Goal: Task Accomplishment & Management: Complete application form

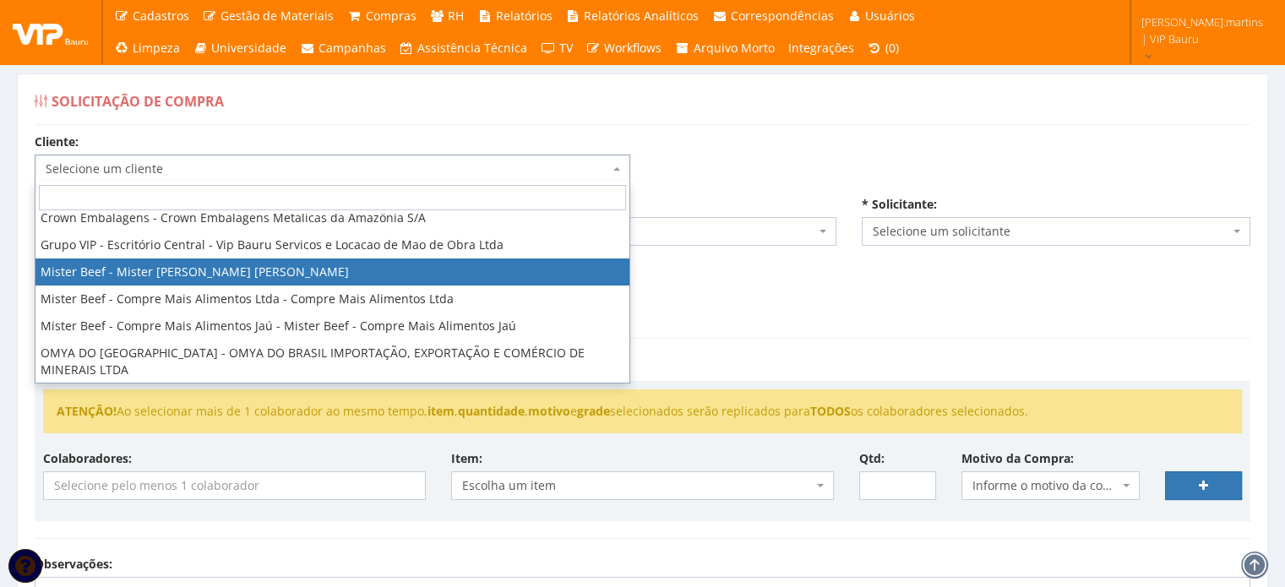
scroll to position [169, 0]
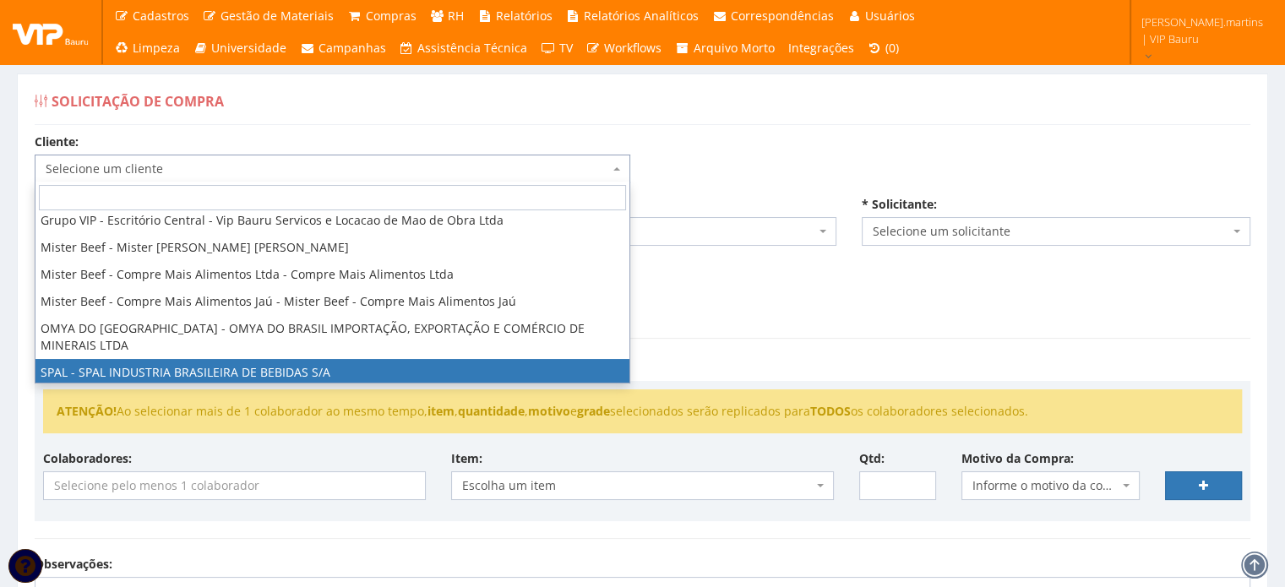
select select "59"
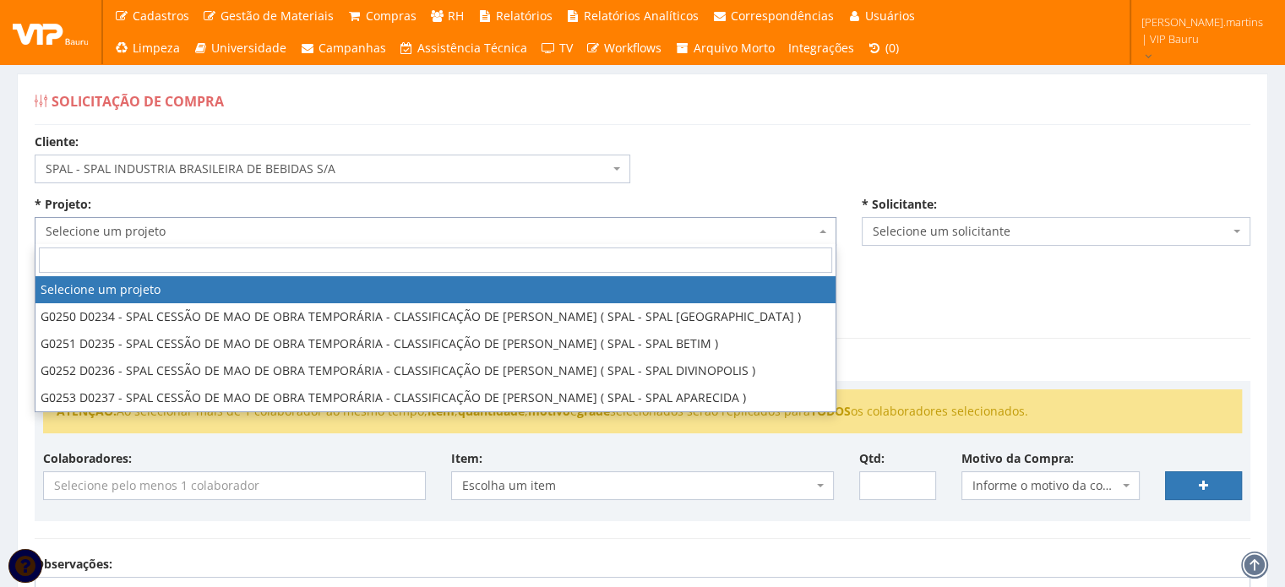
click at [215, 226] on span "Selecione um projeto" at bounding box center [431, 231] width 770 height 17
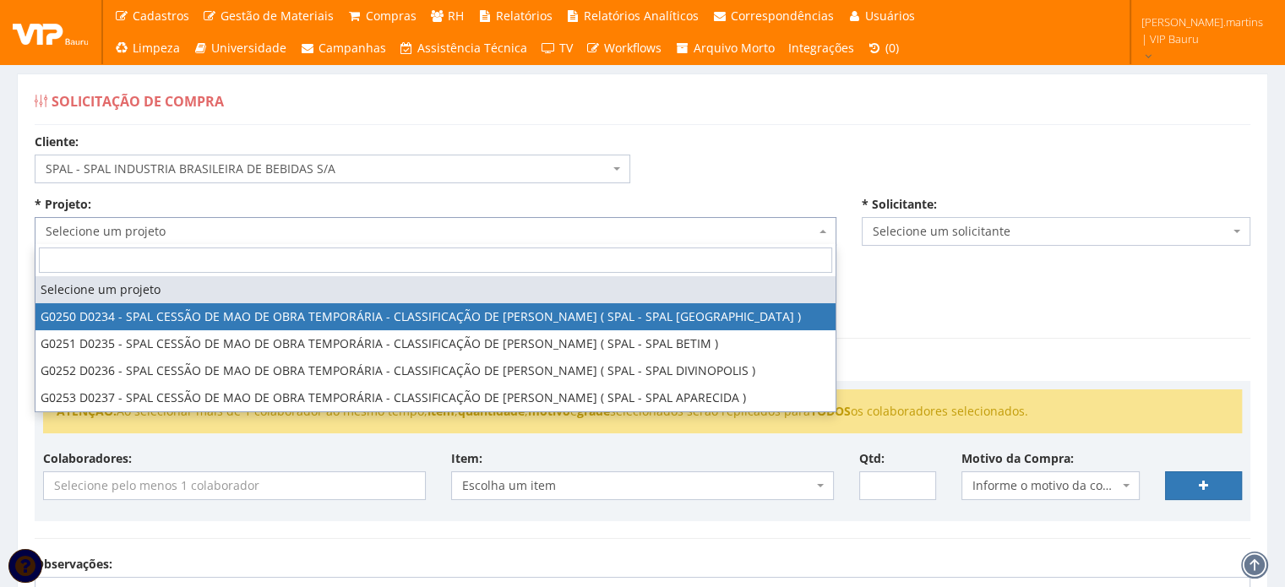
select select "250"
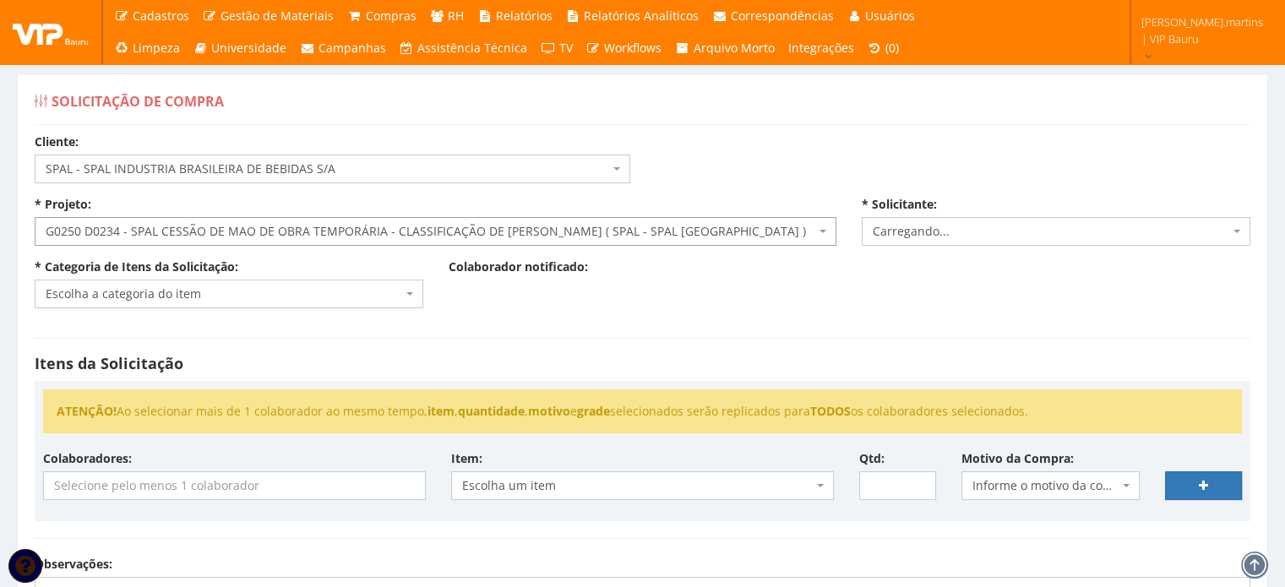
click at [216, 286] on span "Escolha a categoria do item" at bounding box center [224, 294] width 357 height 17
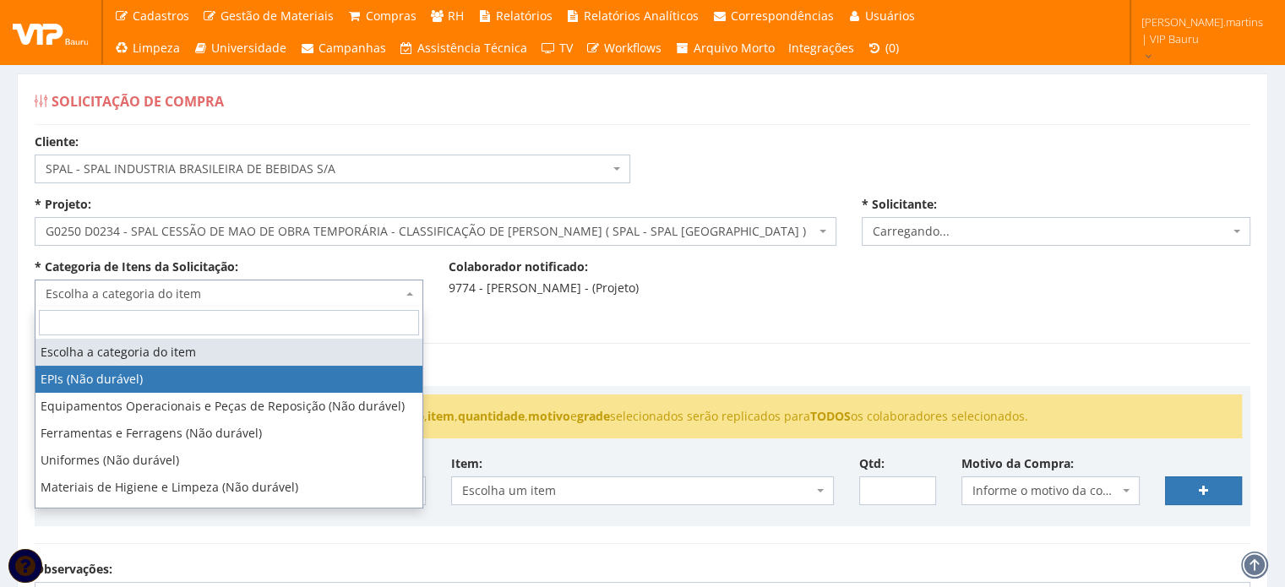
select select "2471"
type input "ex"
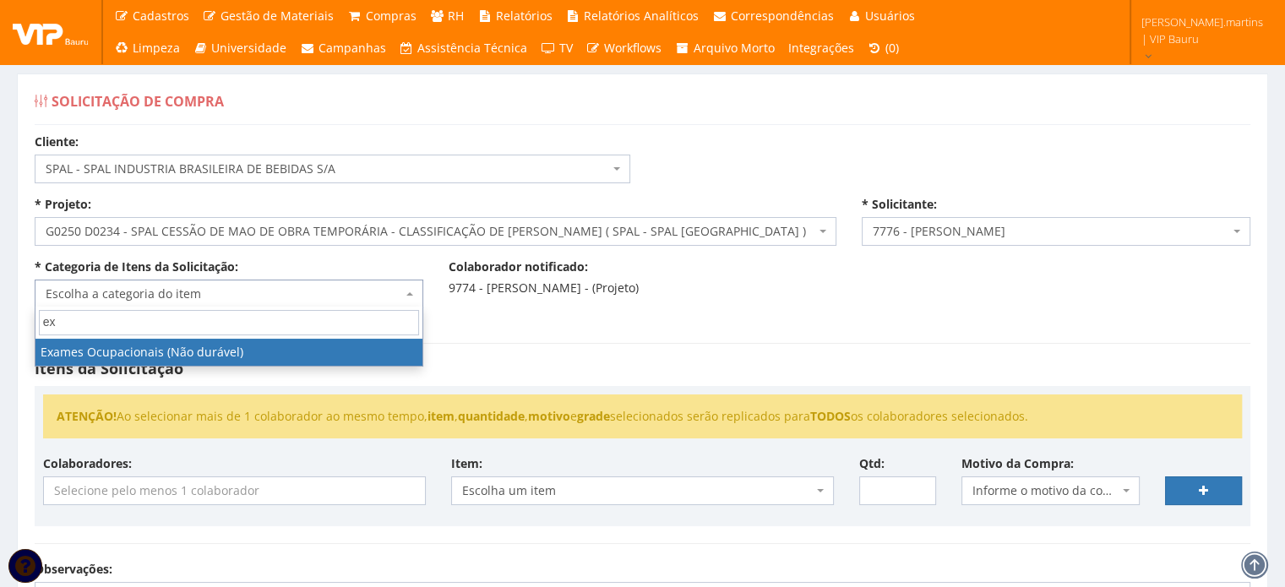
select select "24"
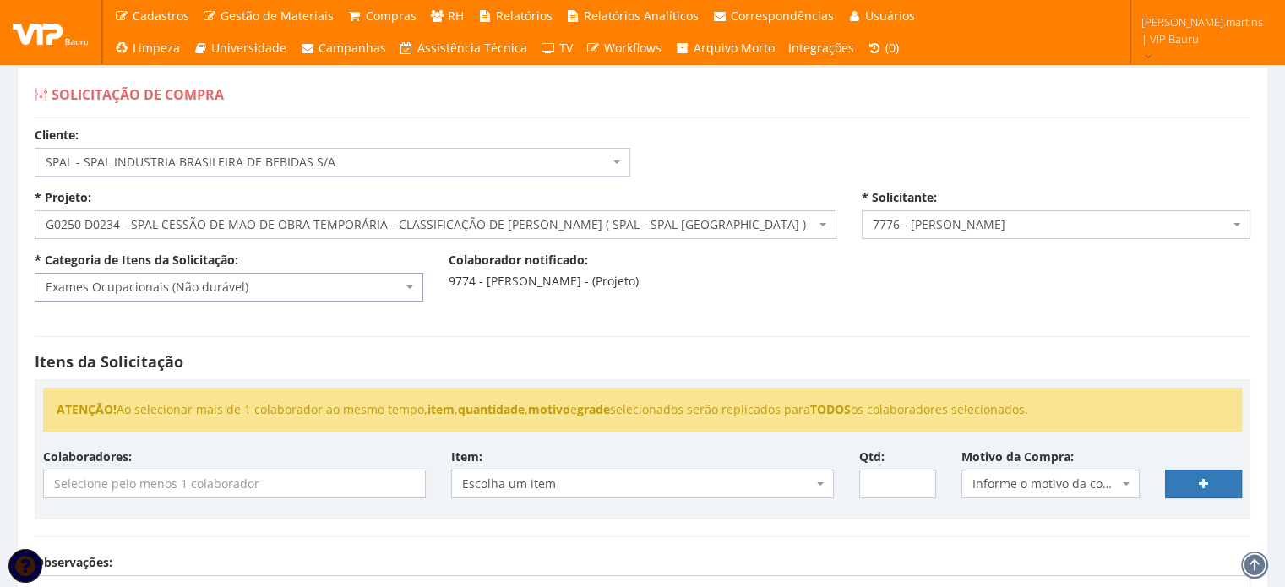
scroll to position [56, 0]
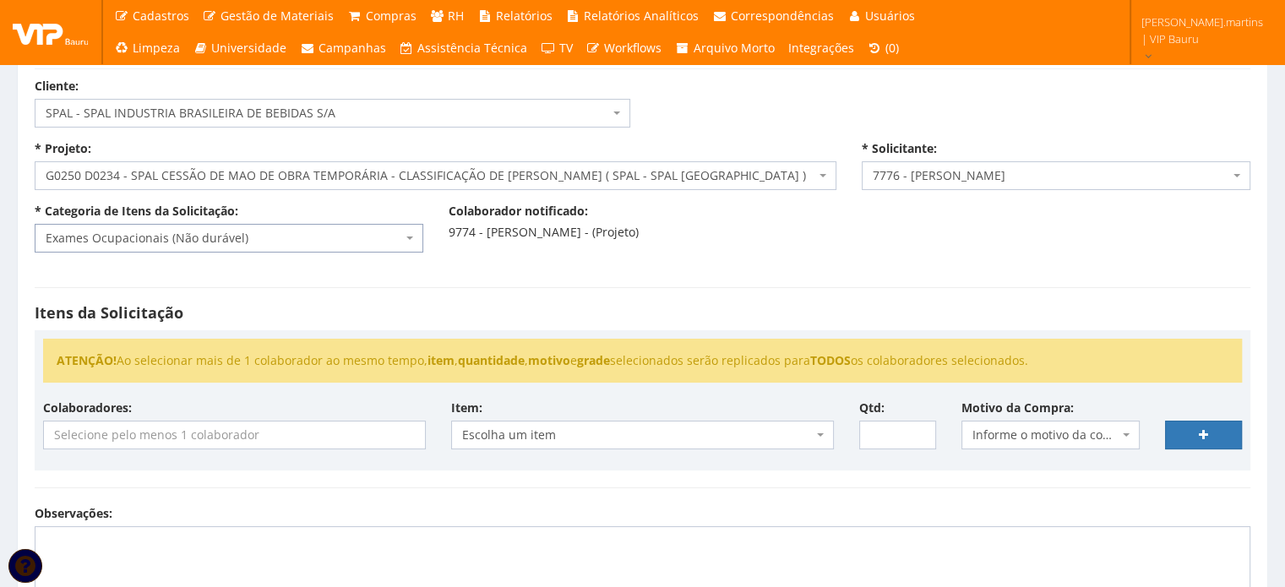
click at [230, 434] on input "search" at bounding box center [234, 435] width 381 height 27
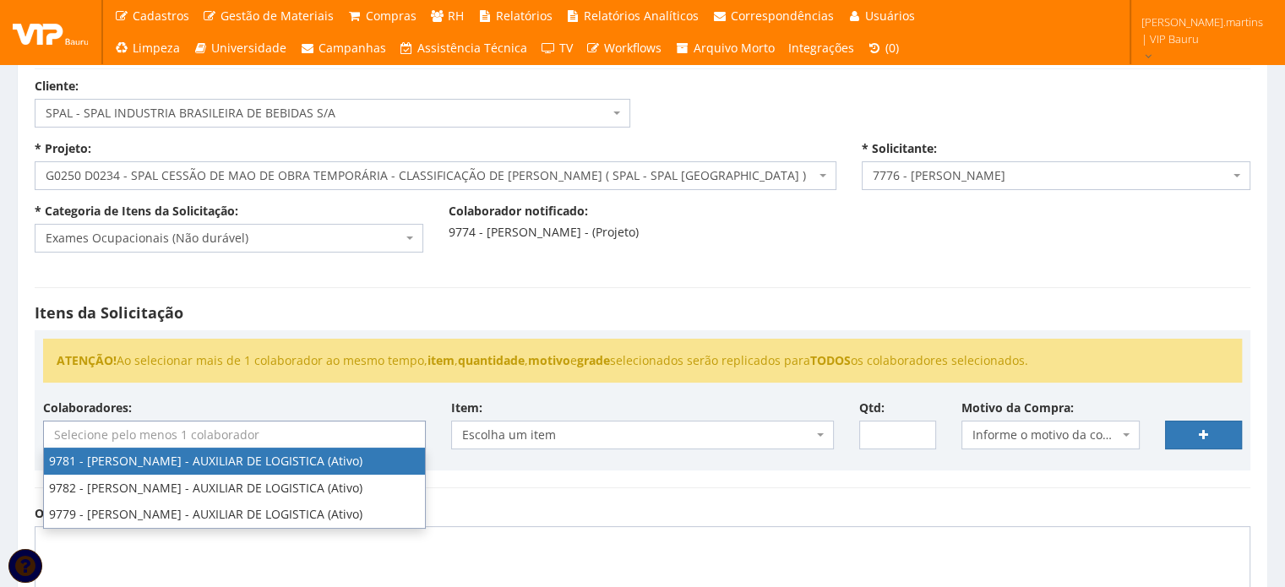
select select "4107"
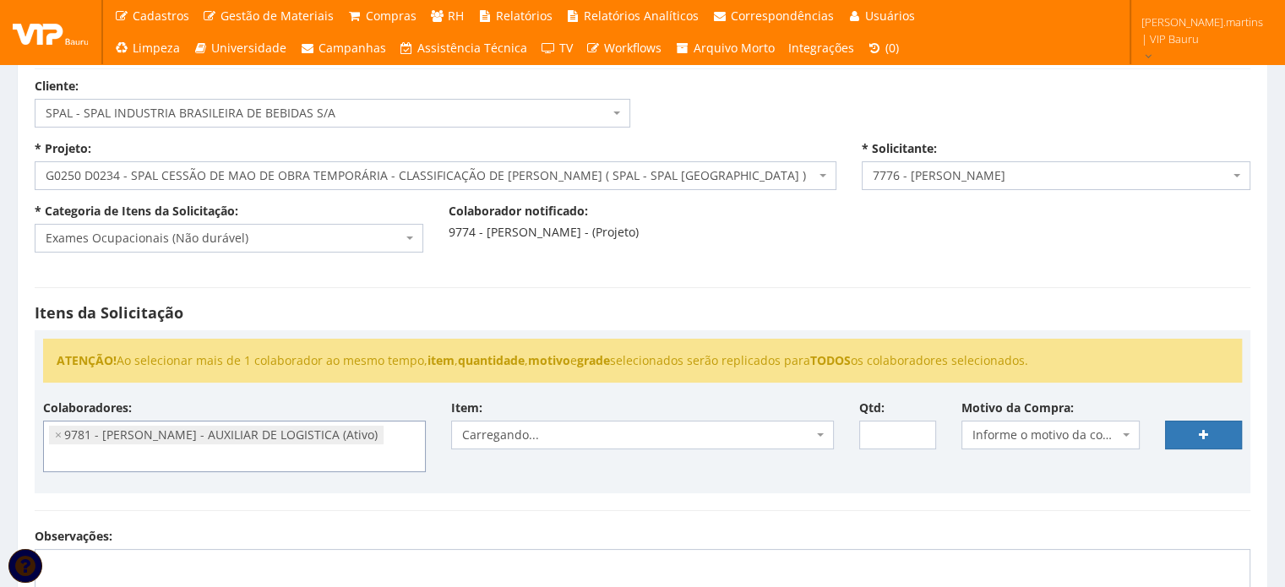
click at [1077, 435] on span "Informe o motivo da compra" at bounding box center [1046, 435] width 147 height 17
type input "ex"
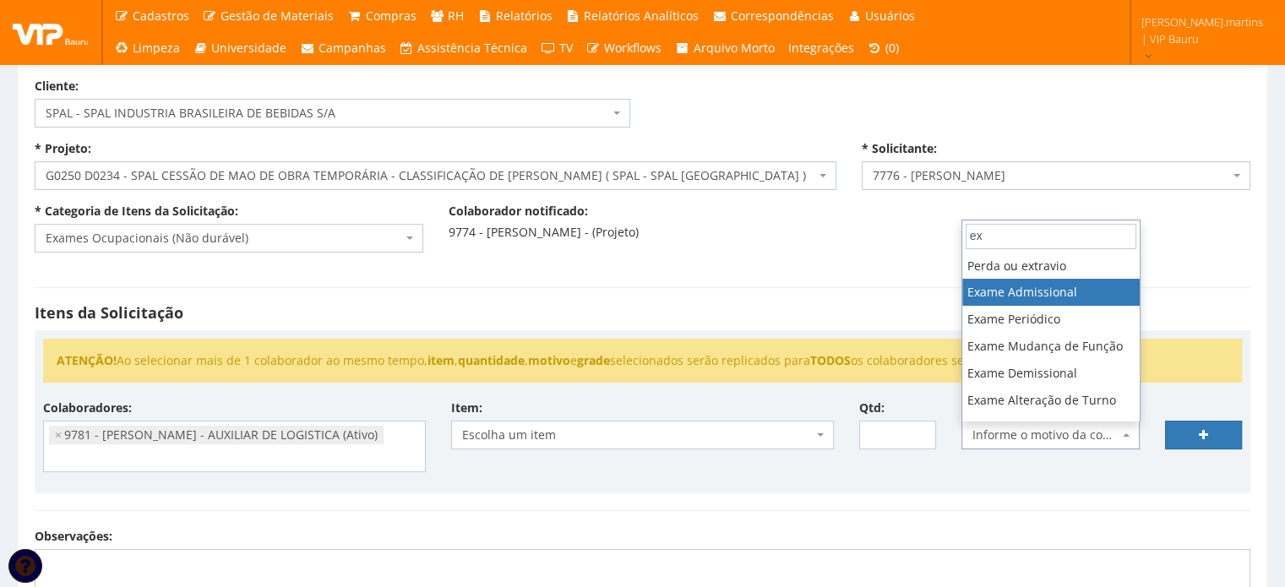
select select "17"
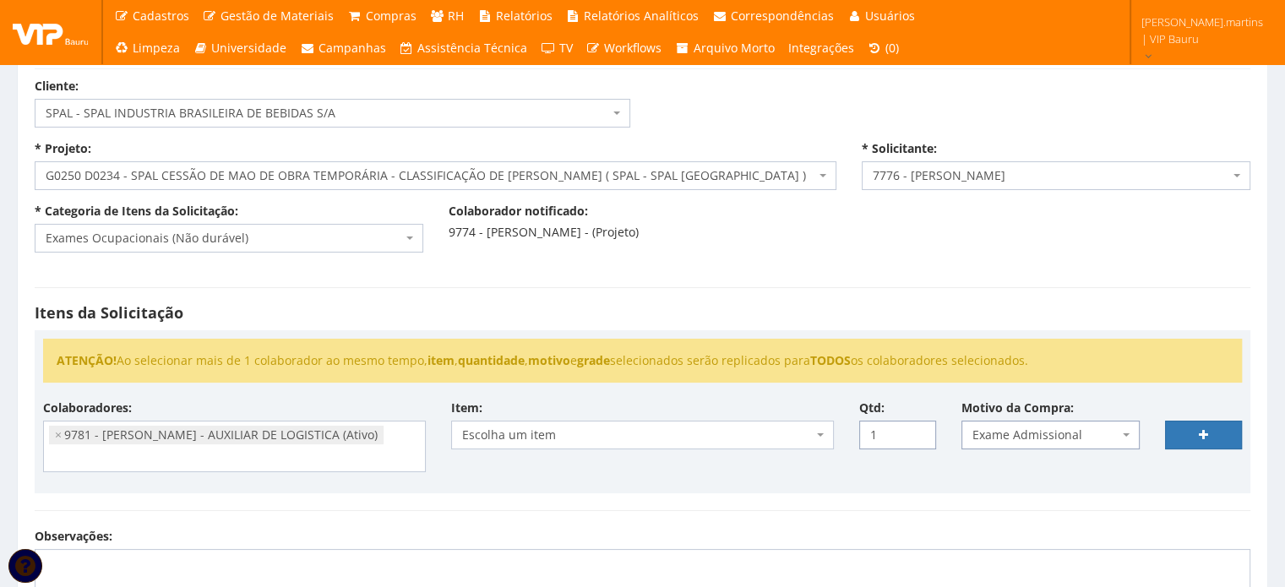
type input "1"
click at [919, 428] on input "1" at bounding box center [897, 435] width 77 height 29
click at [798, 437] on span "Escolha um item" at bounding box center [637, 435] width 351 height 17
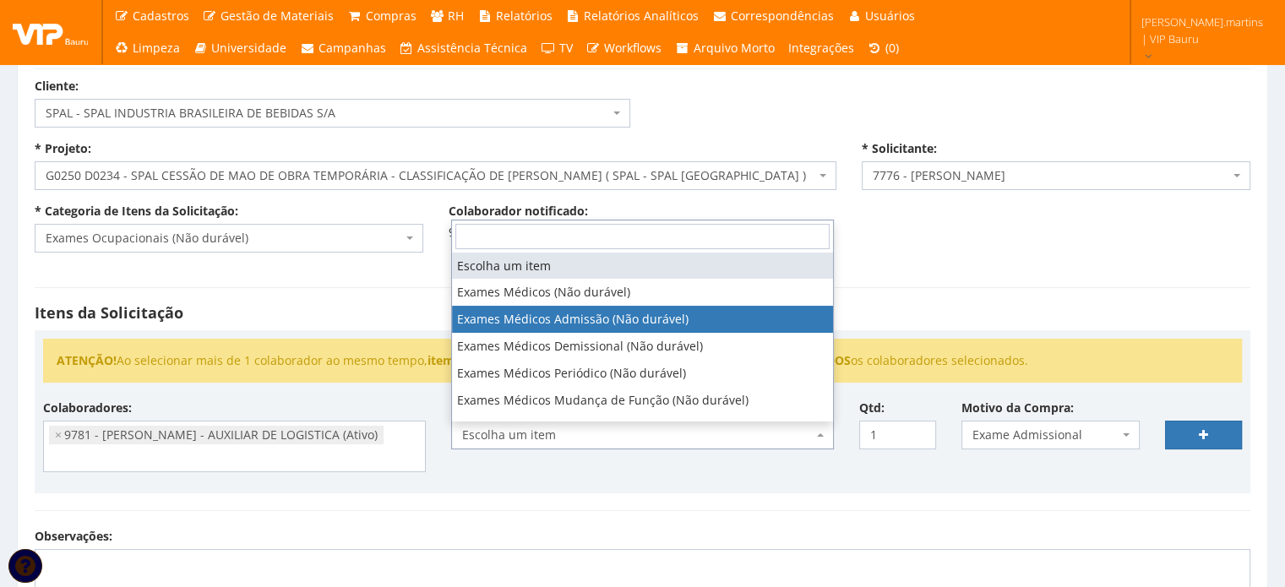
select select "487"
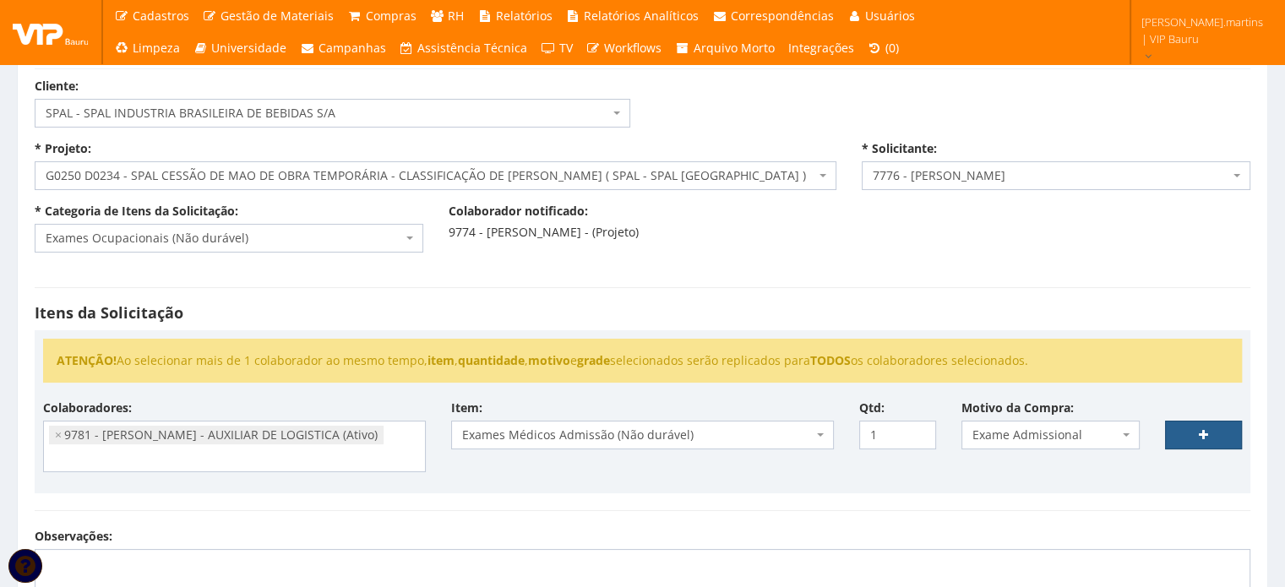
click at [1207, 437] on icon at bounding box center [1203, 435] width 9 height 12
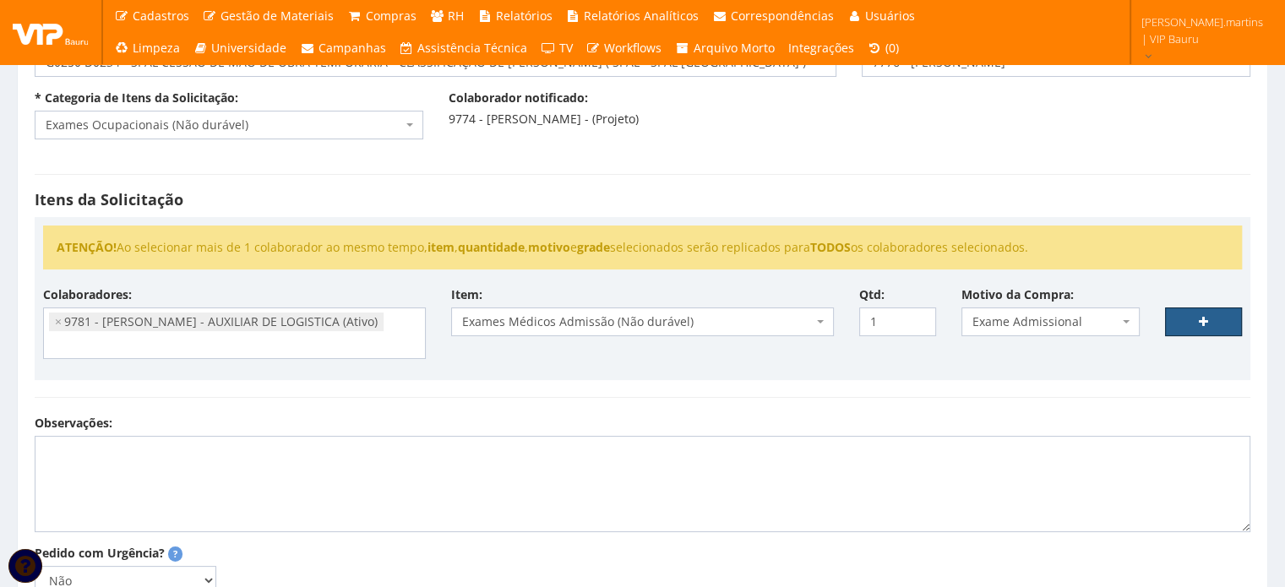
select select
type input "0"
select select
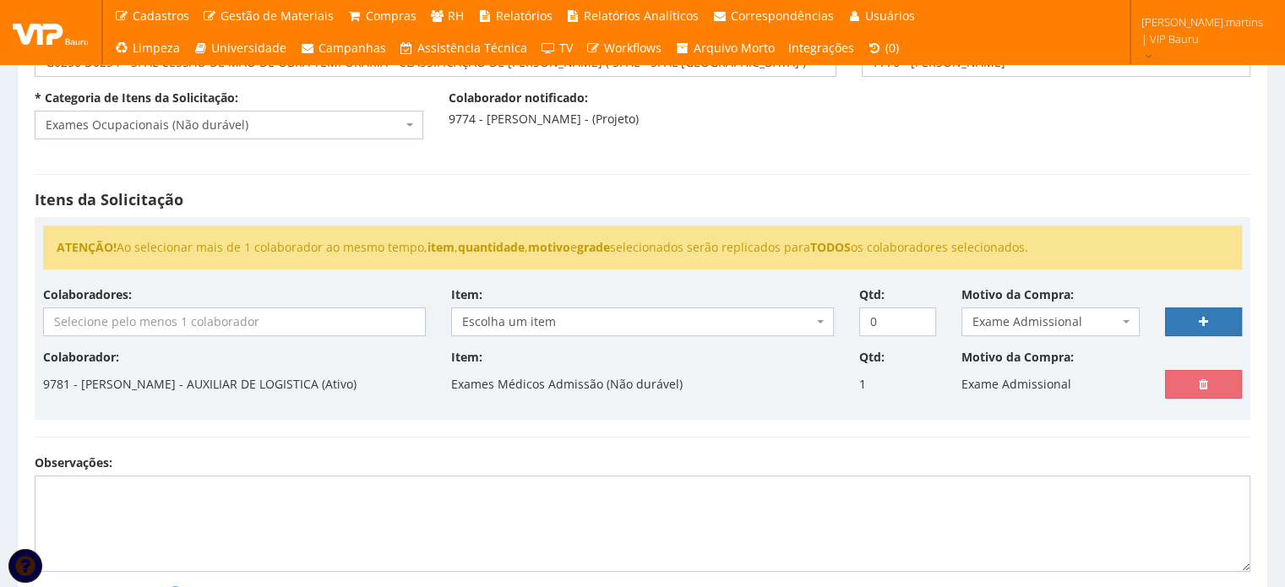
click at [328, 322] on input "search" at bounding box center [234, 321] width 381 height 27
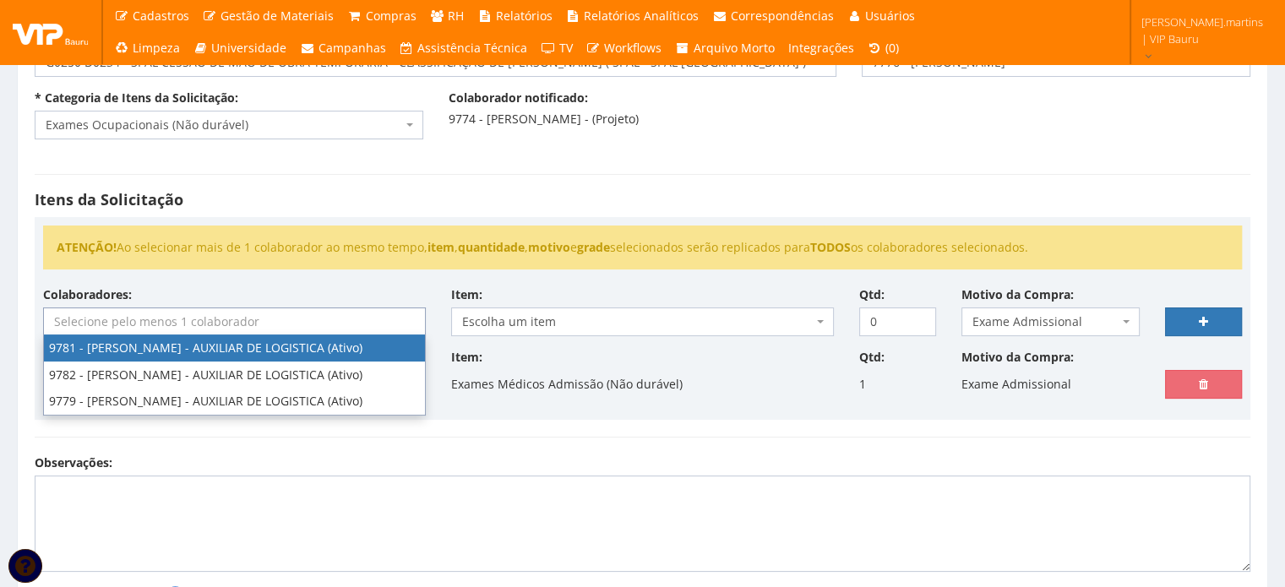
select select "4107"
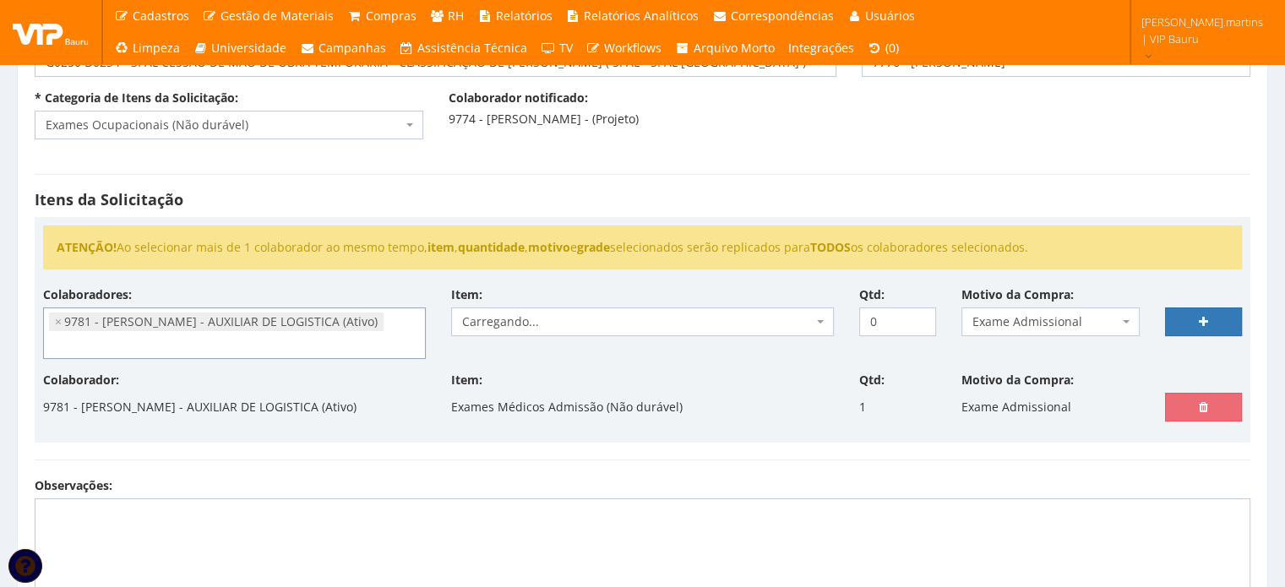
click at [275, 341] on ul "× 9781 - FELIPE MINELLI GUEDES BARBOSA - AUXILIAR DE LOGISTICA (Ativo)" at bounding box center [234, 333] width 381 height 50
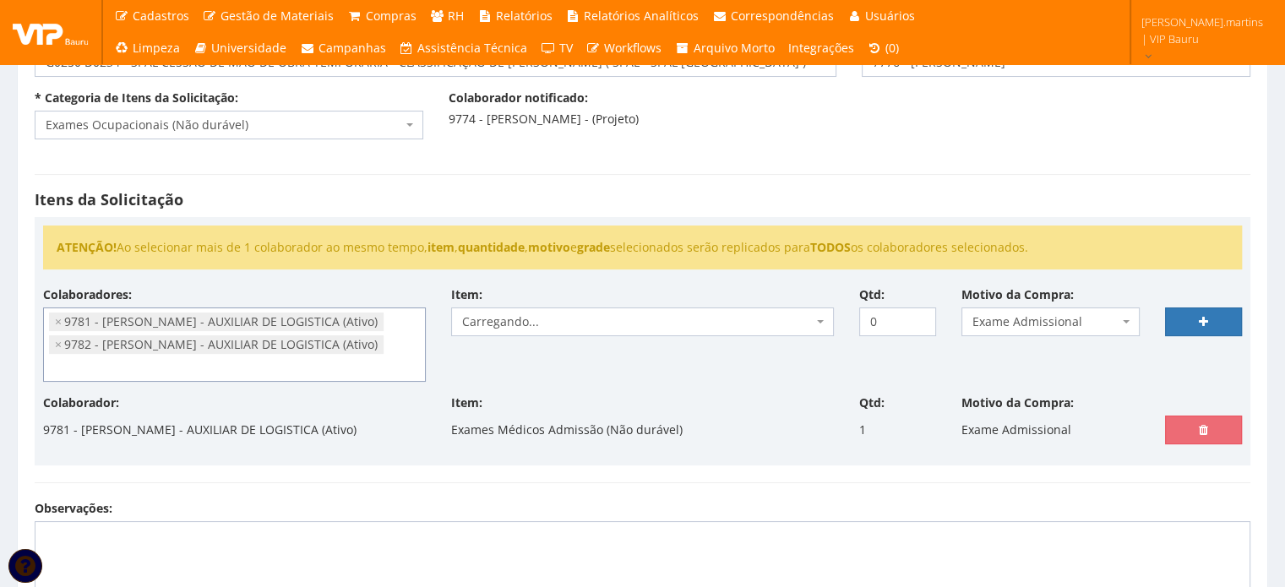
click at [225, 367] on ul "× 9781 - FELIPE MINELLI GUEDES BARBOSA - AUXILIAR DE LOGISTICA (Ativo) × 9782 -…" at bounding box center [234, 344] width 381 height 73
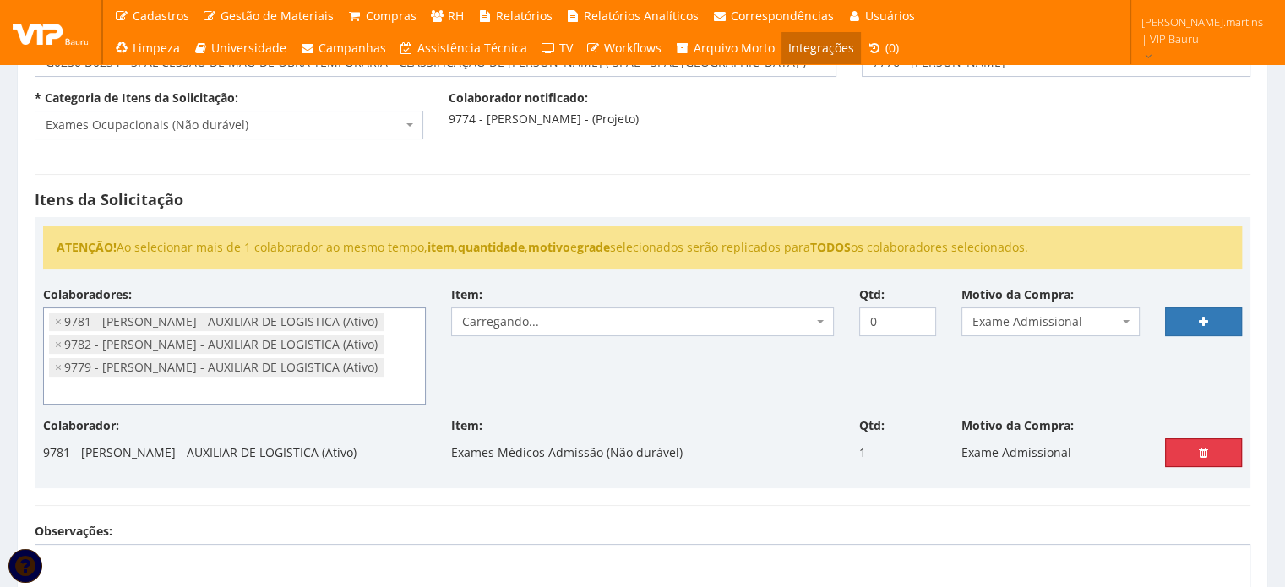
drag, startPoint x: 1218, startPoint y: 447, endPoint x: 705, endPoint y: 57, distance: 644.6
click at [1218, 447] on link at bounding box center [1203, 453] width 77 height 29
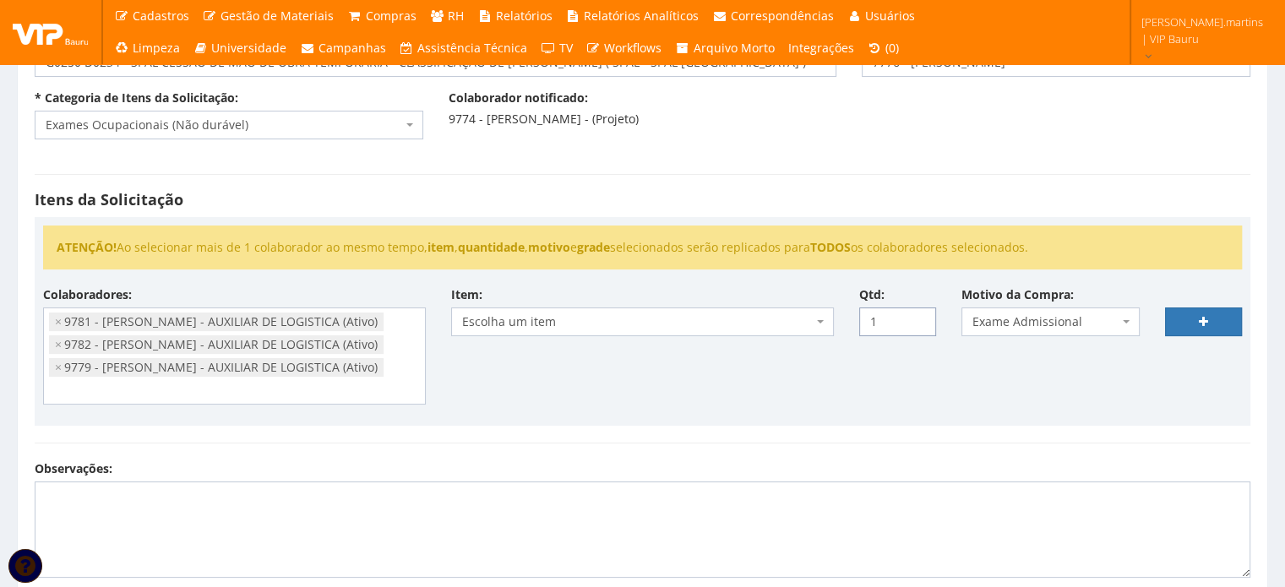
type input "1"
click at [918, 314] on input "1" at bounding box center [897, 322] width 77 height 29
click at [818, 314] on span "Escolha um item" at bounding box center [642, 322] width 383 height 29
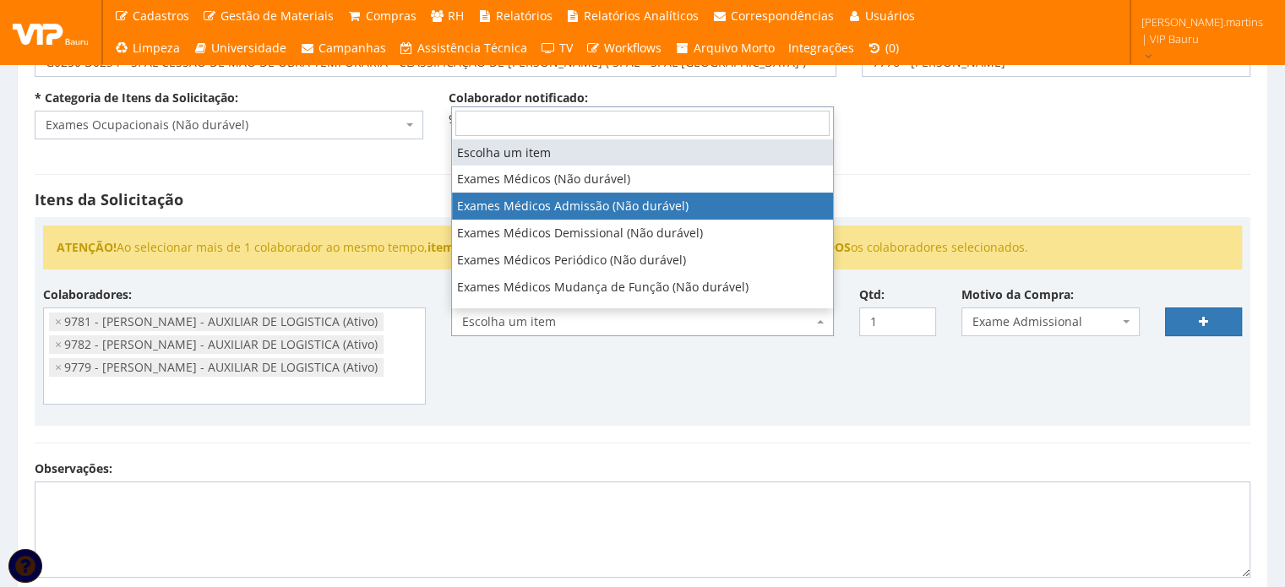
select select "487"
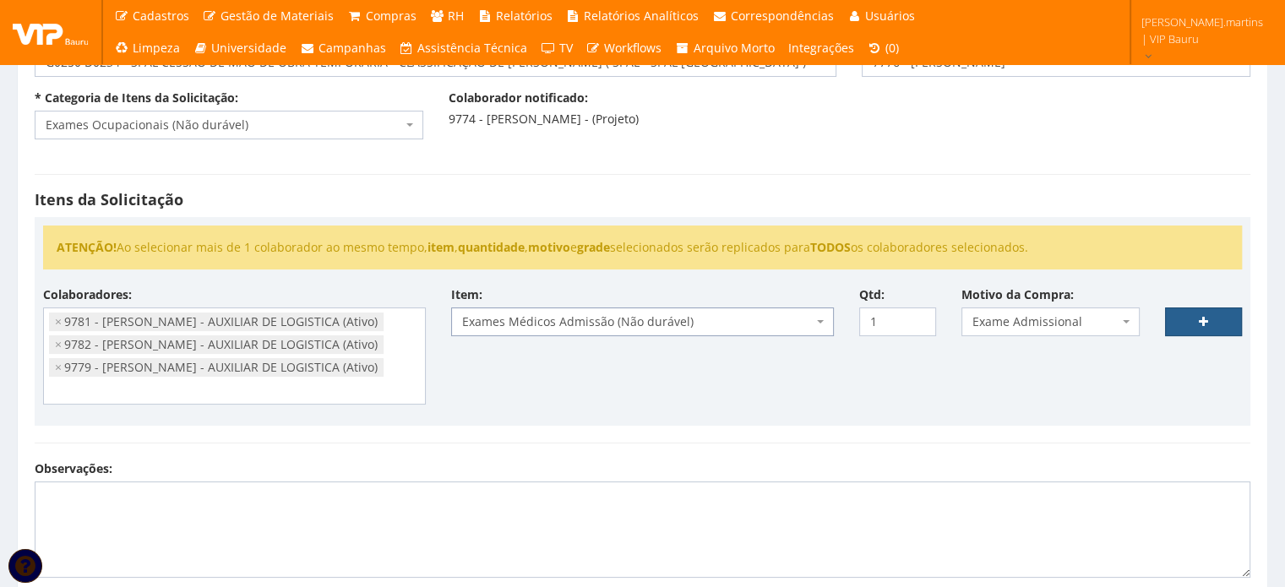
click at [1192, 326] on link at bounding box center [1203, 322] width 77 height 29
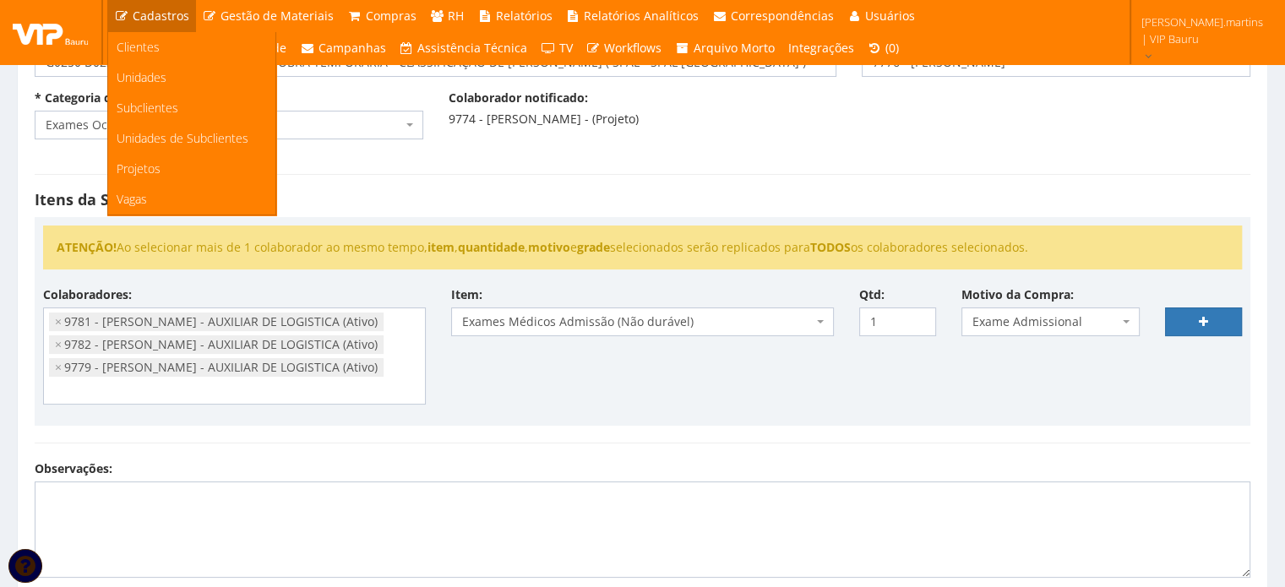
select select
type input "0"
select select
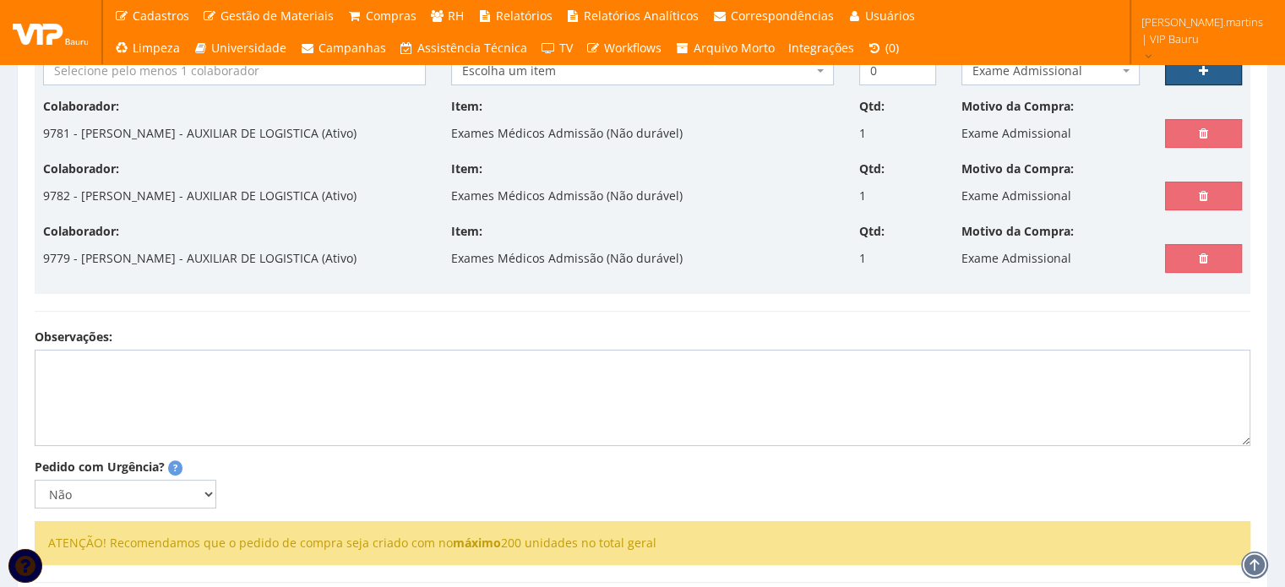
scroll to position [563, 0]
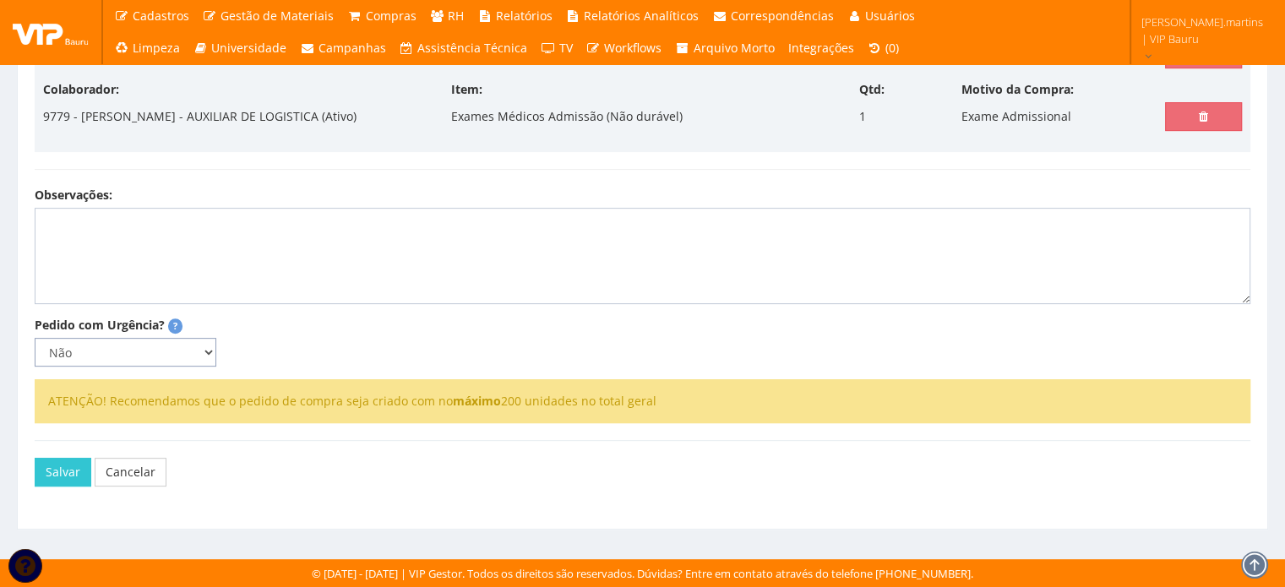
click at [205, 367] on select "Não Sim" at bounding box center [126, 352] width 182 height 29
select select "1"
click at [35, 367] on select "Não Sim" at bounding box center [126, 352] width 182 height 29
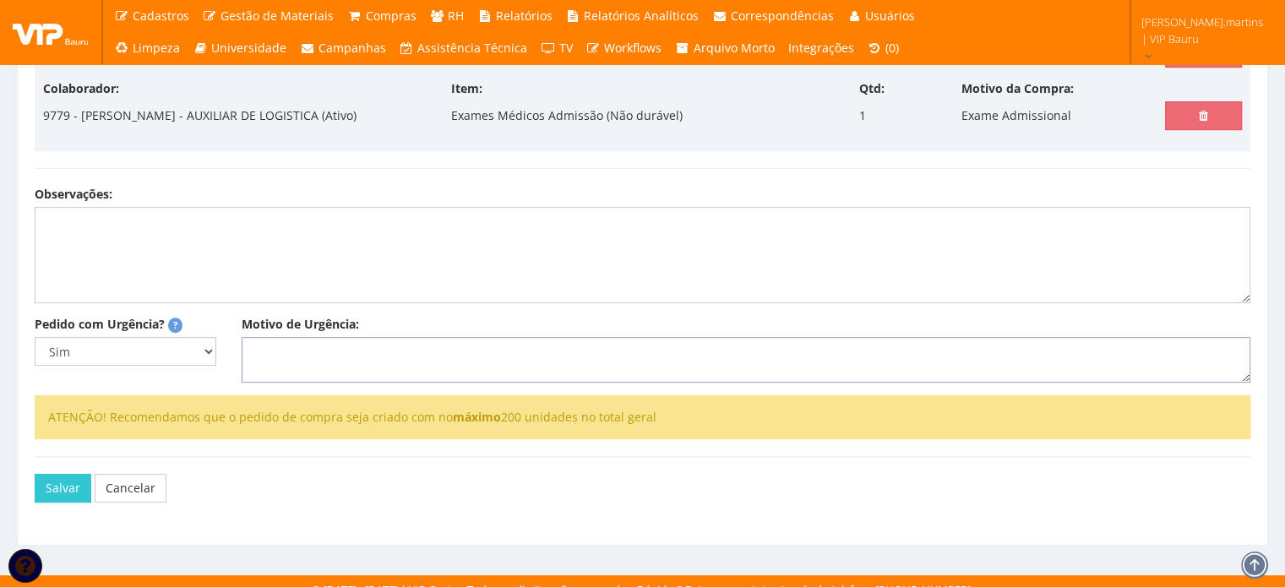
click at [313, 383] on textarea "Motivo de Urgência:" at bounding box center [746, 360] width 1009 height 46
type textarea "Exames admissionais"
click at [69, 503] on button "Salvar" at bounding box center [63, 488] width 57 height 29
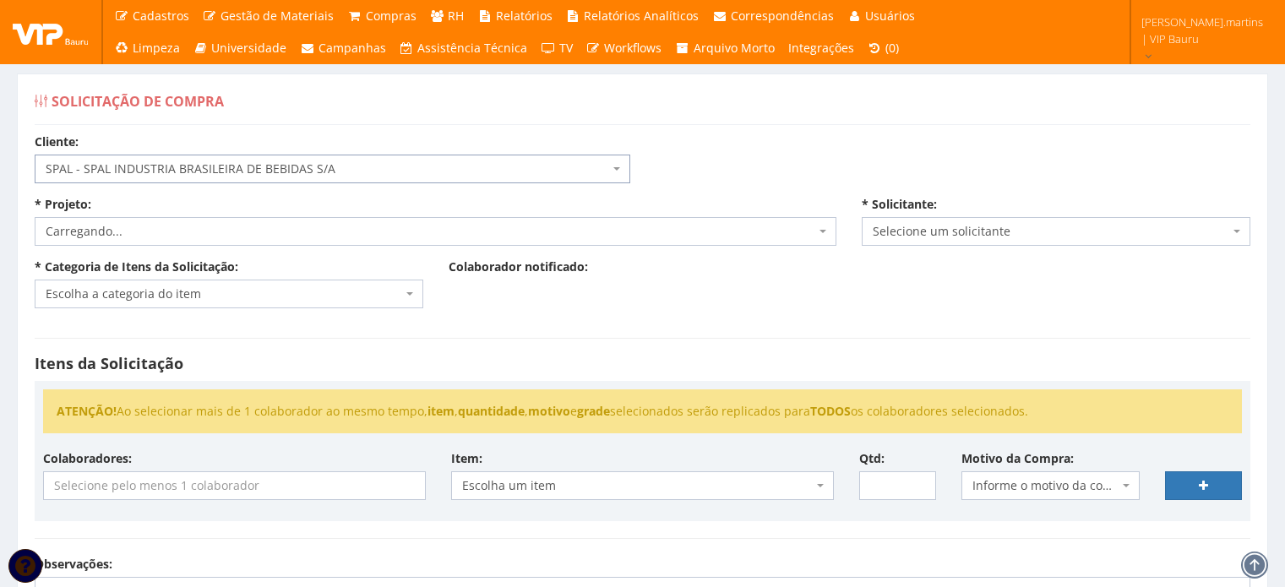
select select "59"
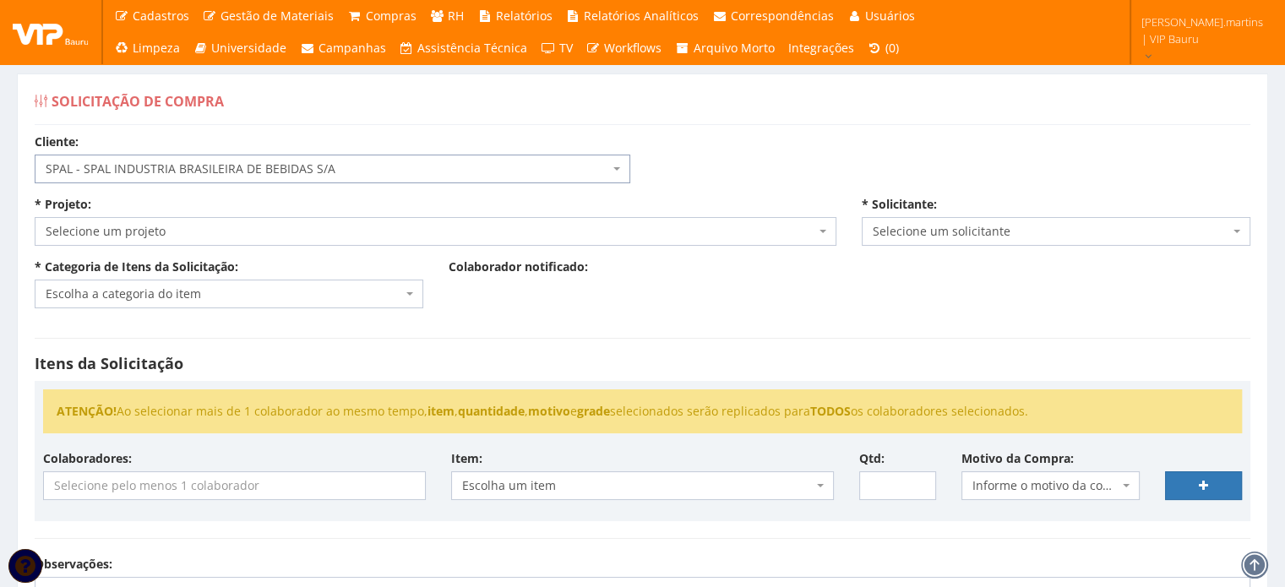
click at [179, 237] on span "Selecione um projeto" at bounding box center [431, 231] width 770 height 17
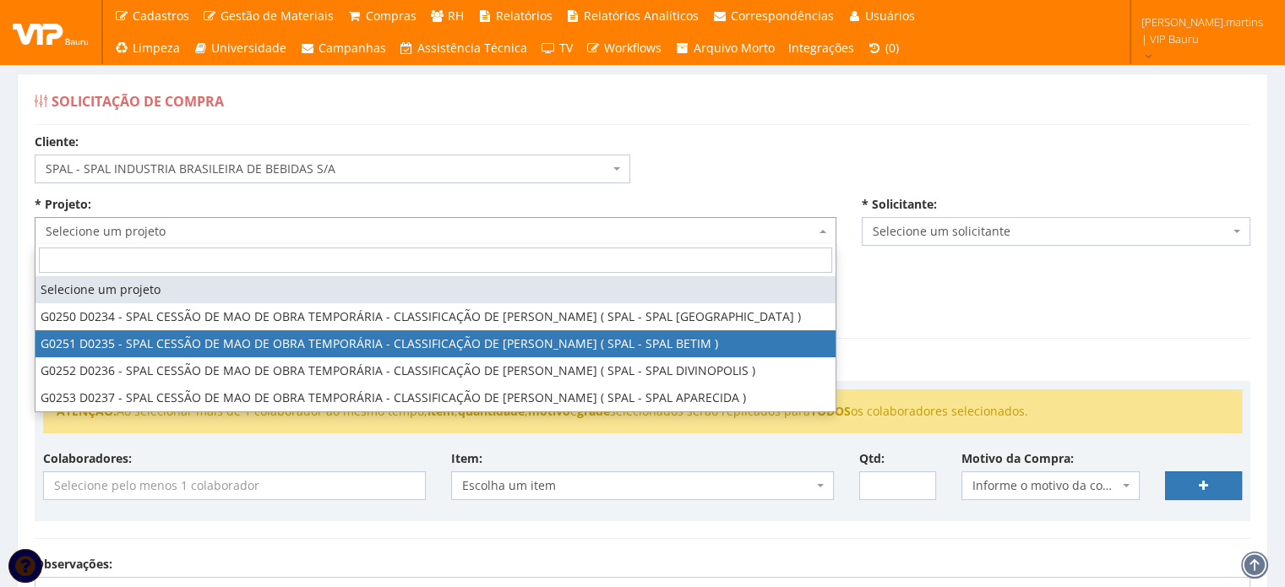
select select "251"
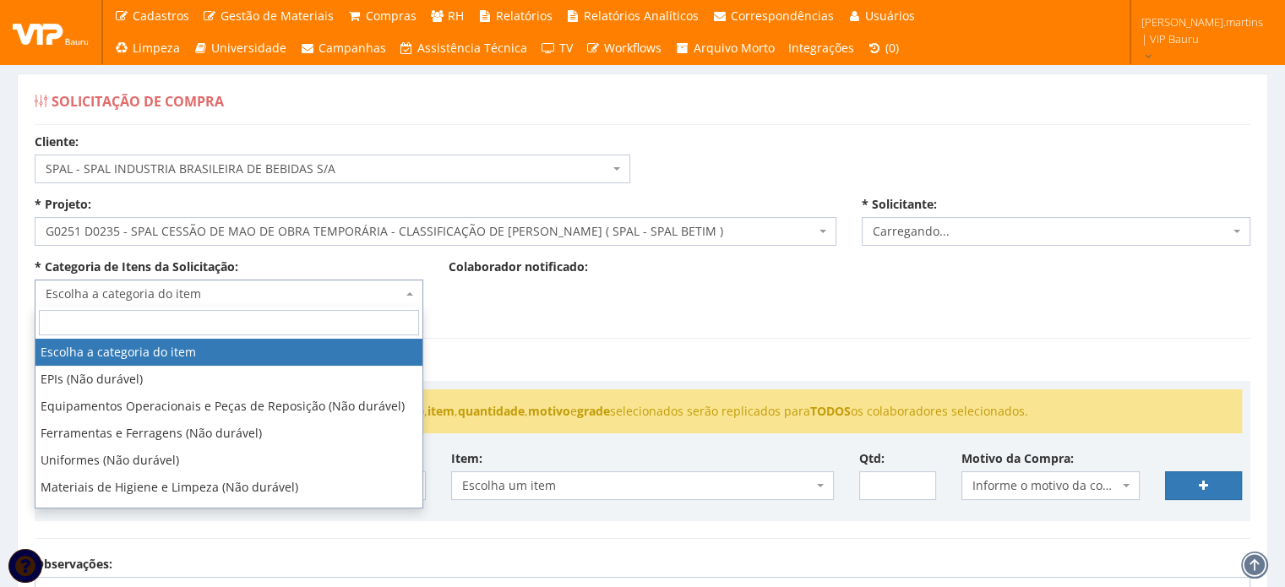
click at [173, 283] on span "Escolha a categoria do item" at bounding box center [229, 294] width 389 height 29
select select "2471"
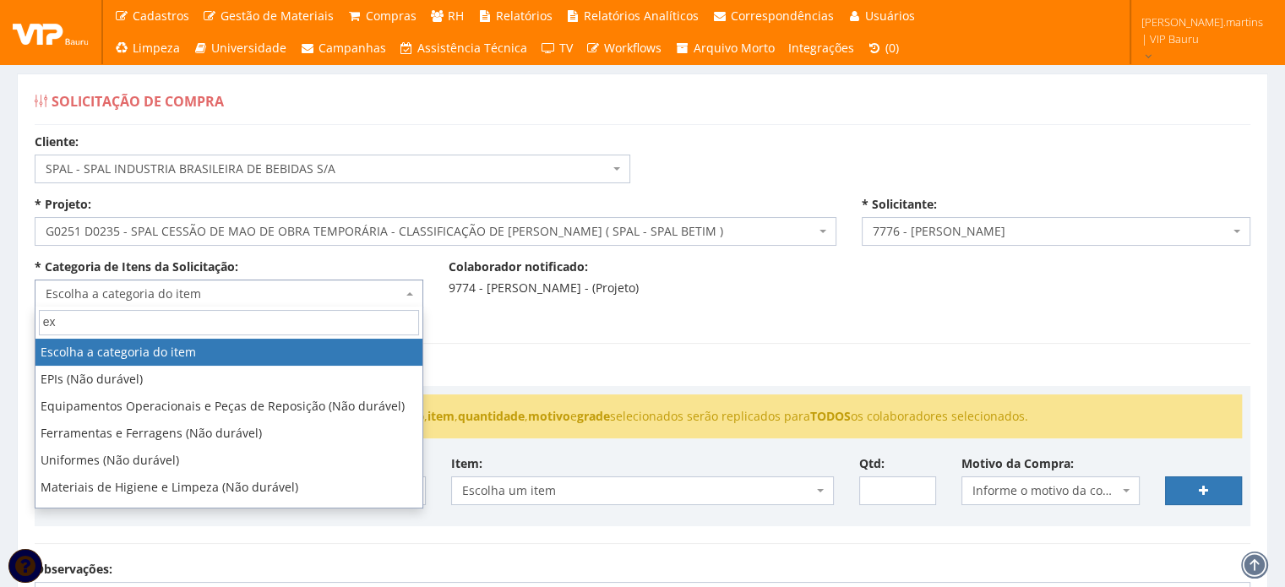
type input "exa"
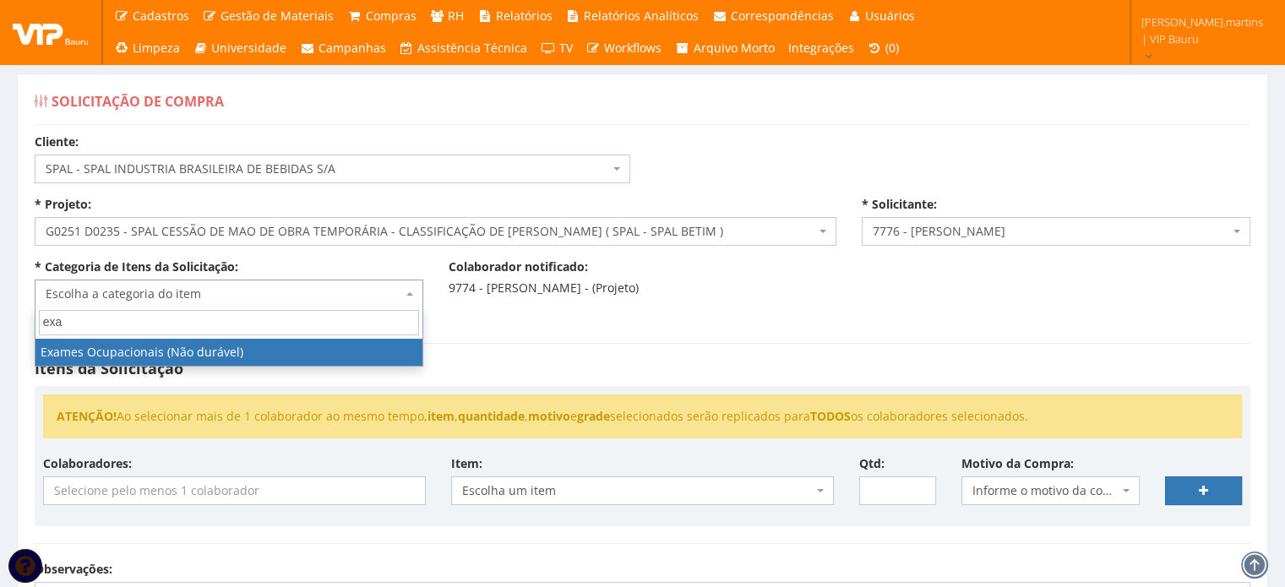
select select "24"
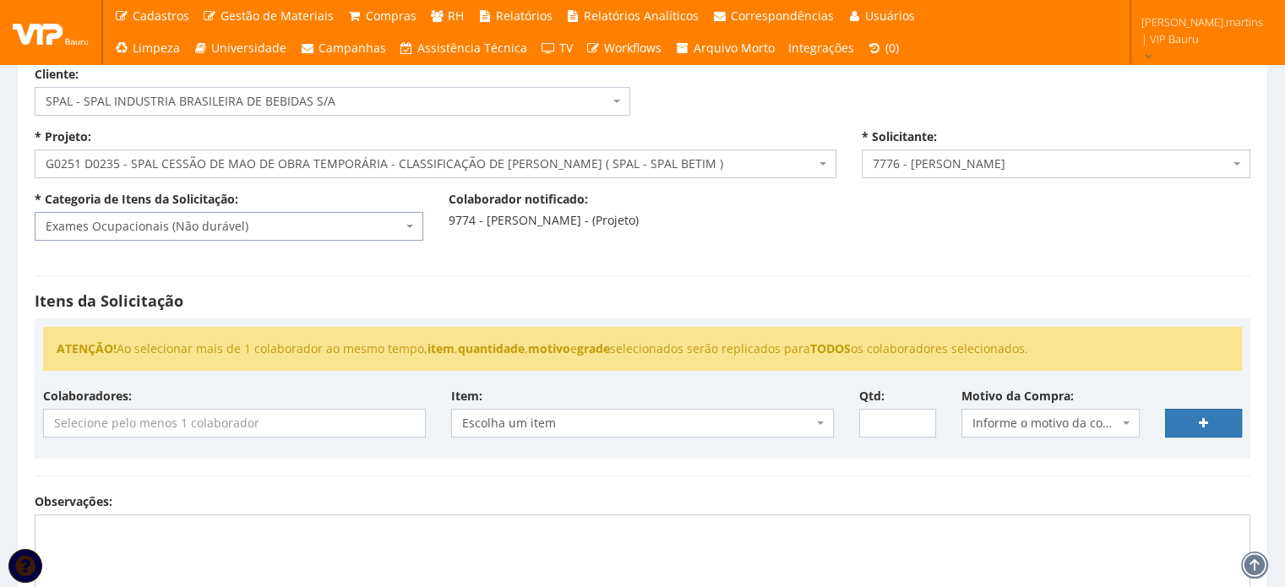
scroll to position [169, 0]
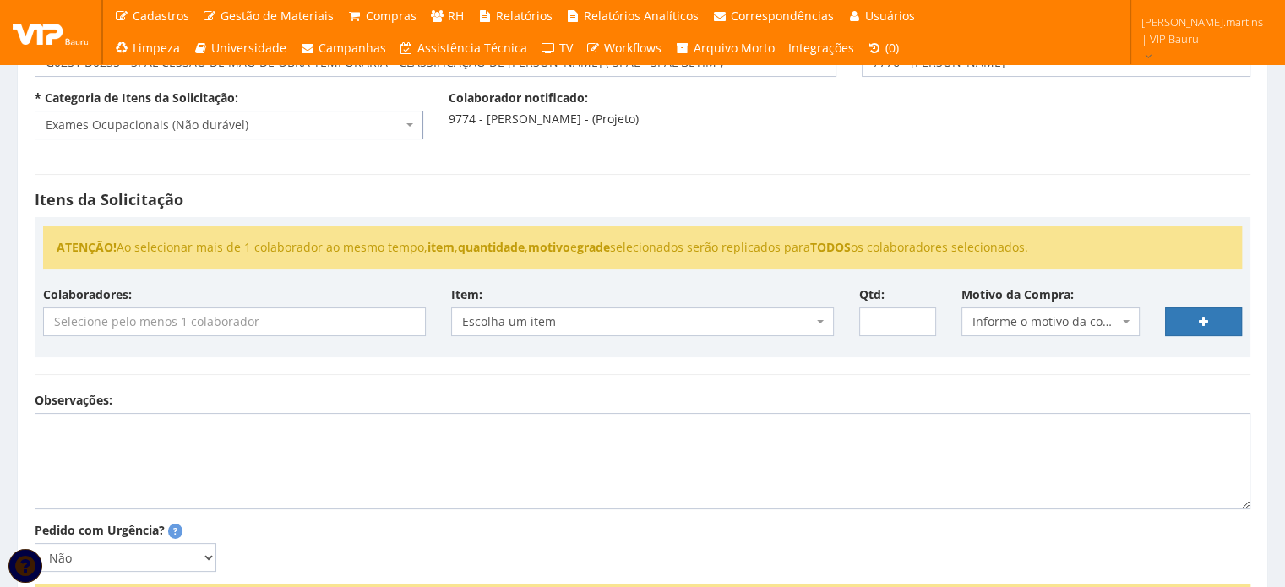
click at [346, 317] on input "search" at bounding box center [234, 321] width 381 height 27
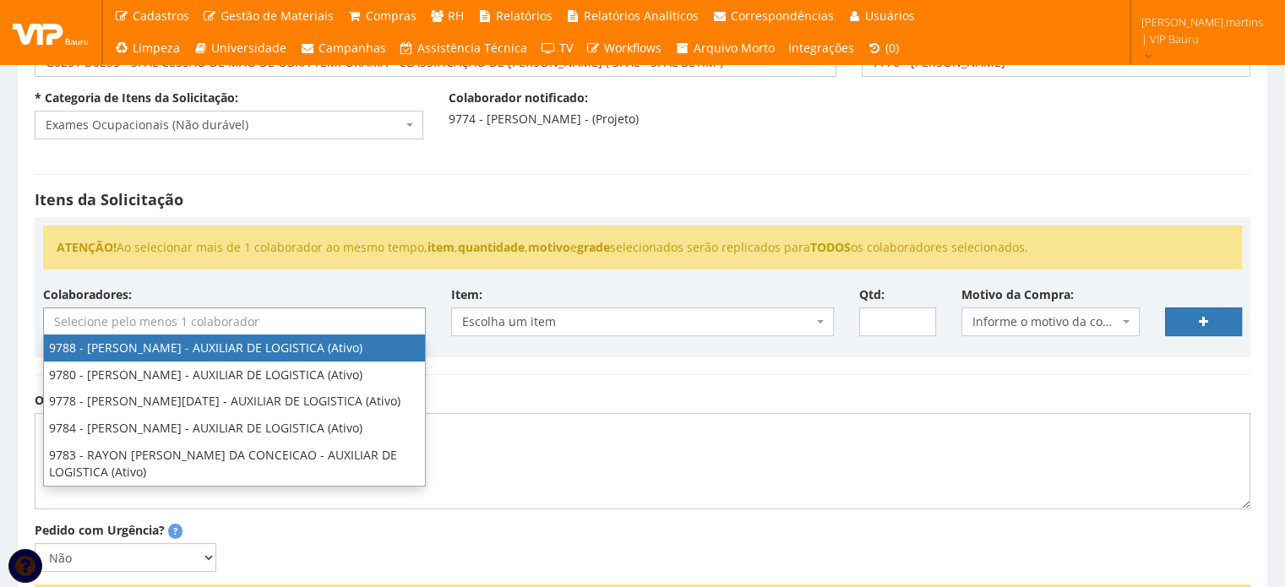
select select "4115"
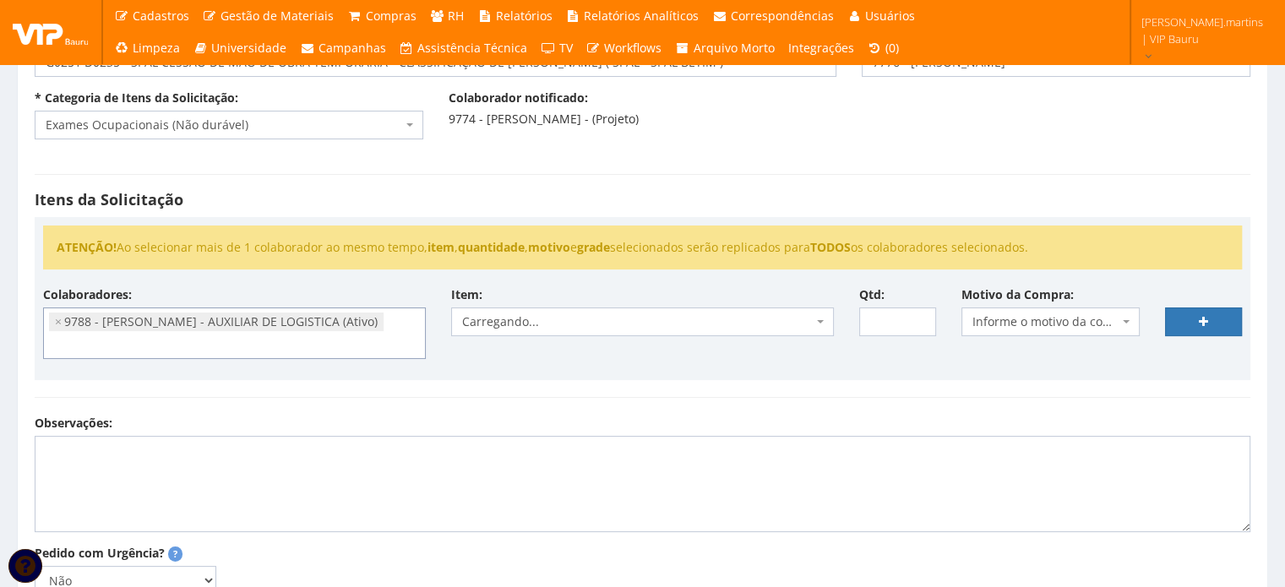
click at [186, 338] on ul "× 9788 - DANIELA APARECIDA DA SILVA MACHADO - AUXILIAR DE LOGISTICA (Ativo)" at bounding box center [234, 333] width 381 height 50
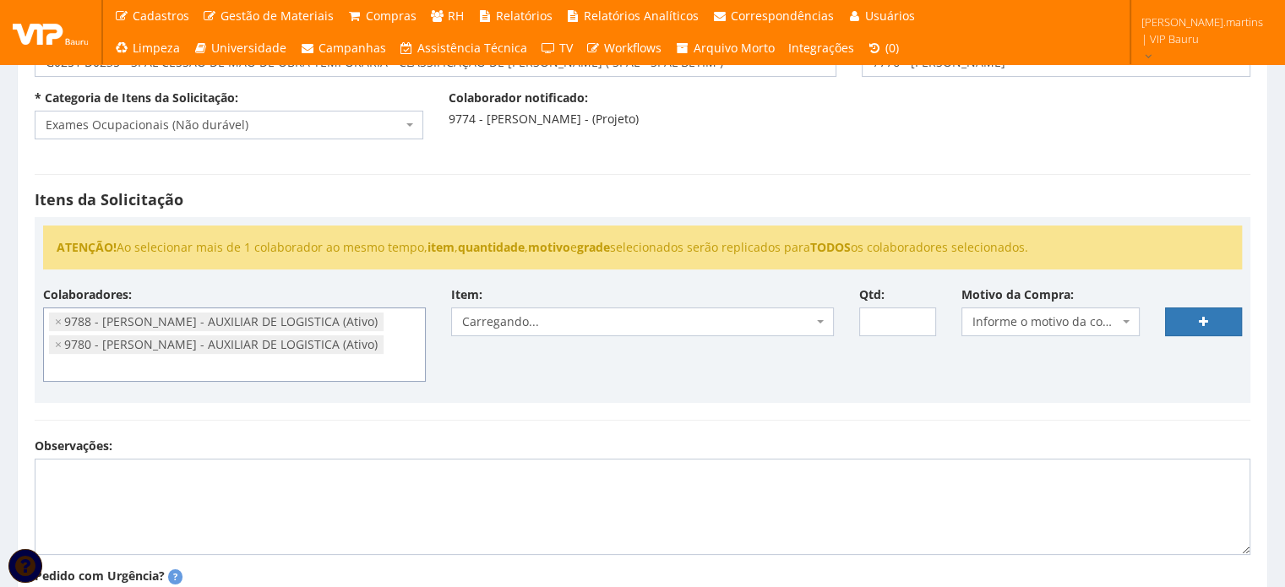
click at [135, 357] on ul "× 9788 - DANIELA APARECIDA DA SILVA MACHADO - AUXILIAR DE LOGISTICA (Ativo) × 9…" at bounding box center [234, 344] width 381 height 73
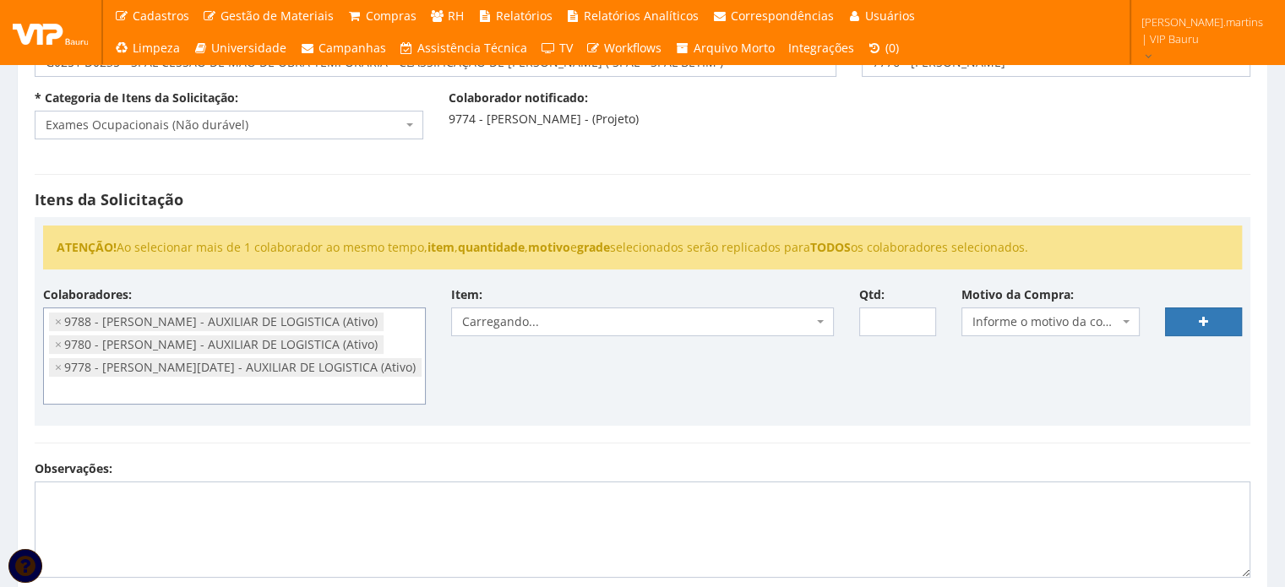
click at [130, 374] on li "× 9778 - MARIA LUCIA ARANHA SAMPAIO - AUXILIAR DE LOGISTICA (Ativo)" at bounding box center [235, 367] width 373 height 19
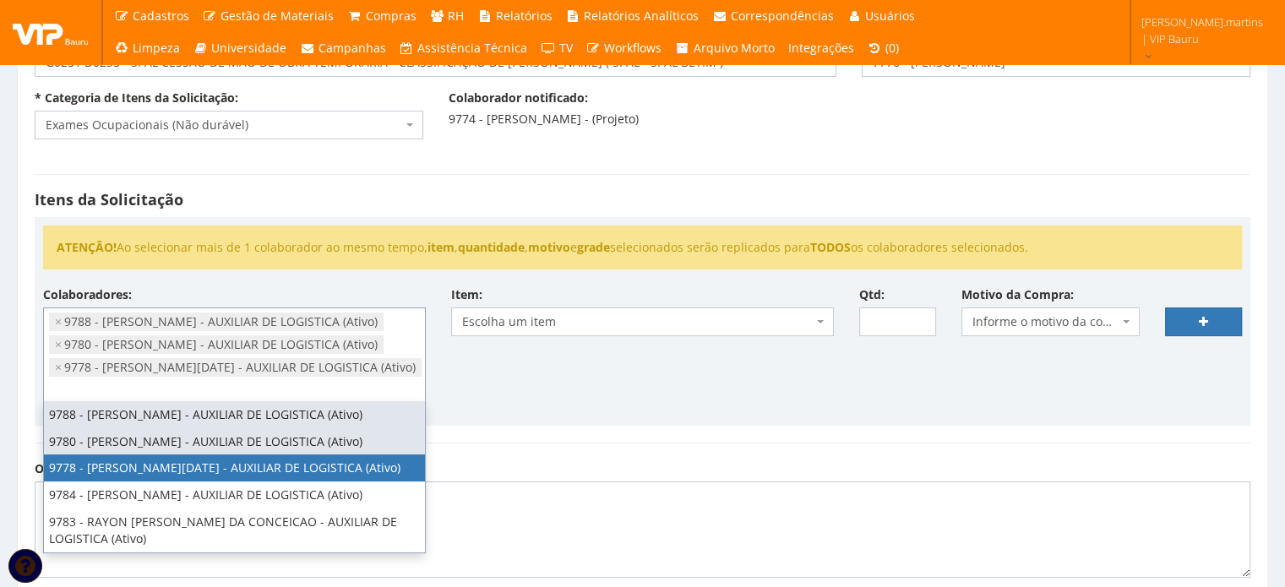
scroll to position [51, 0]
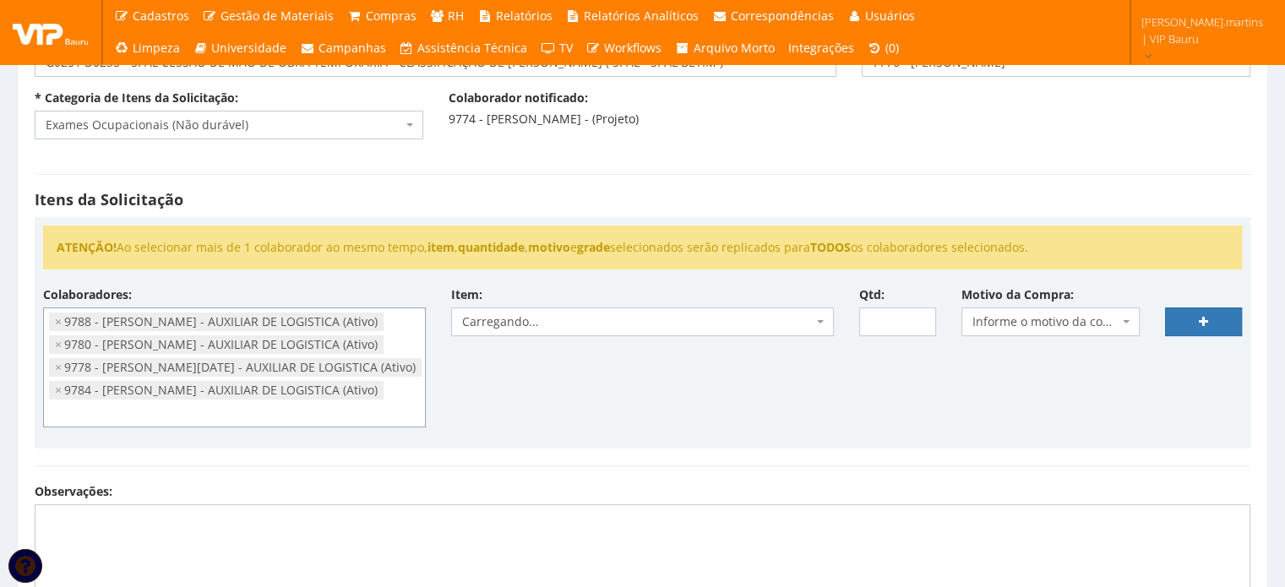
click at [160, 405] on ul "× 9788 - DANIELA APARECIDA DA SILVA MACHADO - AUXILIAR DE LOGISTICA (Ativo) × 9…" at bounding box center [234, 367] width 381 height 118
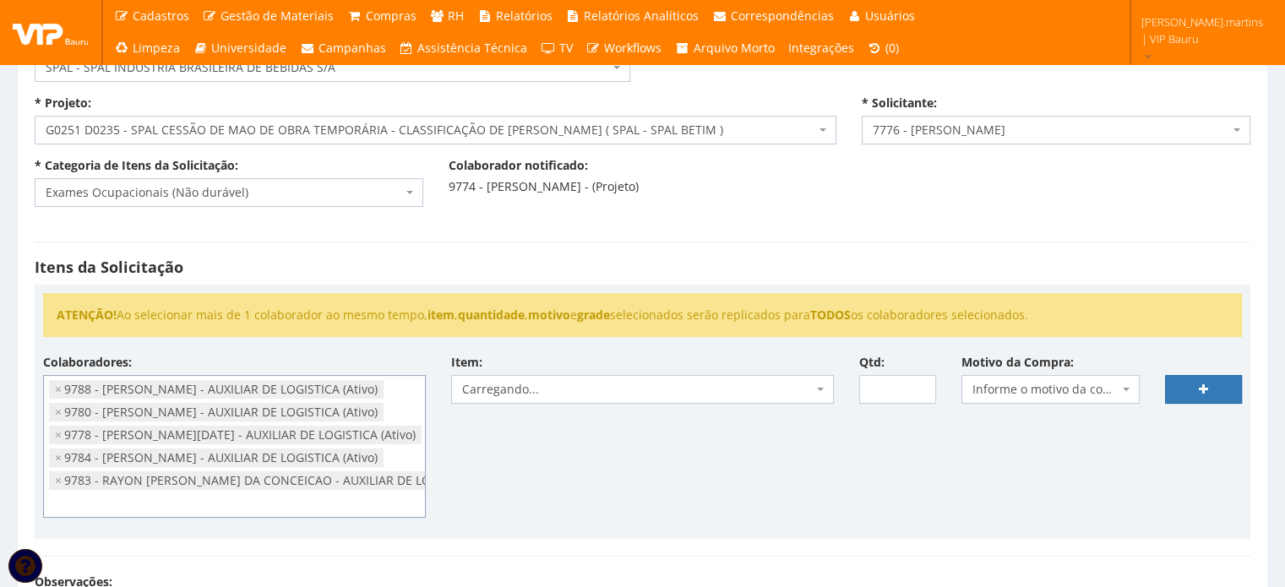
scroll to position [169, 0]
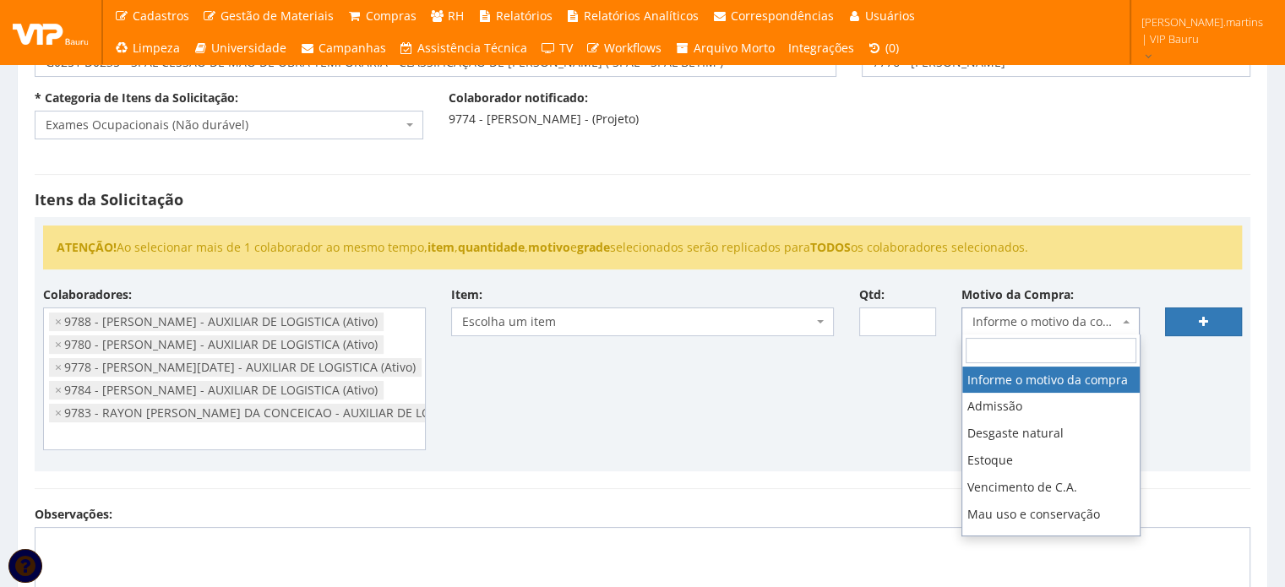
click at [1025, 325] on span "Informe o motivo da compra" at bounding box center [1046, 322] width 147 height 17
type input "exame"
select select "17"
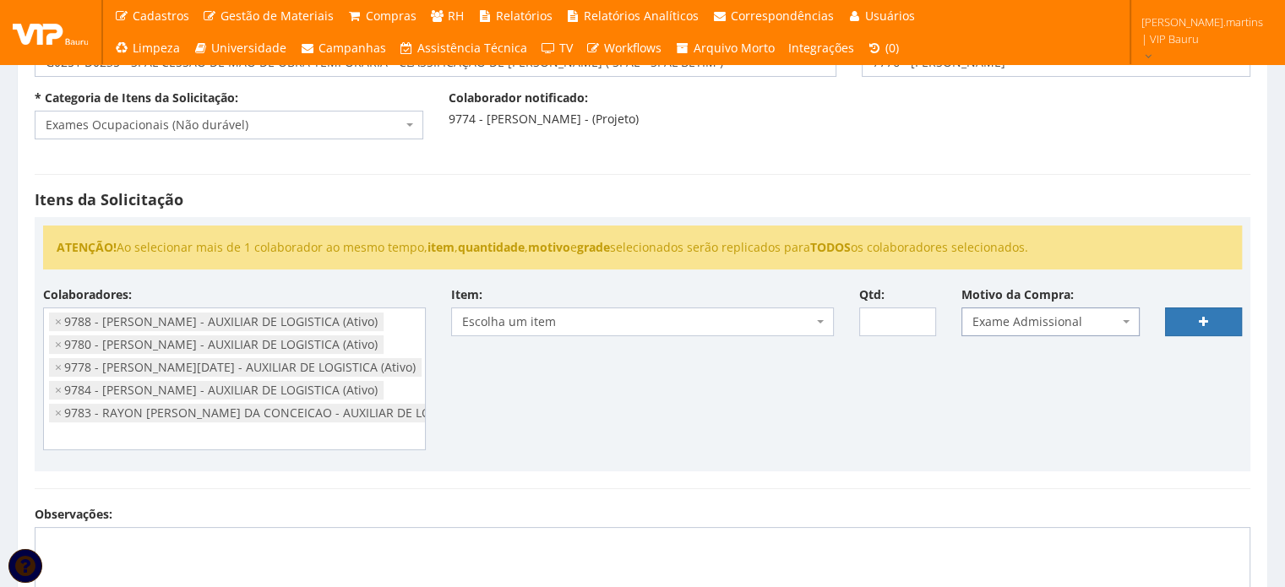
click at [630, 314] on span "Escolha um item" at bounding box center [637, 322] width 351 height 17
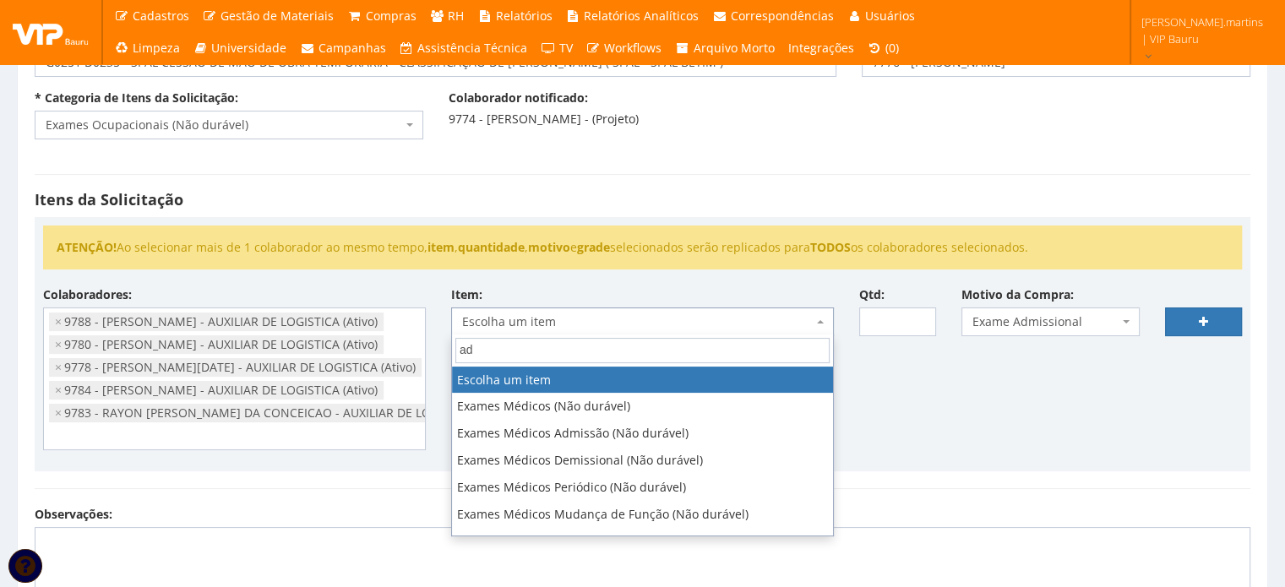
type input "adm"
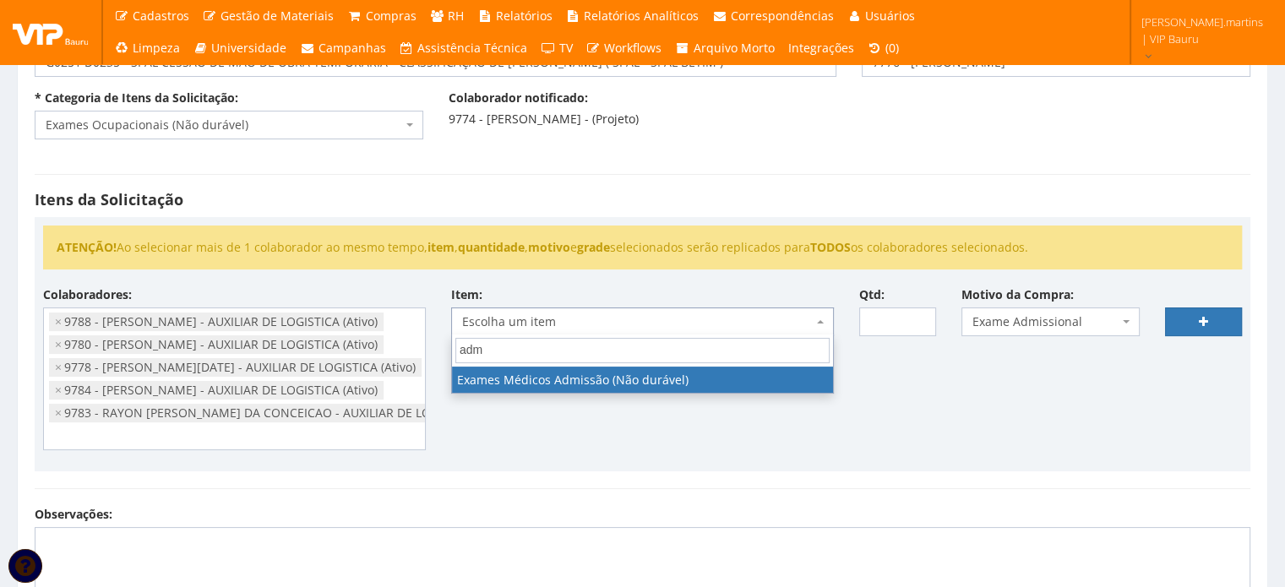
select select "487"
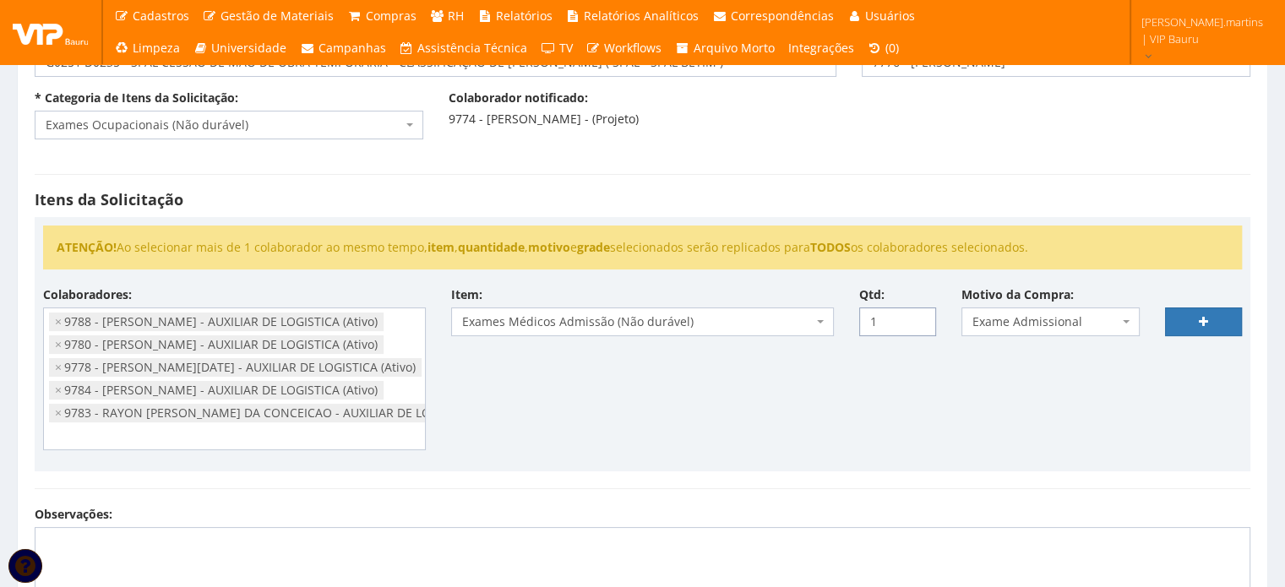
type input "1"
click at [916, 314] on input "1" at bounding box center [897, 322] width 77 height 29
click at [1181, 316] on link at bounding box center [1203, 322] width 77 height 29
select select
type input "0"
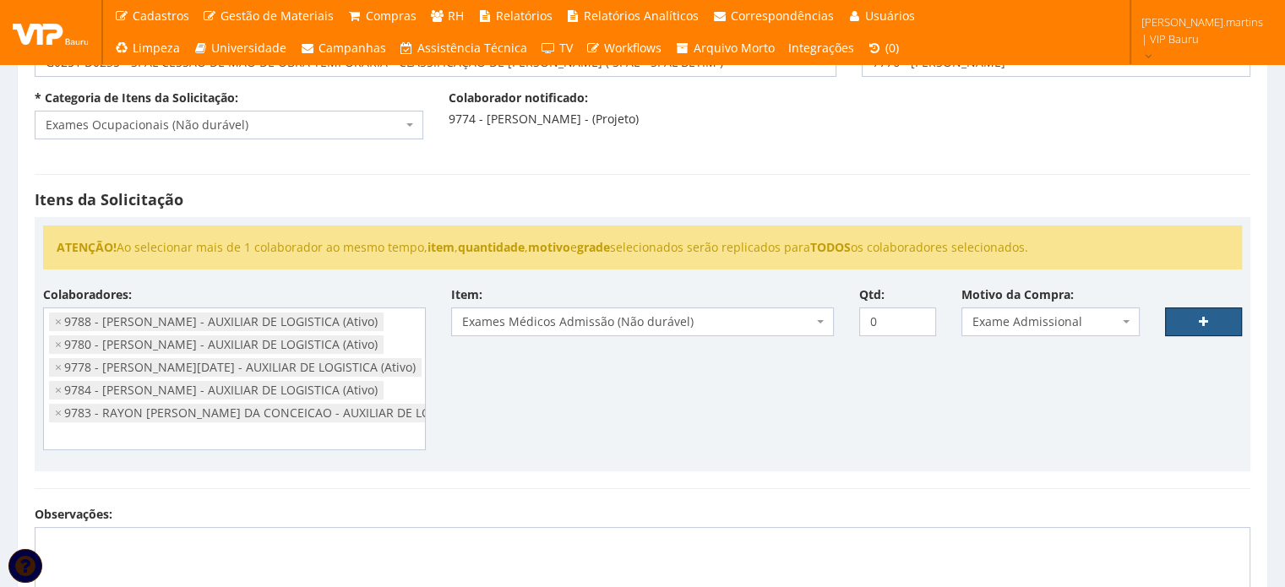
select select
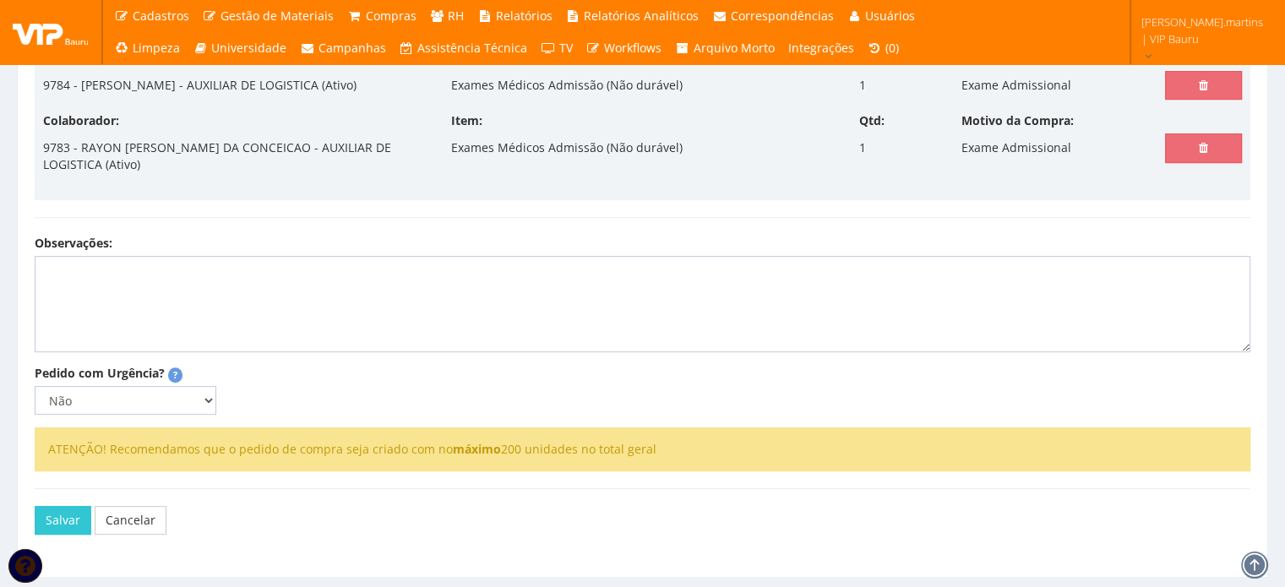
scroll to position [676, 0]
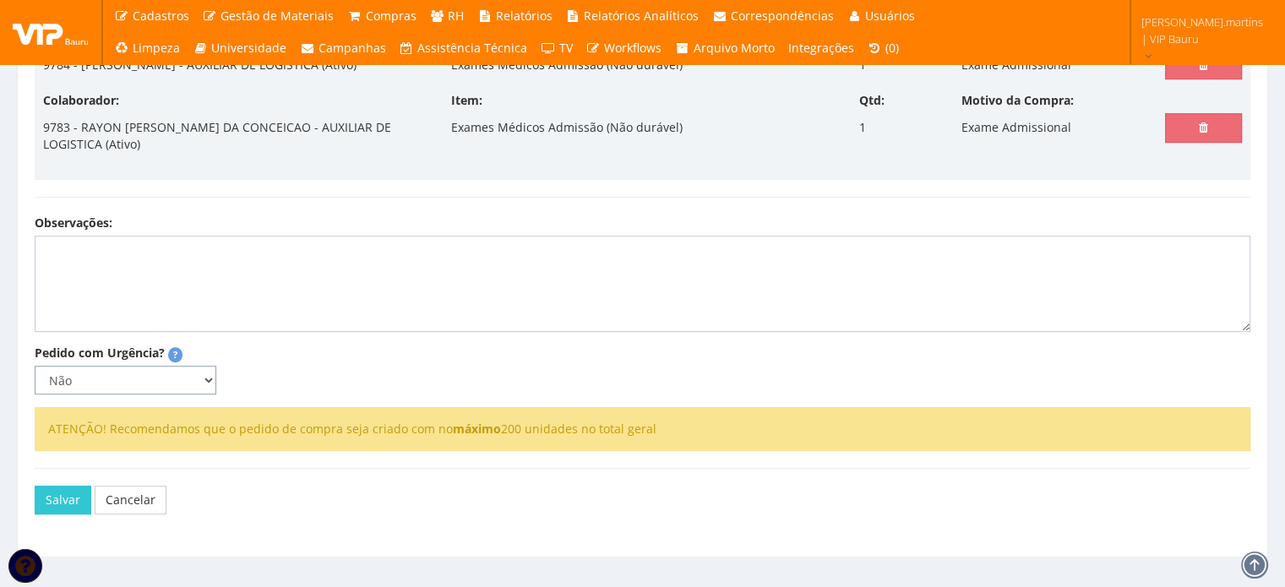
click at [200, 395] on select "Não Sim" at bounding box center [126, 380] width 182 height 29
select select "1"
click at [35, 395] on select "Não Sim" at bounding box center [126, 380] width 182 height 29
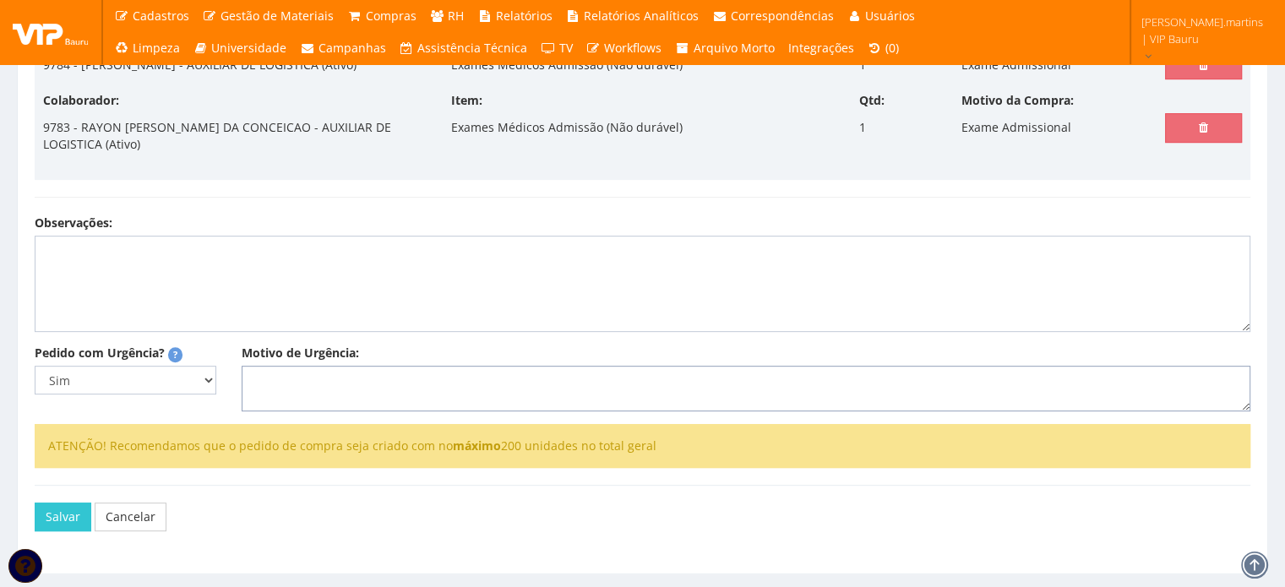
click at [314, 412] on textarea "Motivo de Urgência:" at bounding box center [746, 389] width 1009 height 46
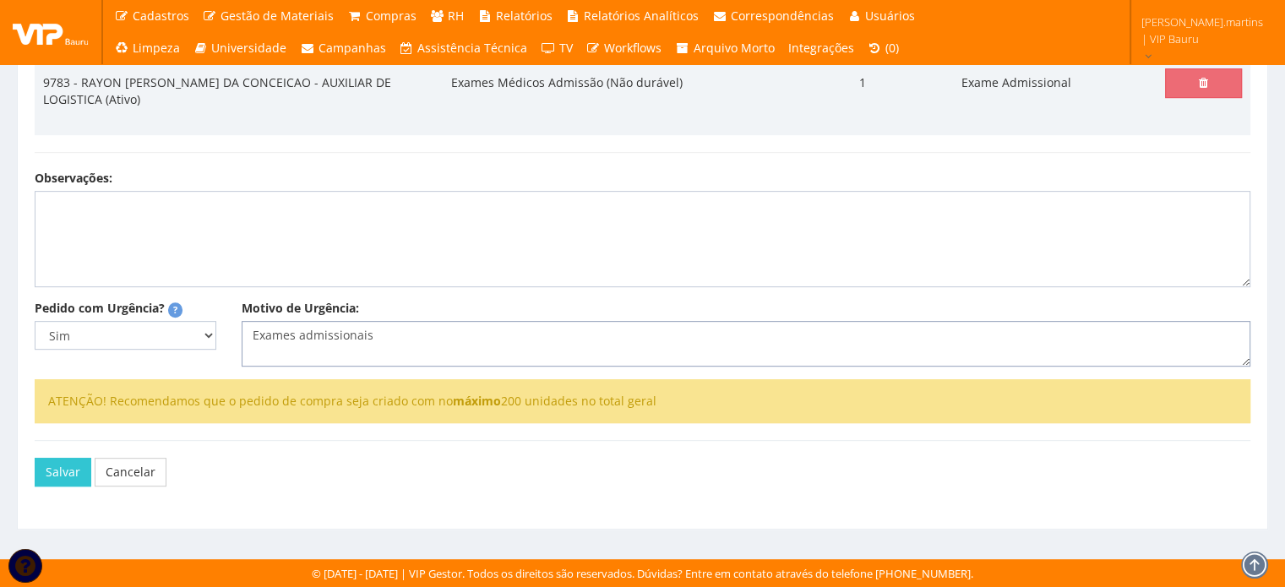
scroll to position [784, 0]
type textarea "Exames admissionais"
click at [68, 469] on button "Salvar" at bounding box center [63, 472] width 57 height 29
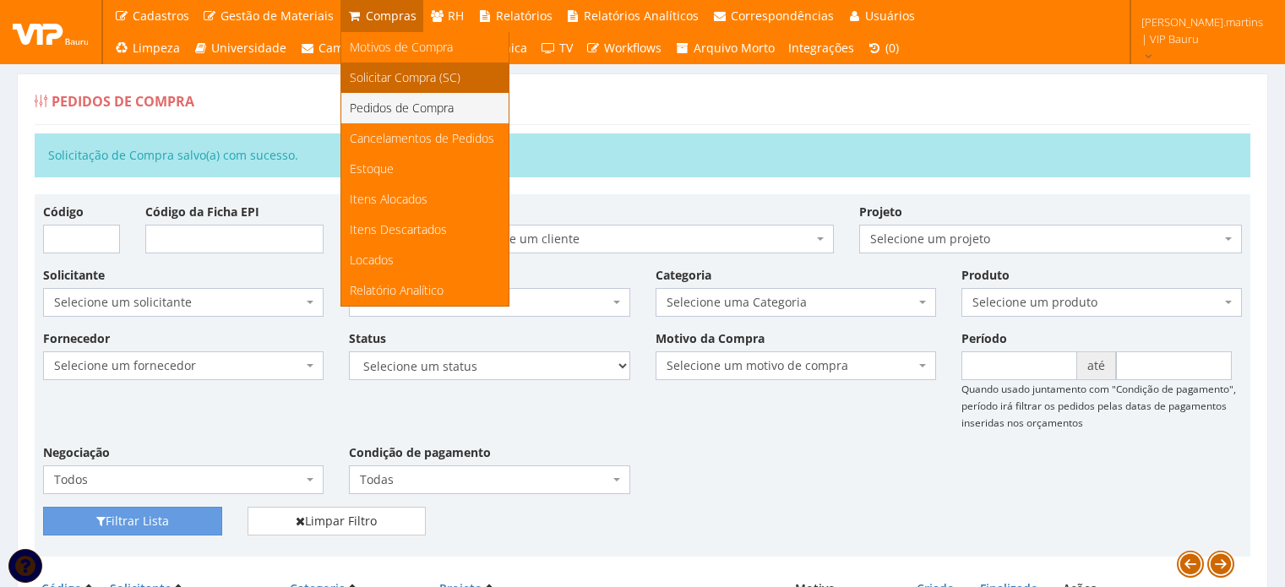
drag, startPoint x: 0, startPoint y: 0, endPoint x: 395, endPoint y: 80, distance: 402.7
click at [395, 80] on span "Solicitar Compra (SC)" at bounding box center [405, 77] width 111 height 16
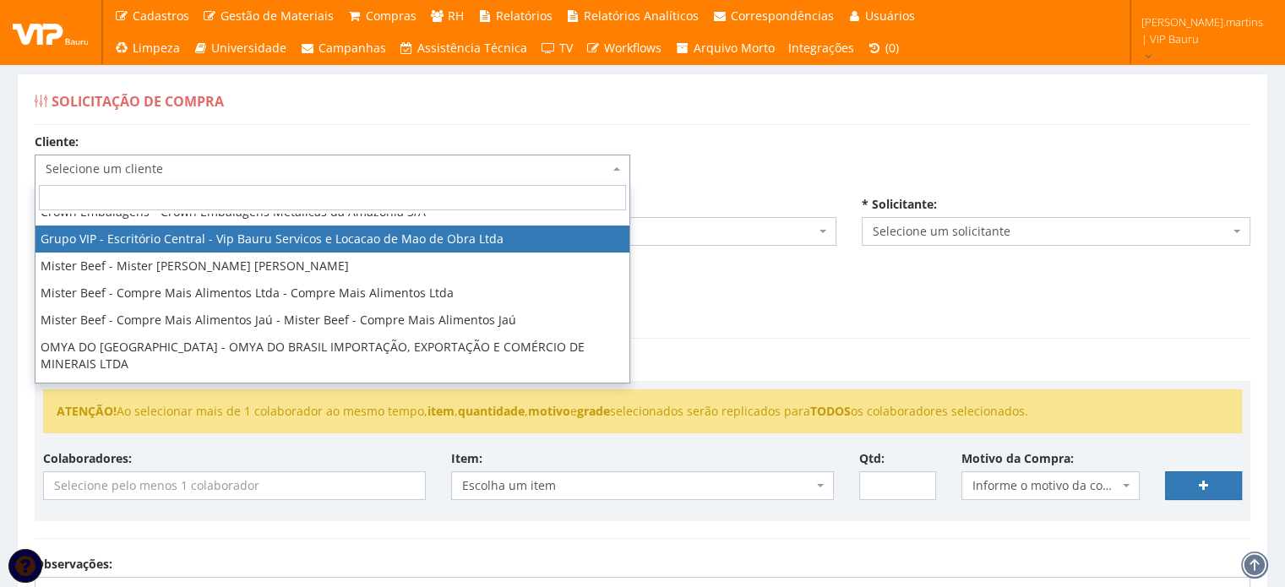
scroll to position [169, 0]
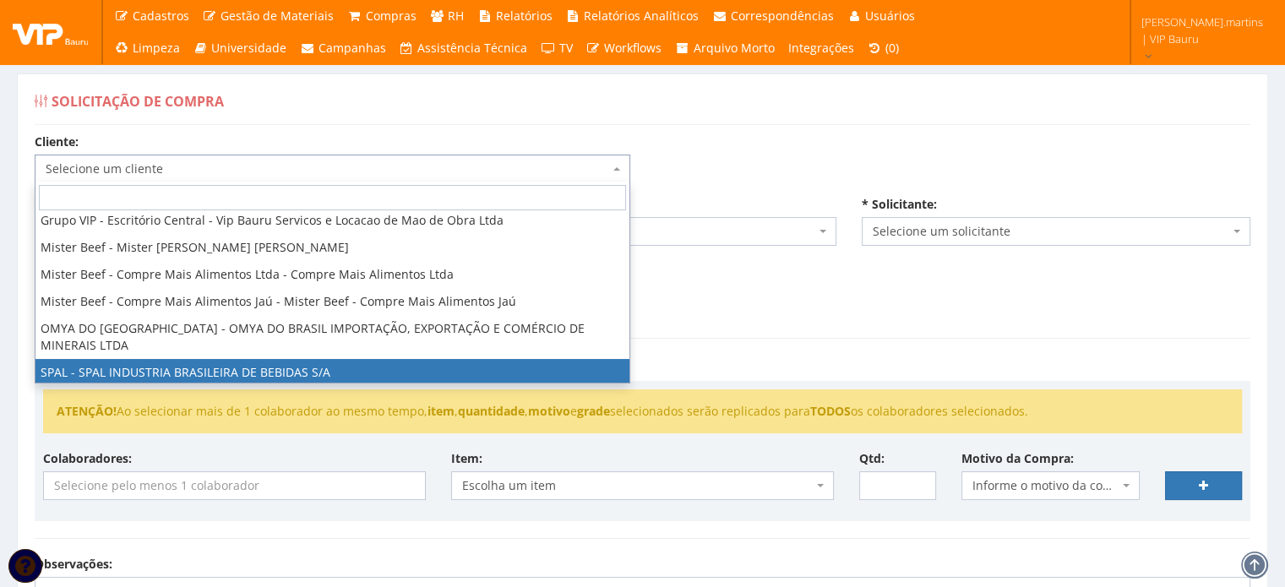
select select "59"
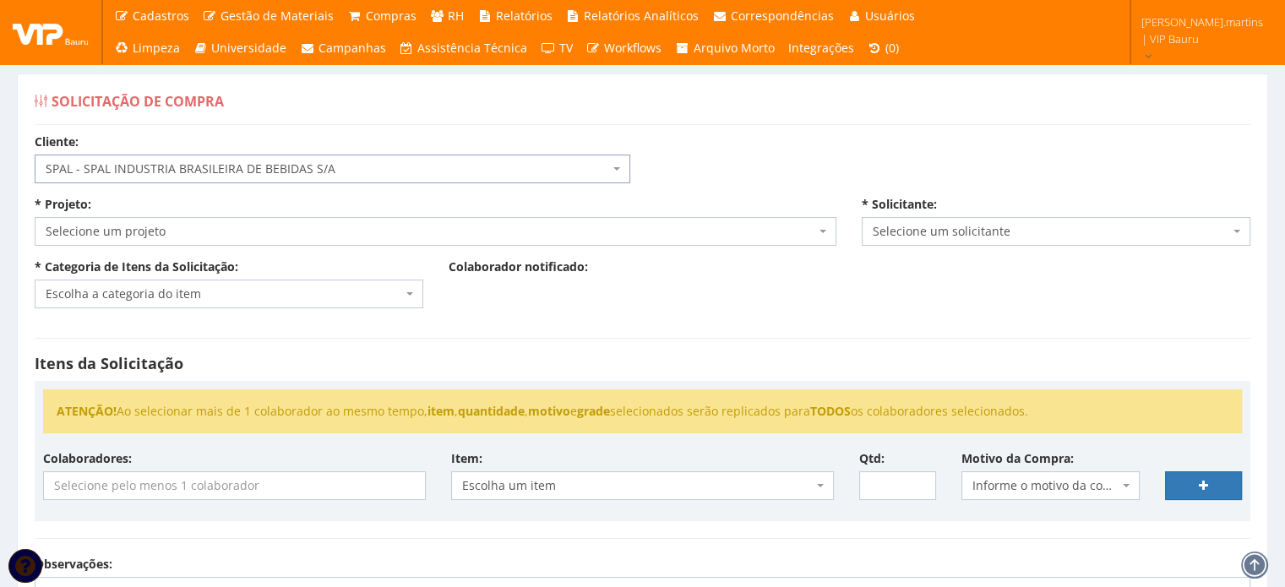
click at [169, 226] on span "Selecione um projeto" at bounding box center [431, 231] width 770 height 17
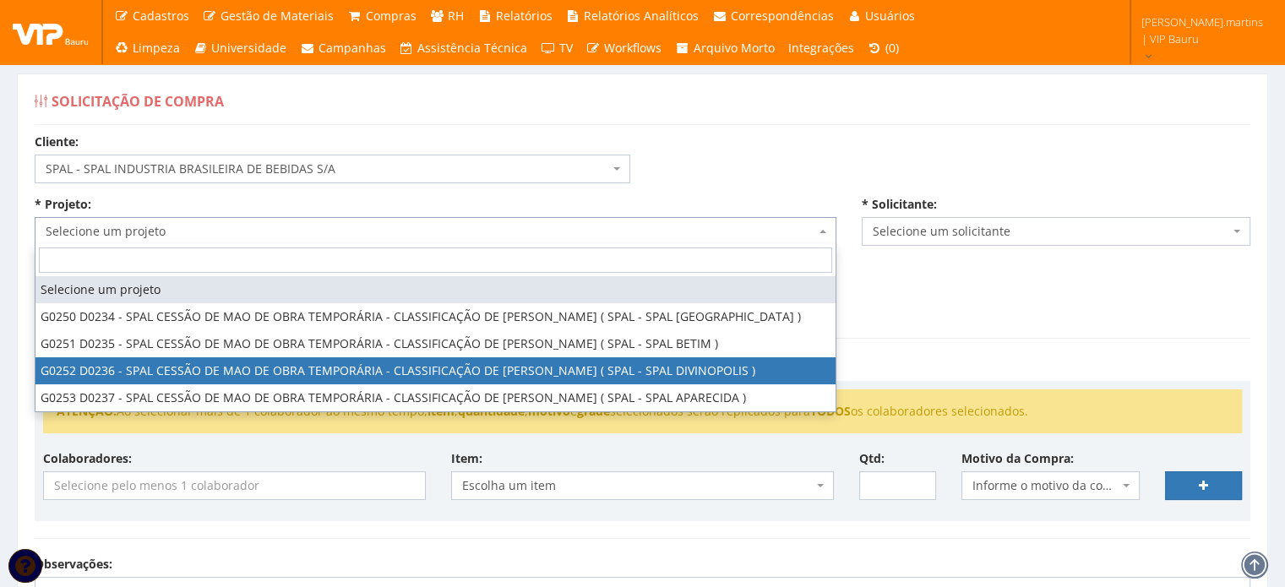
select select "252"
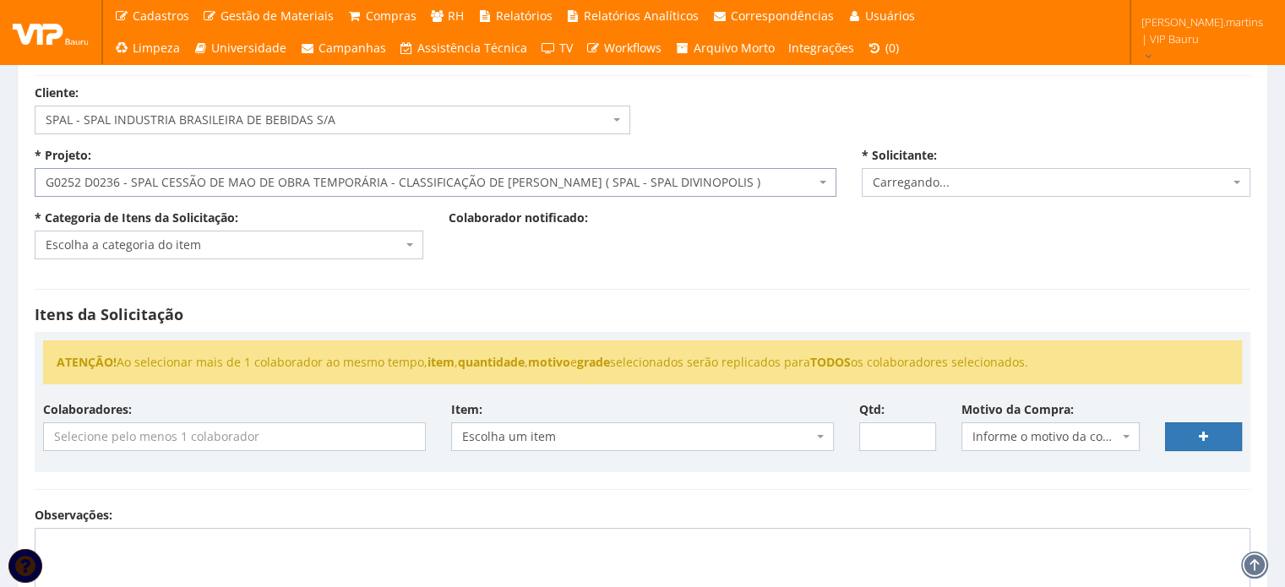
scroll to position [112, 0]
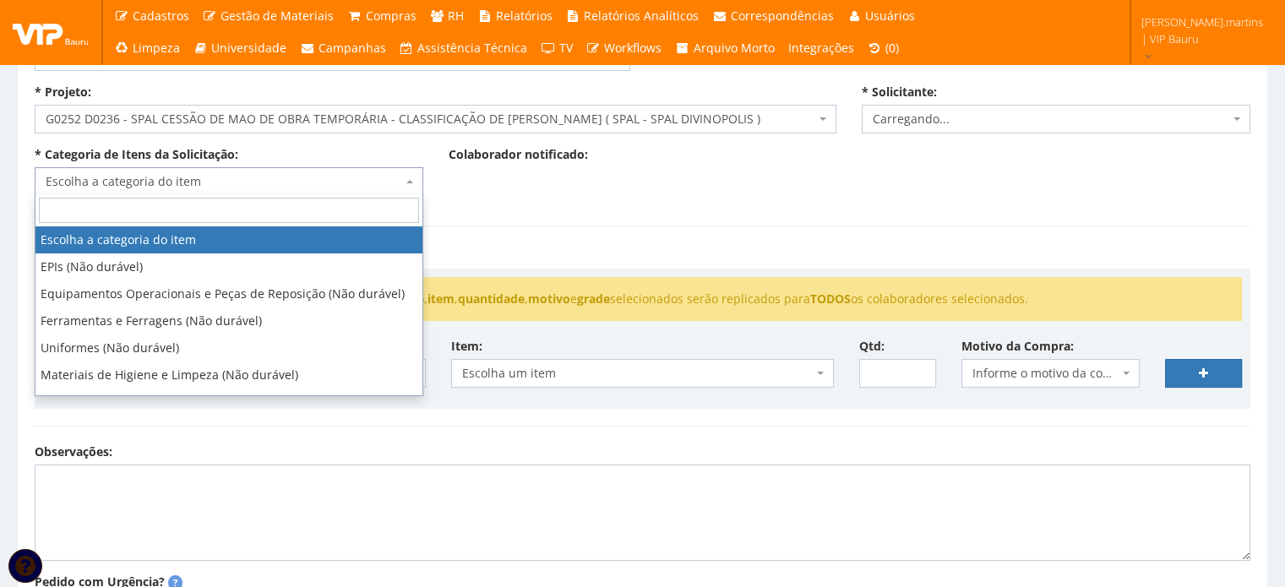
click at [221, 186] on span "Escolha a categoria do item" at bounding box center [224, 181] width 357 height 17
select select "2471"
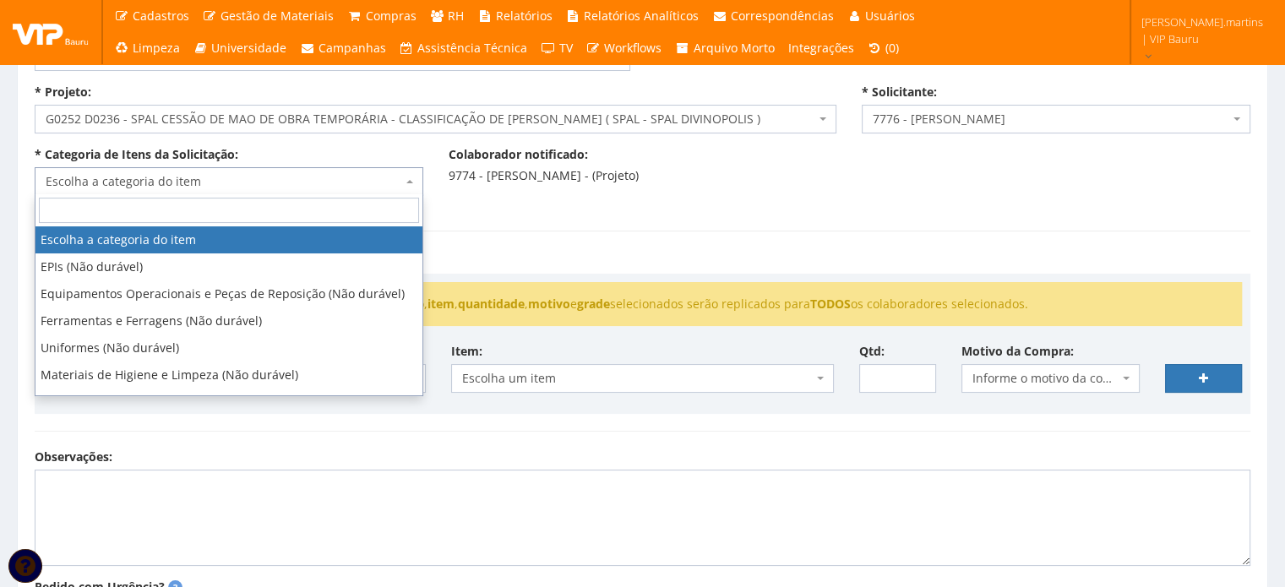
type input "e"
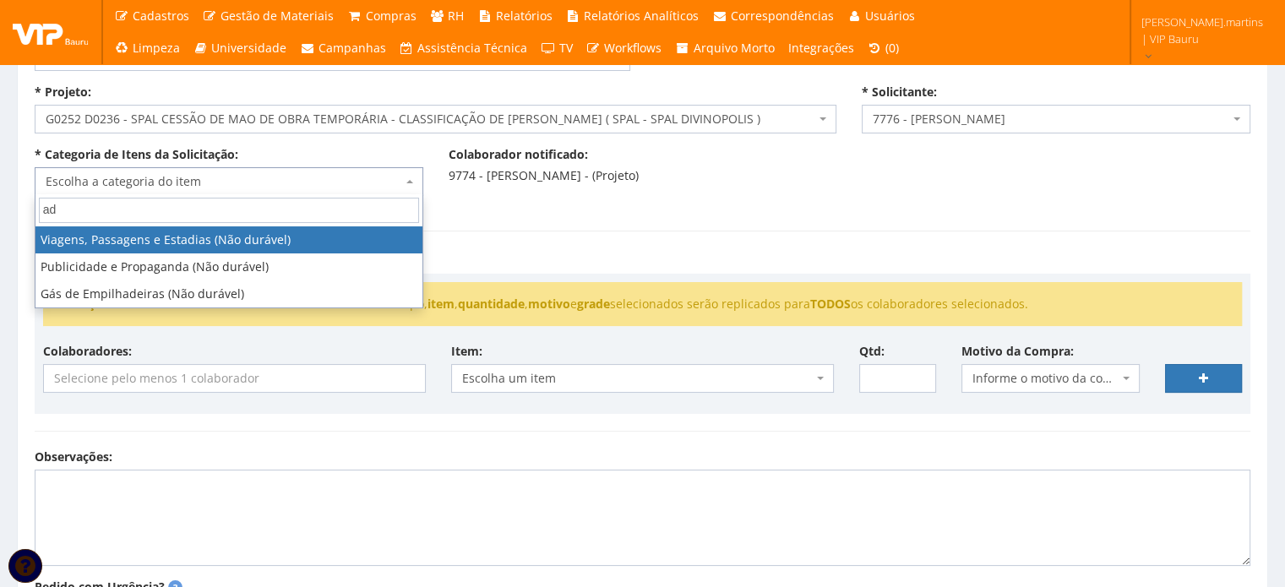
type input "a"
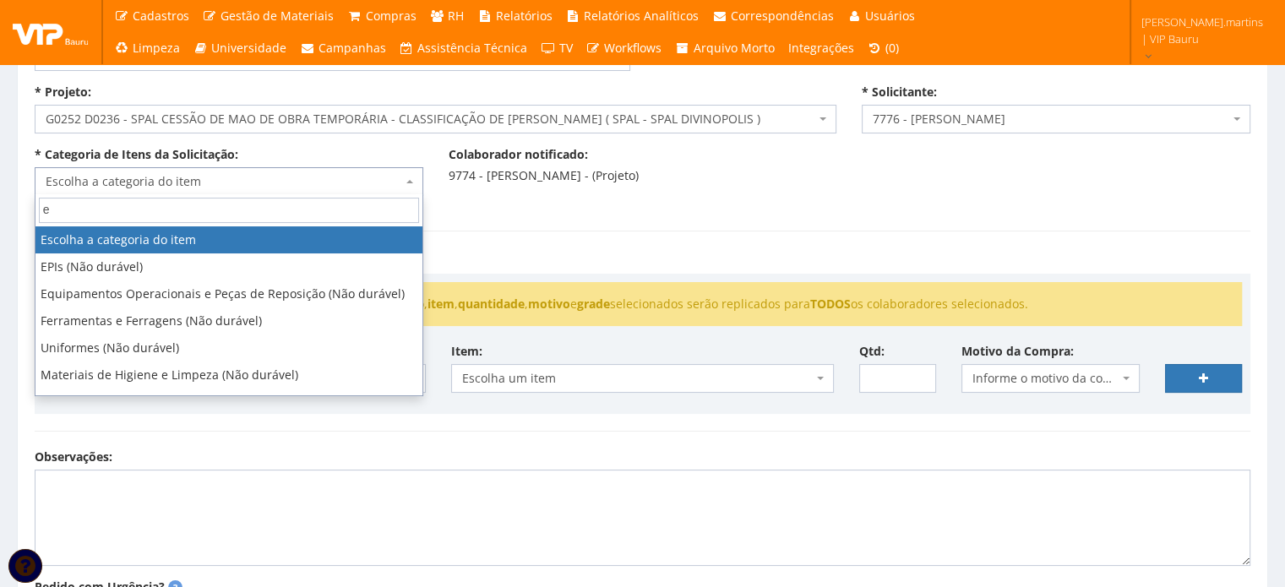
type input "ex"
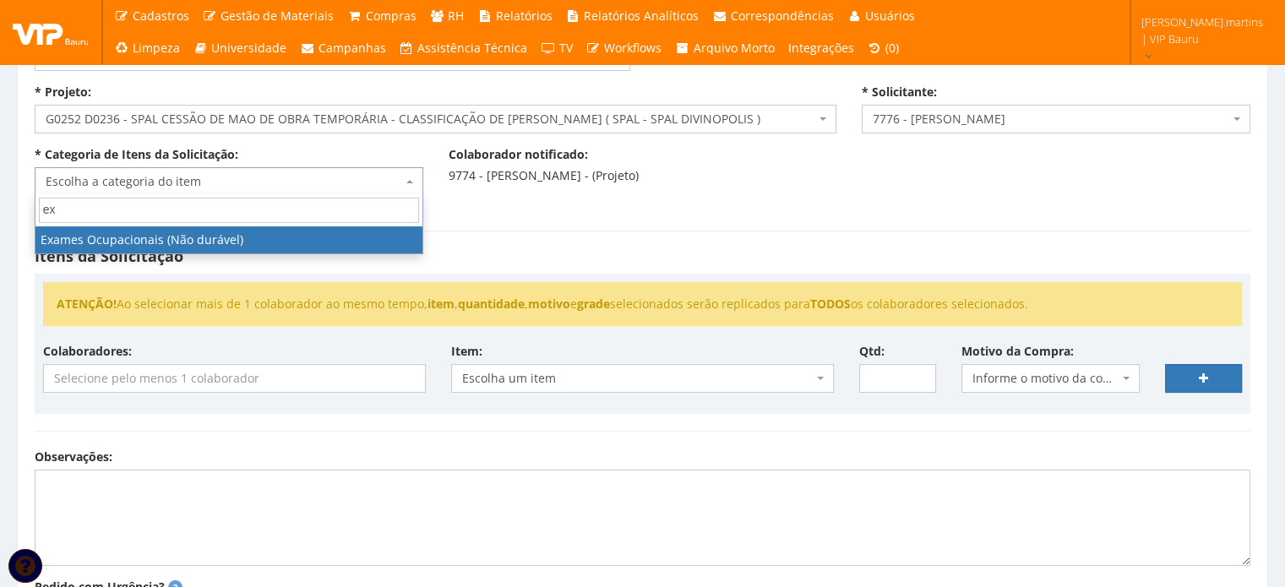
select select "24"
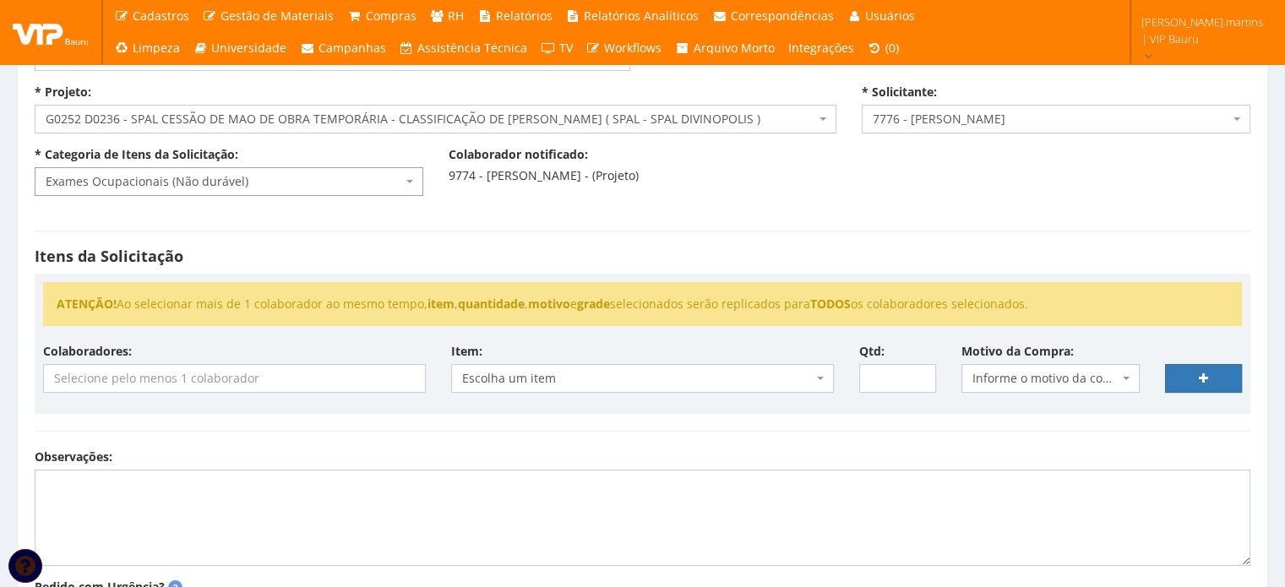
click at [1028, 374] on span "Informe o motivo da compra" at bounding box center [1046, 378] width 147 height 17
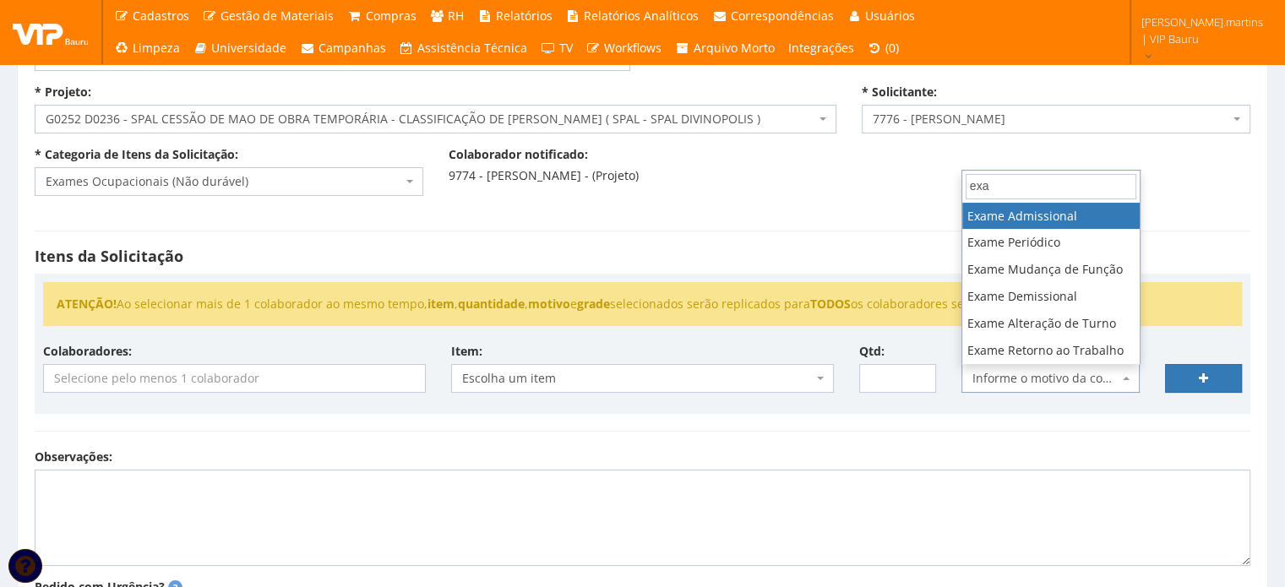
type input "exa"
select select "17"
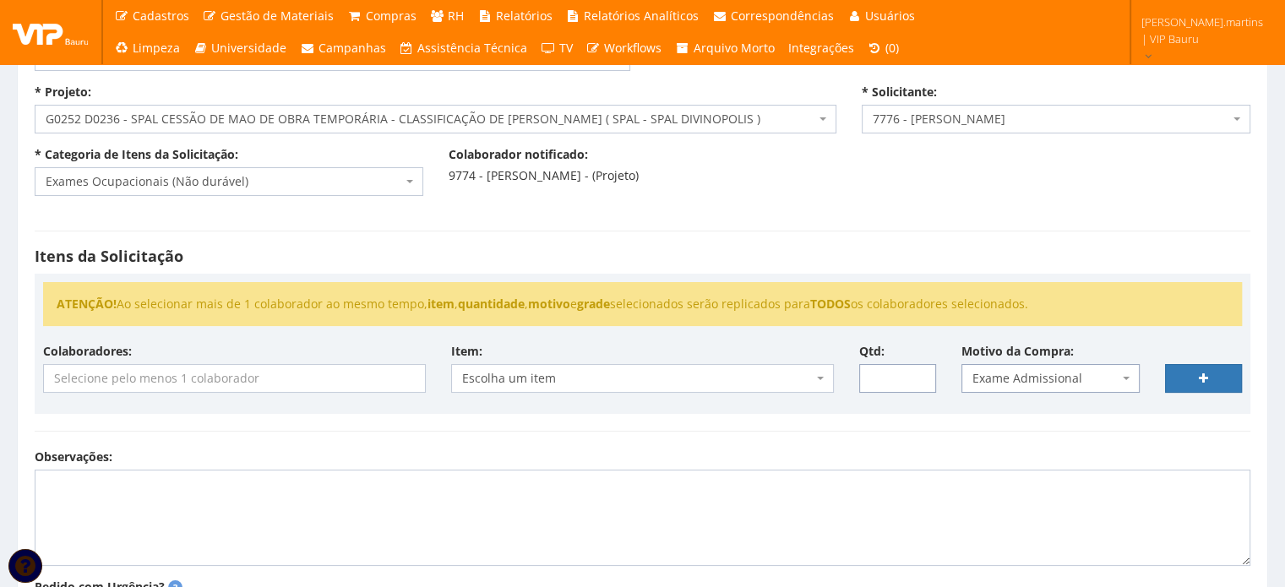
click at [892, 380] on input "Qtd:" at bounding box center [897, 378] width 77 height 29
type input "1"
click at [919, 371] on input "1" at bounding box center [897, 378] width 77 height 29
click at [373, 376] on input "search" at bounding box center [234, 378] width 381 height 27
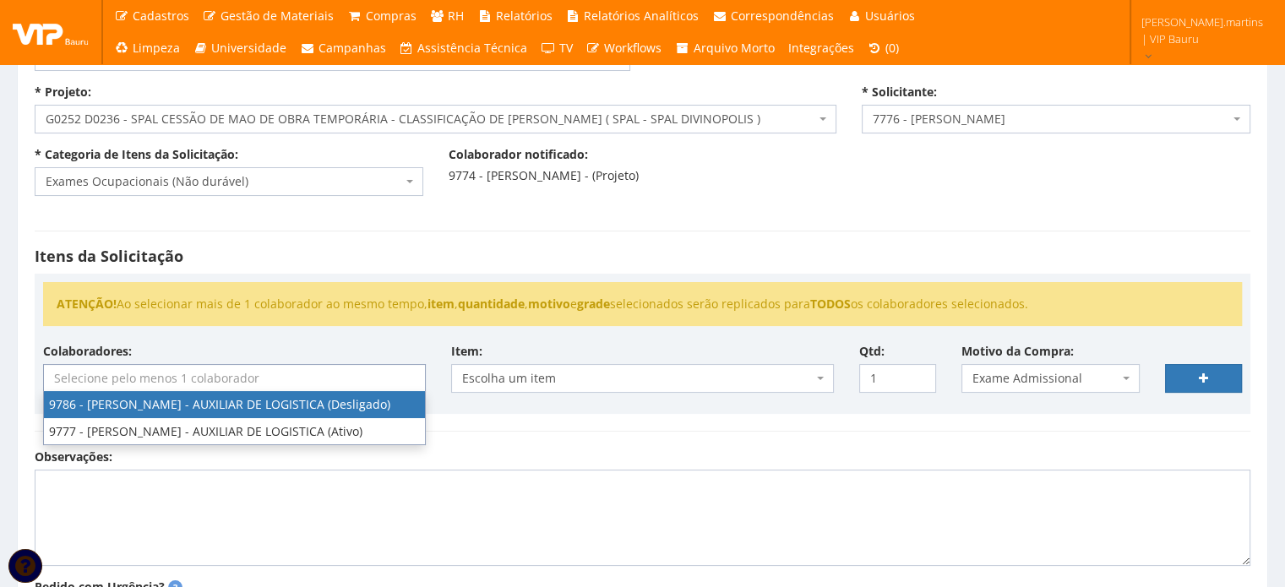
select select "4112"
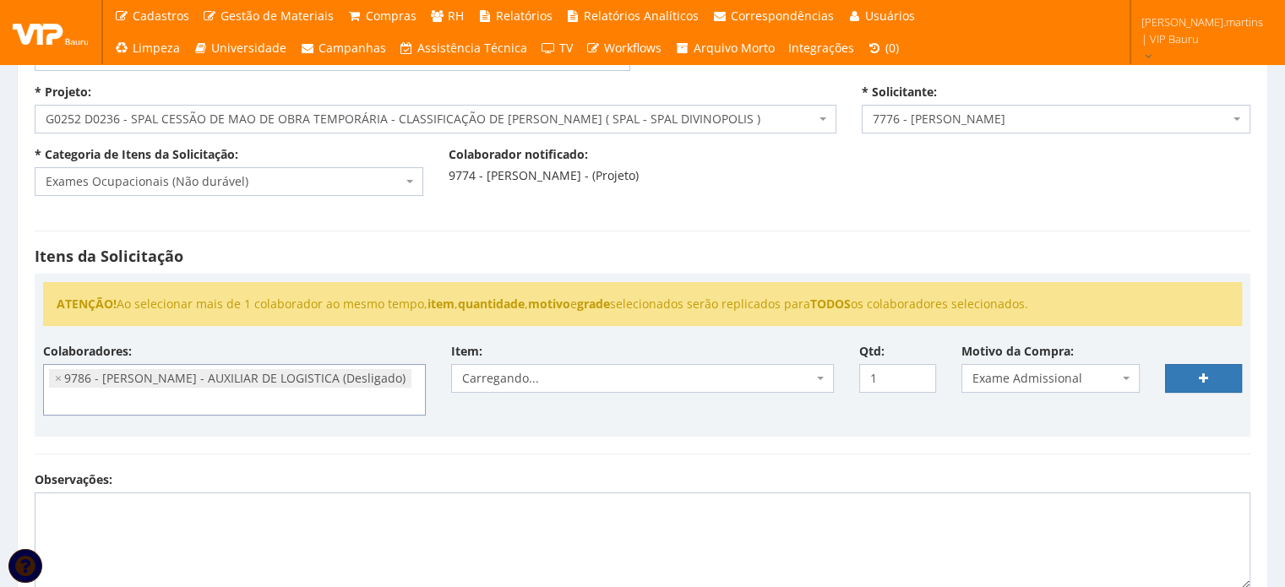
click at [297, 398] on ul "× 9786 - FELIPE RAMOS DE OLIVEIRA - AUXILIAR DE LOGISTICA (Desligado)" at bounding box center [234, 390] width 381 height 50
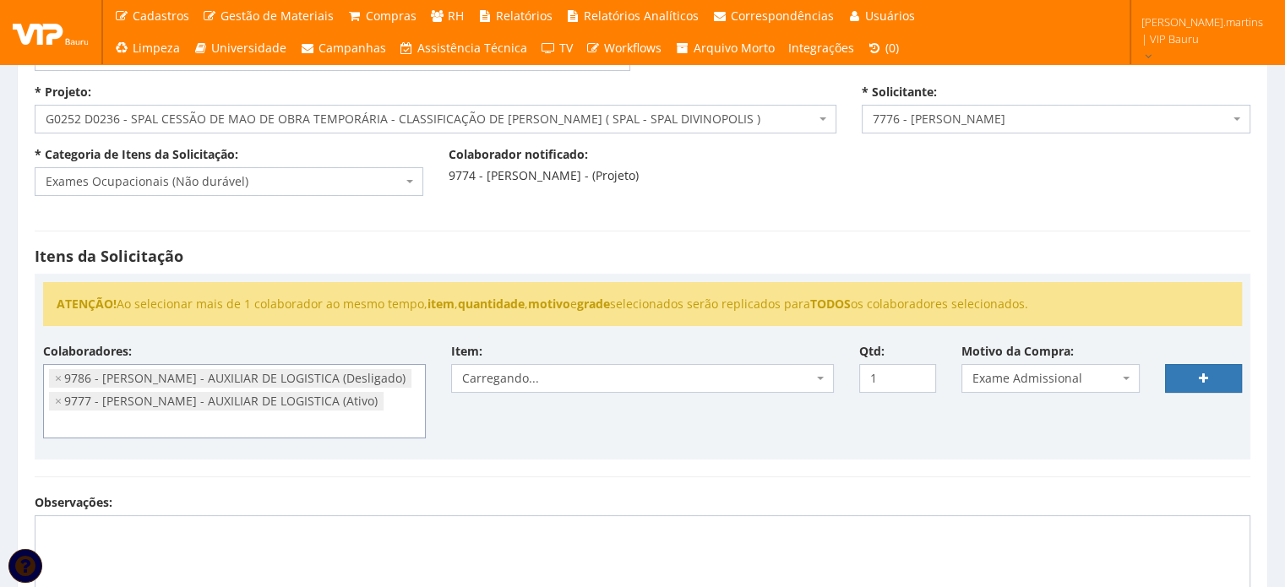
click at [531, 374] on span "Carregando..." at bounding box center [637, 378] width 351 height 17
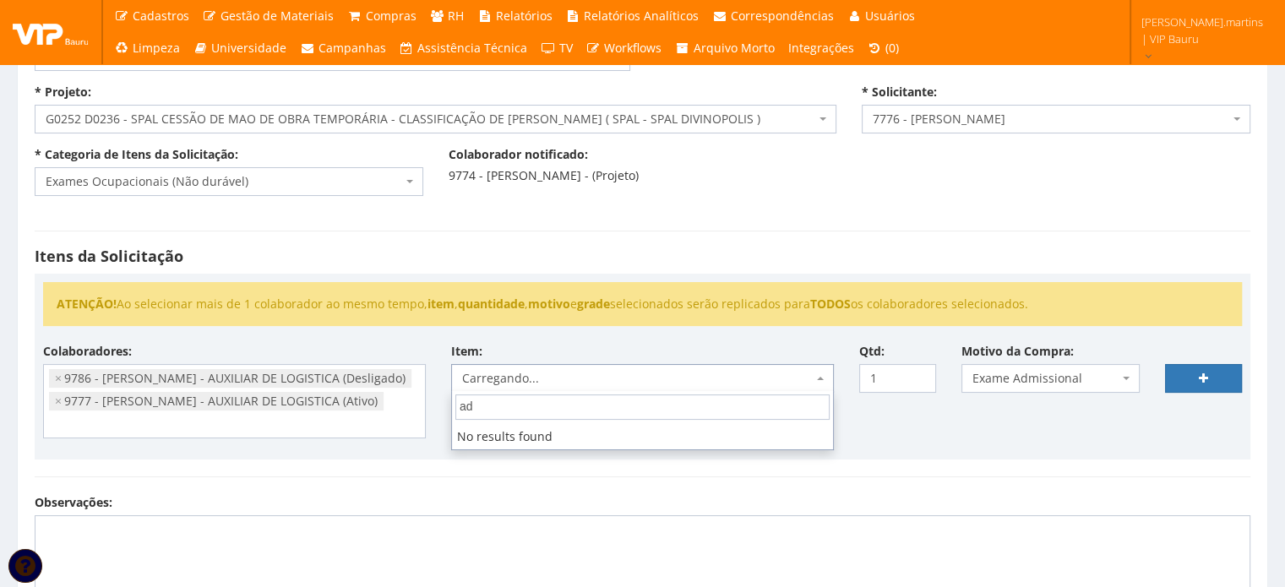
type input "a"
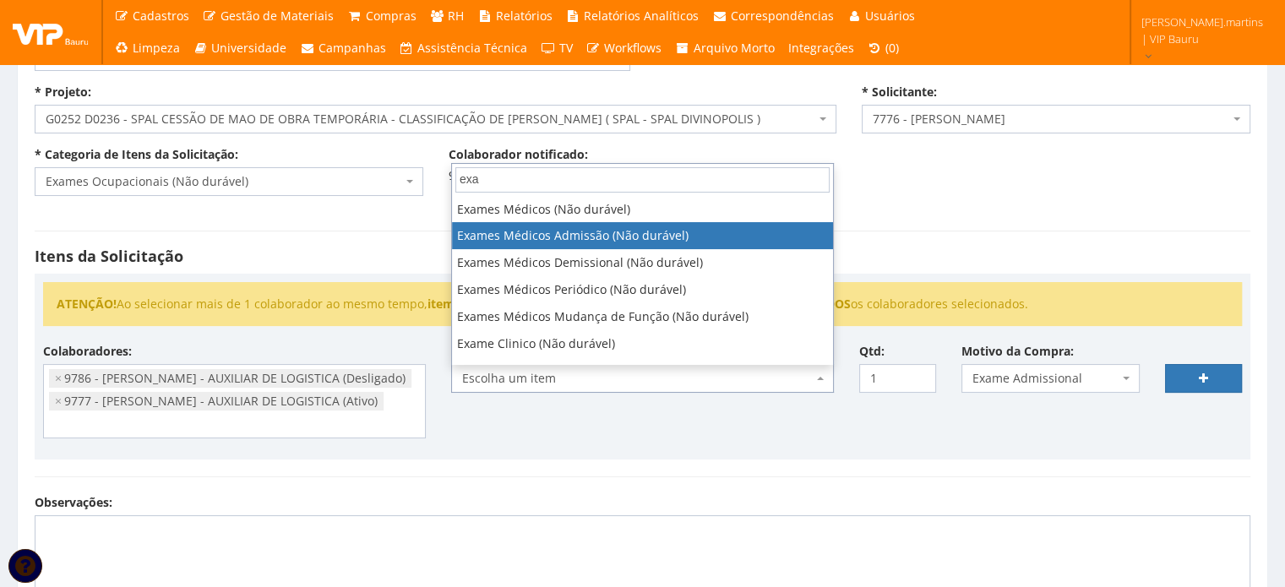
type input "exa"
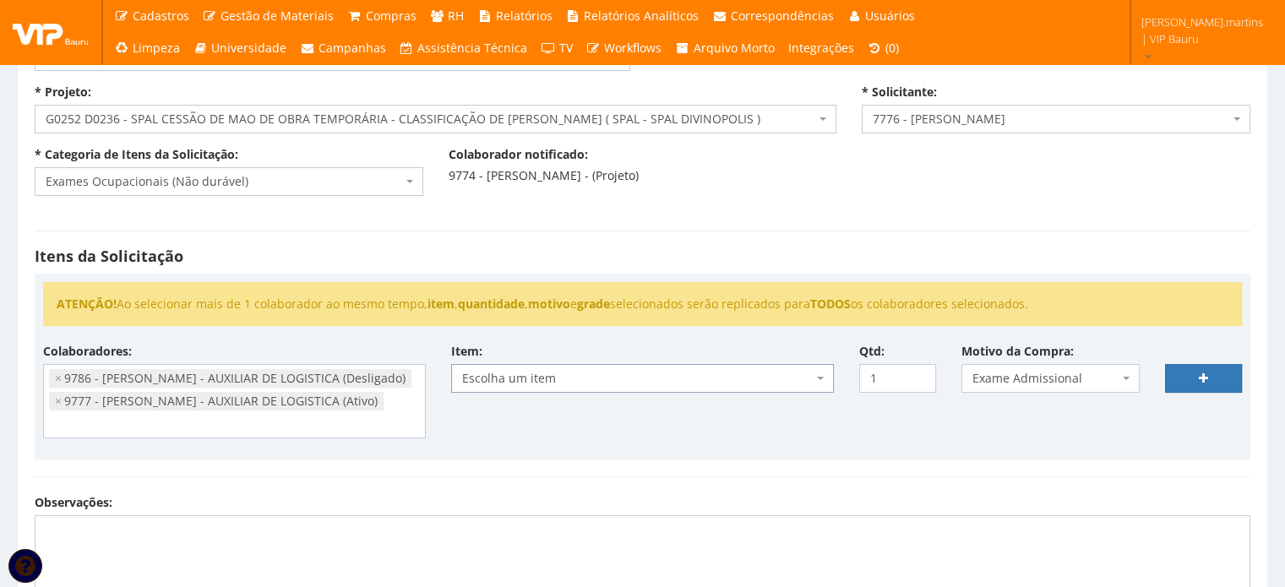
click at [687, 382] on span "Escolha um item" at bounding box center [637, 378] width 351 height 17
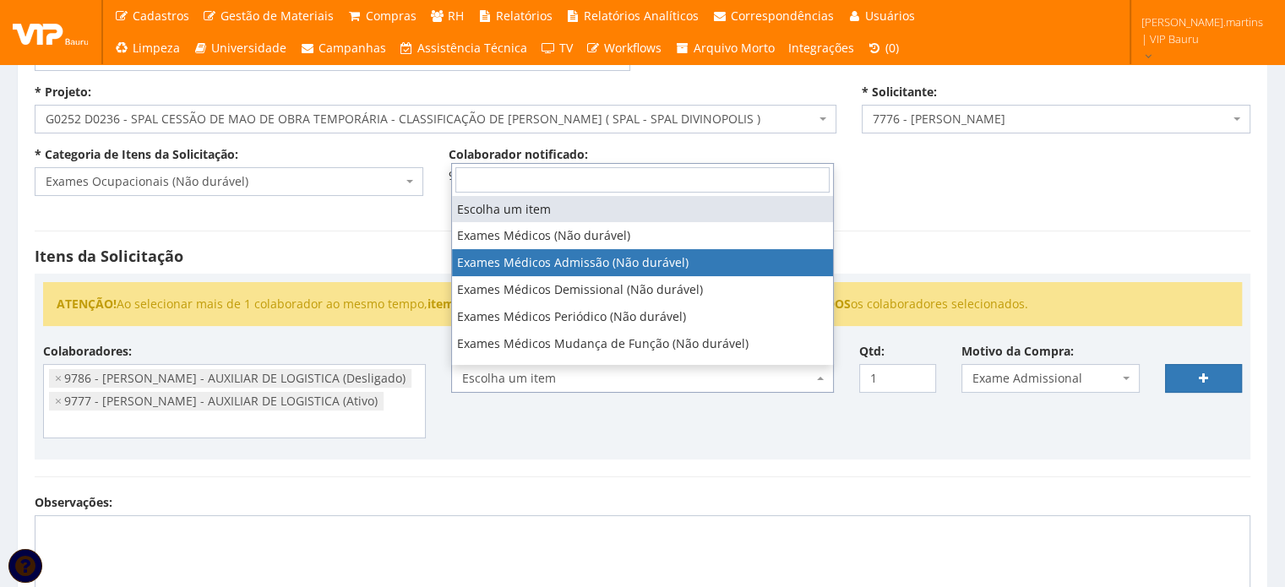
select select "487"
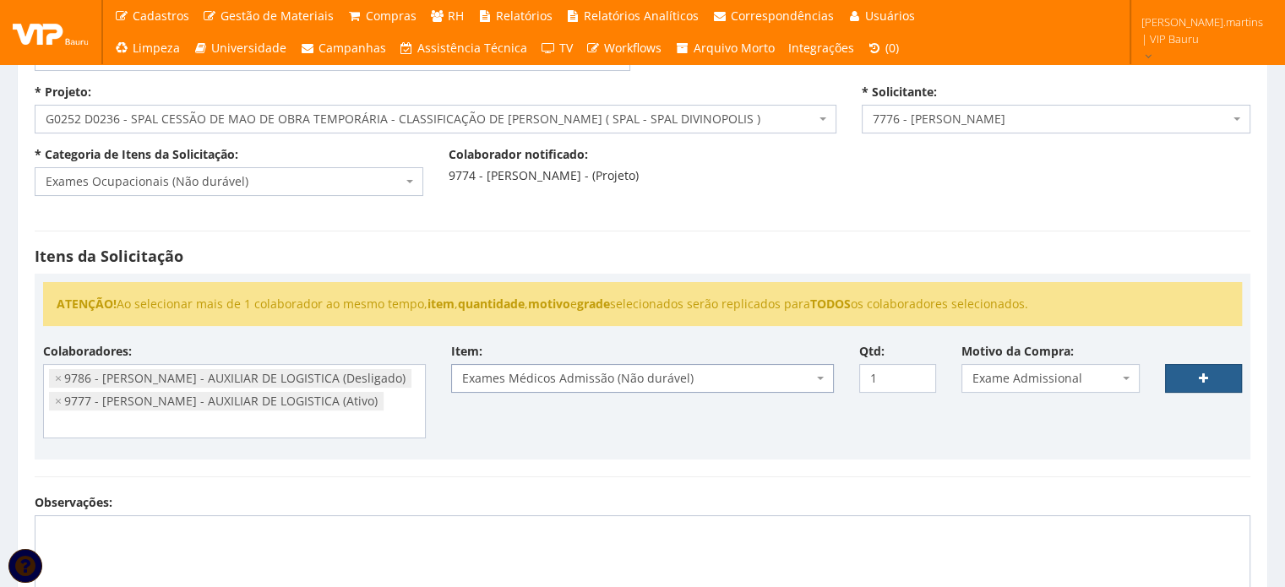
click at [1197, 374] on link at bounding box center [1203, 378] width 77 height 29
select select
type input "0"
select select
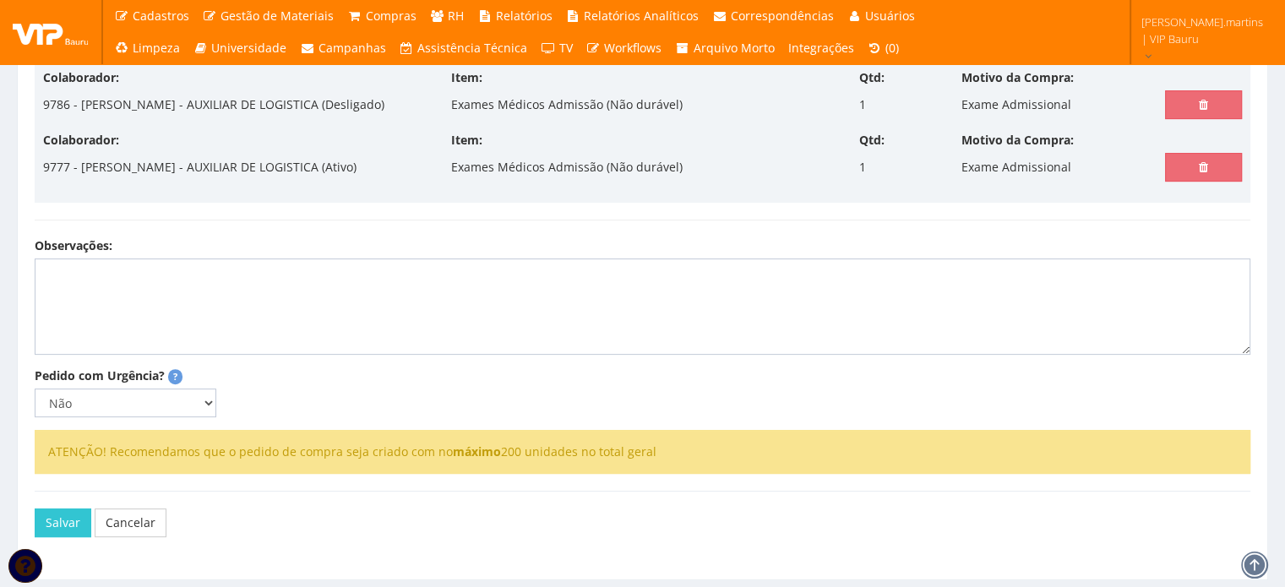
scroll to position [507, 0]
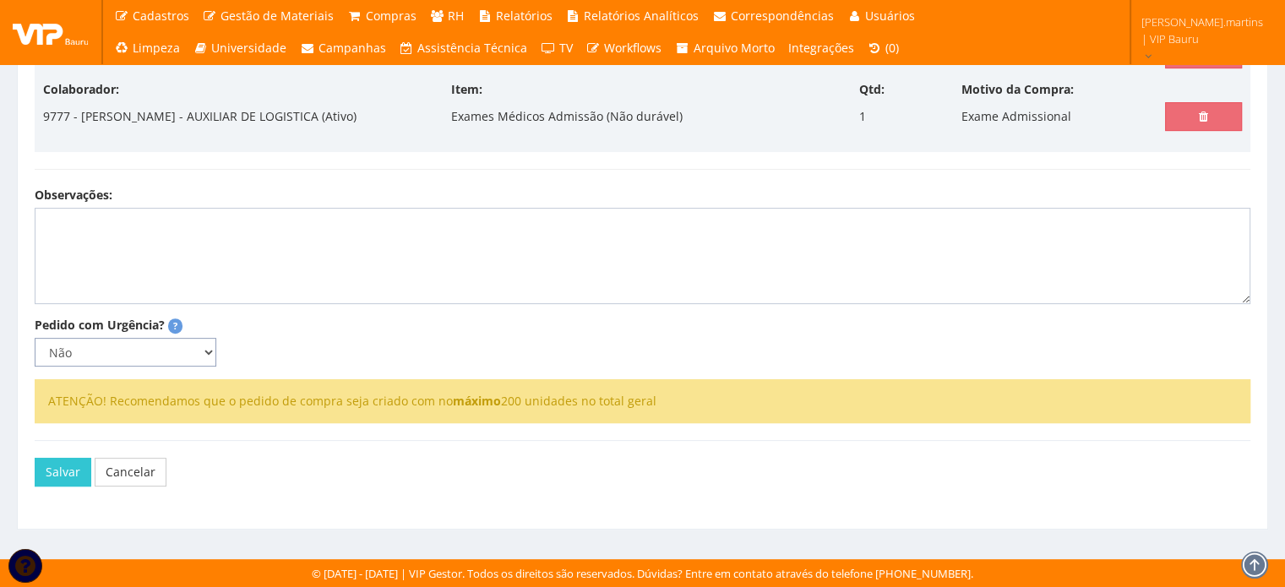
click at [210, 354] on select "Não Sim" at bounding box center [126, 352] width 182 height 29
select select "1"
click at [35, 345] on select "Não Sim" at bounding box center [126, 352] width 182 height 29
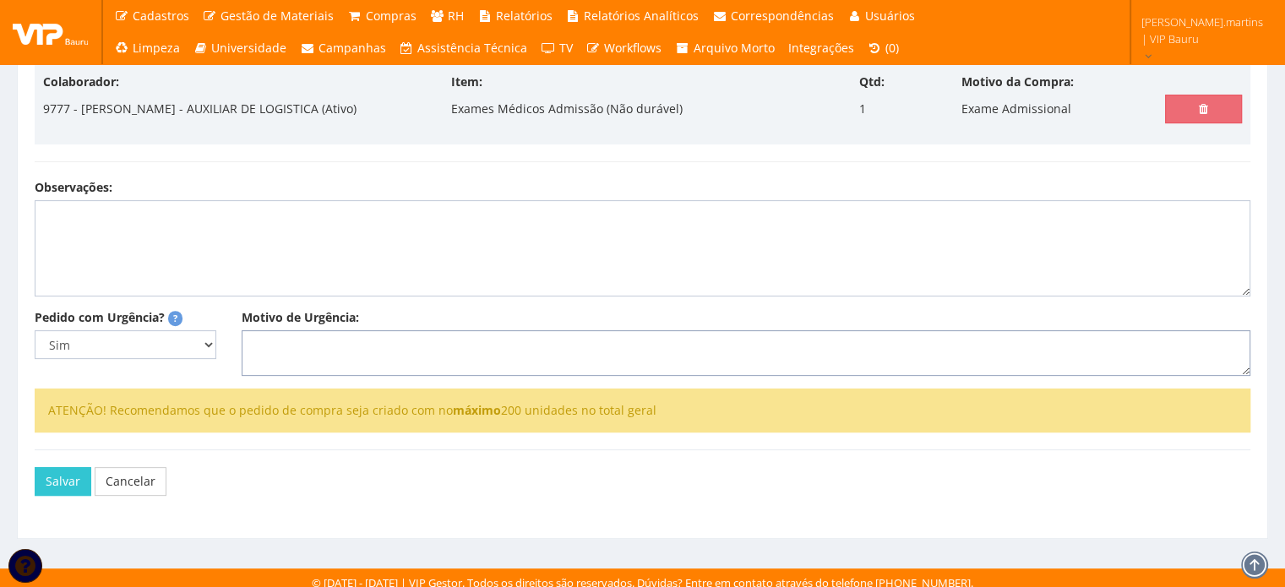
click at [305, 372] on textarea "Motivo de Urgência:" at bounding box center [746, 353] width 1009 height 46
type textarea "Exame admissionais"
click at [54, 494] on button "Salvar" at bounding box center [63, 481] width 57 height 29
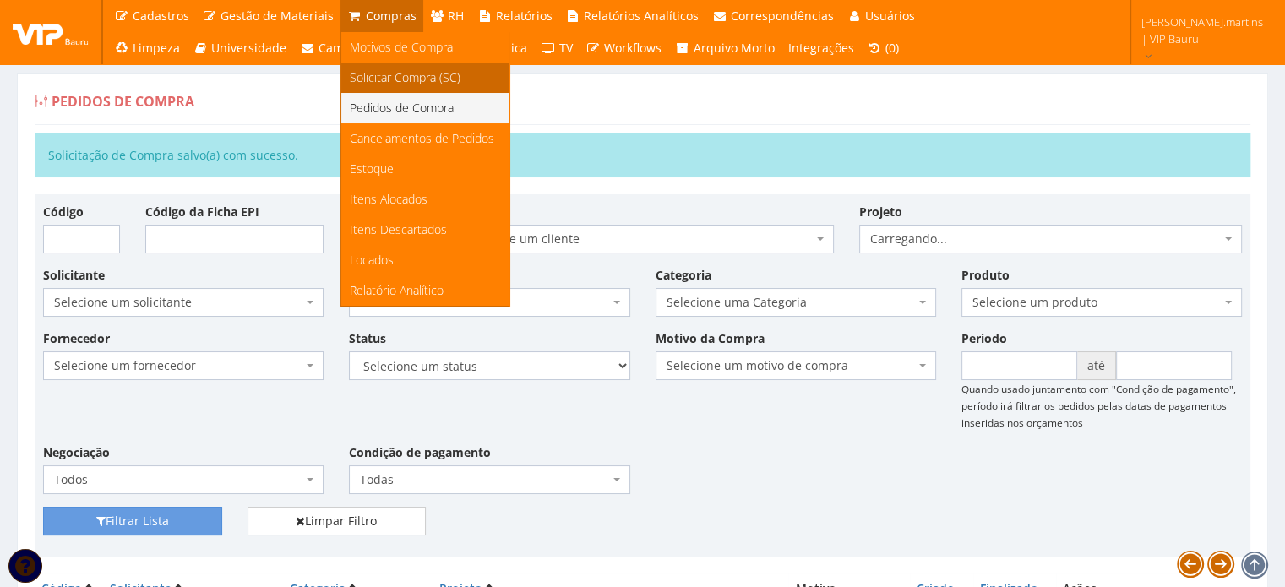
click at [373, 79] on span "Solicitar Compra (SC)" at bounding box center [405, 77] width 111 height 16
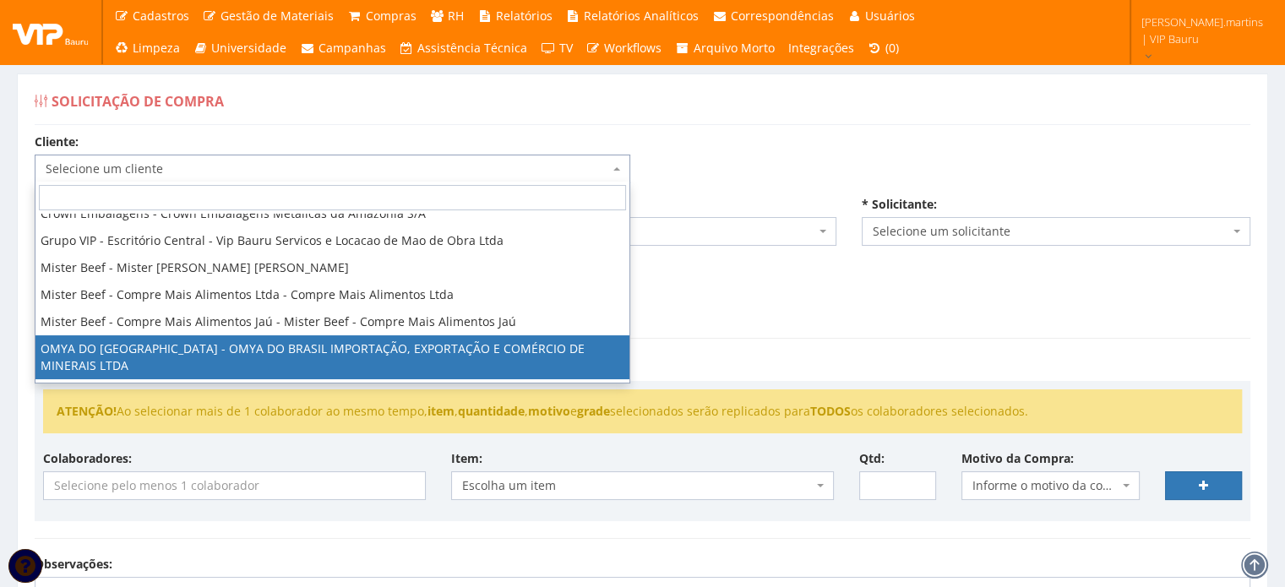
scroll to position [169, 0]
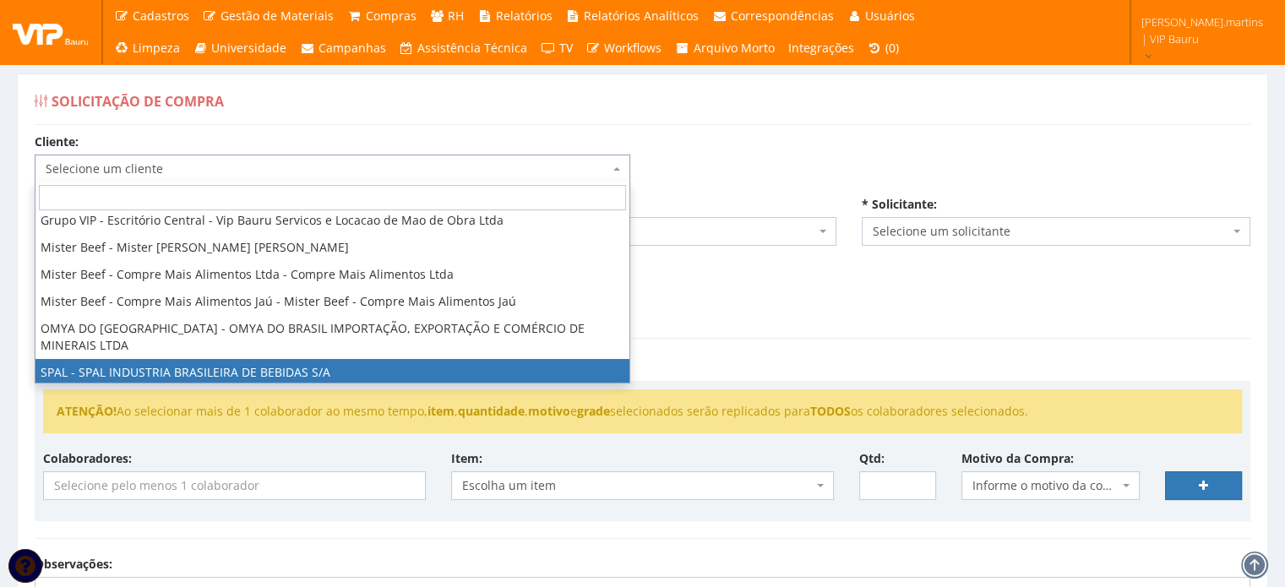
select select "59"
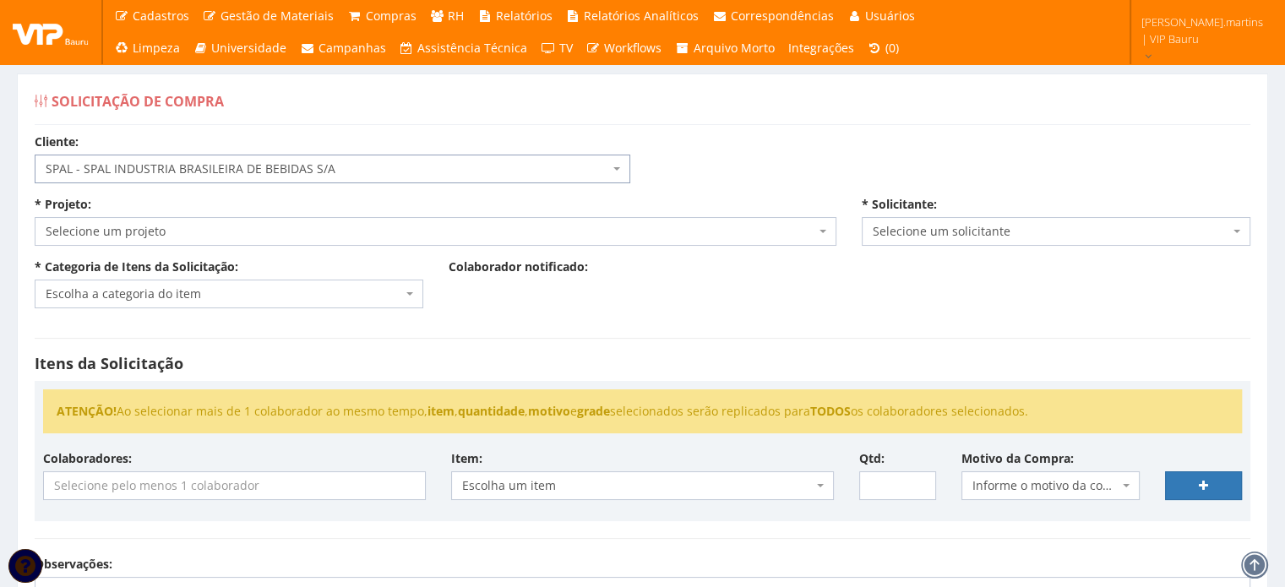
click at [223, 224] on span "Selecione um projeto" at bounding box center [431, 231] width 770 height 17
select select "253"
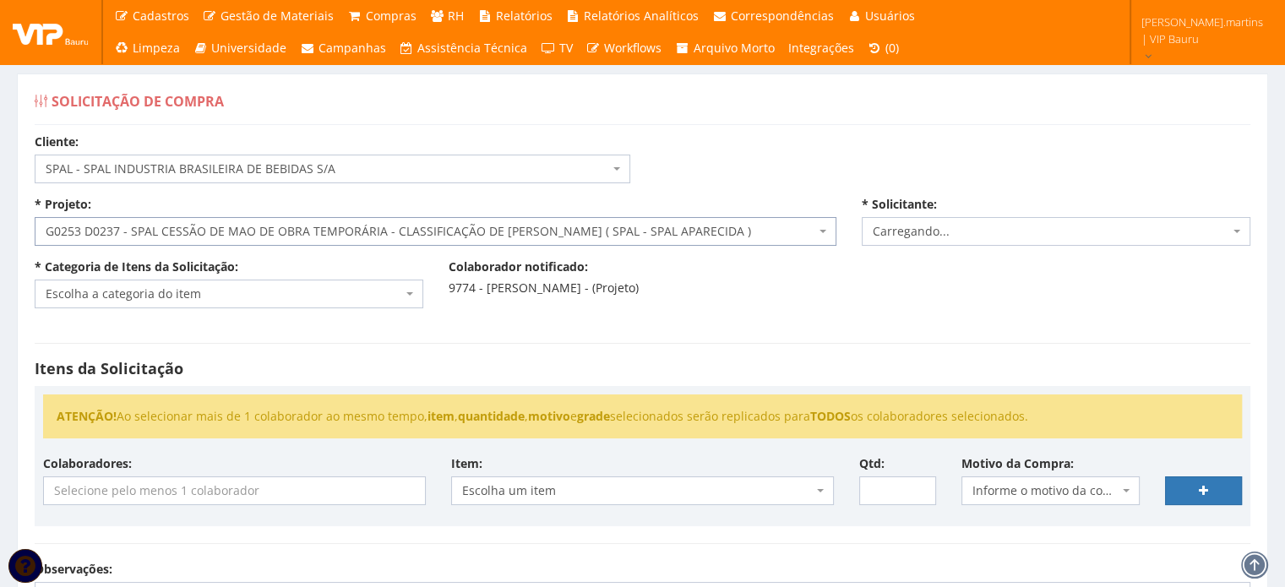
click at [188, 293] on span "Escolha a categoria do item" at bounding box center [224, 294] width 357 height 17
select select "2471"
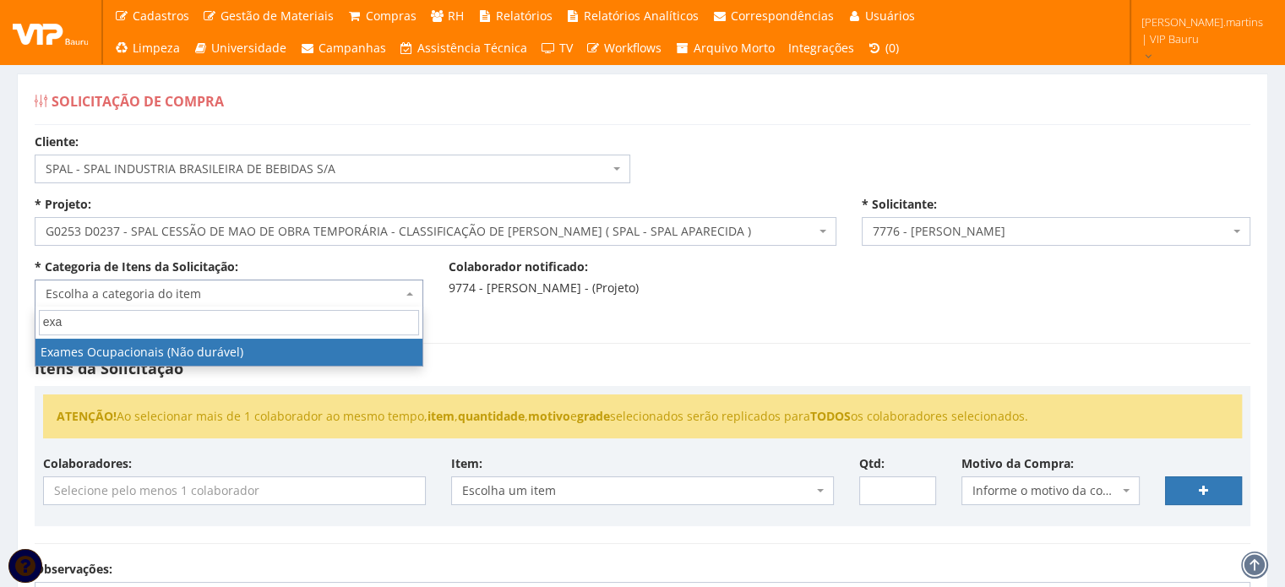
type input "exa"
select select "24"
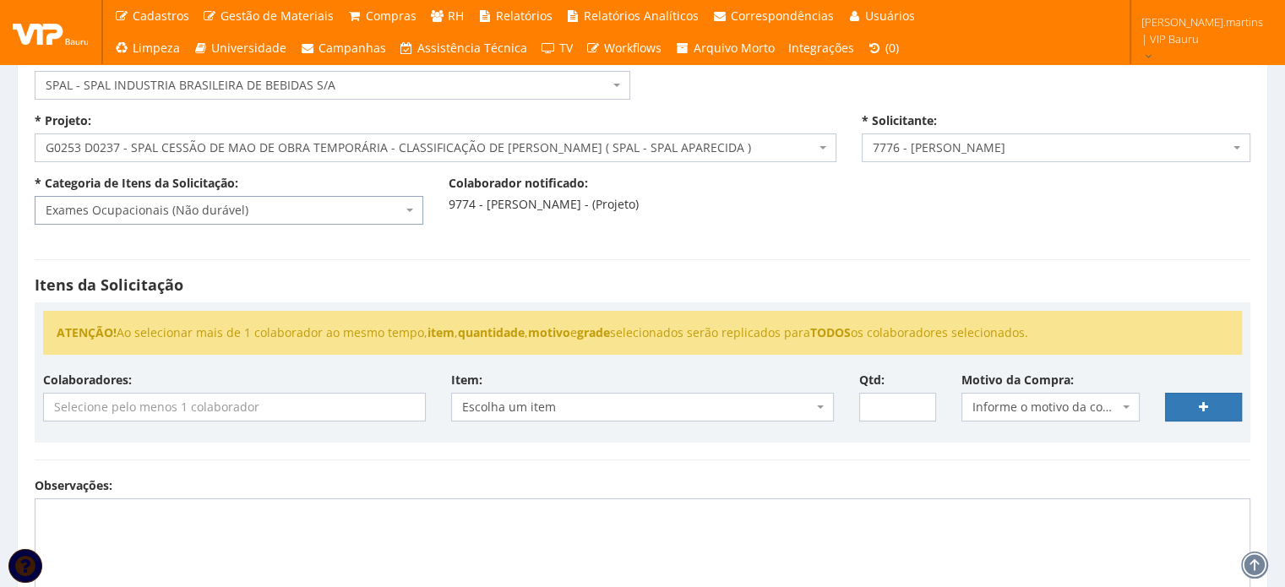
scroll to position [112, 0]
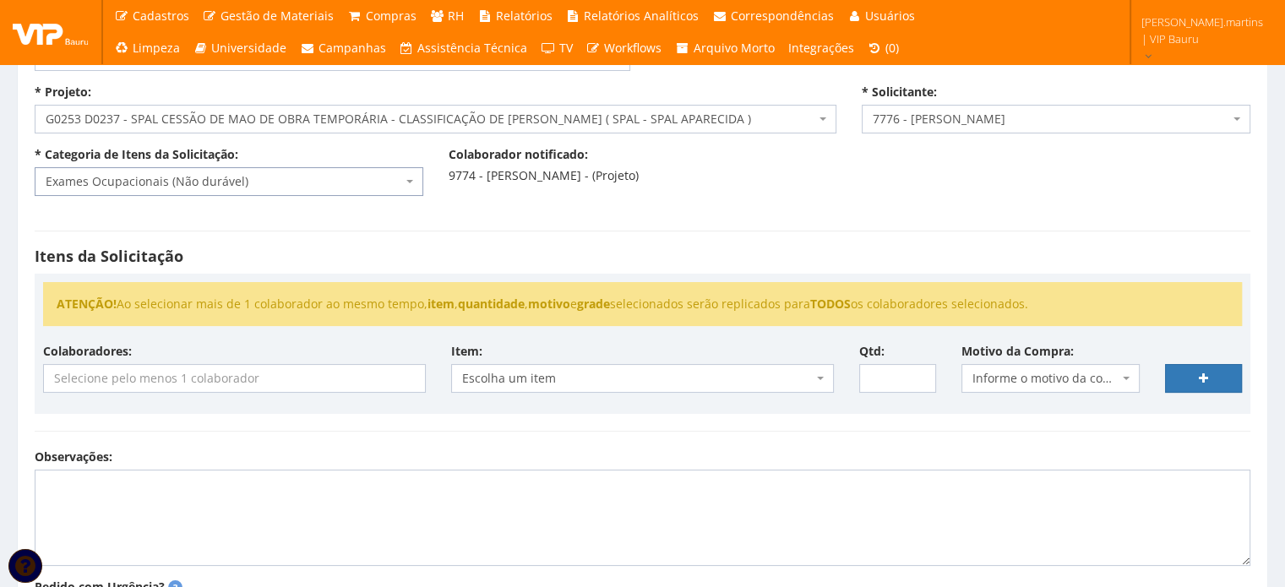
click at [1038, 370] on span "Informe o motivo da compra" at bounding box center [1046, 378] width 147 height 17
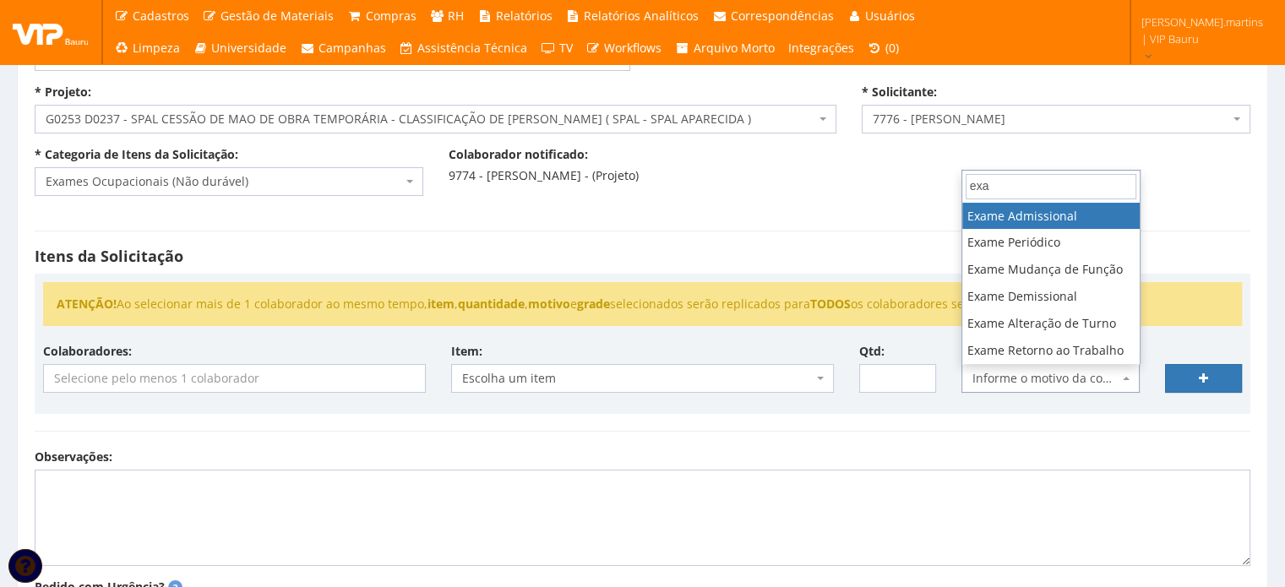
type input "exa"
select select "17"
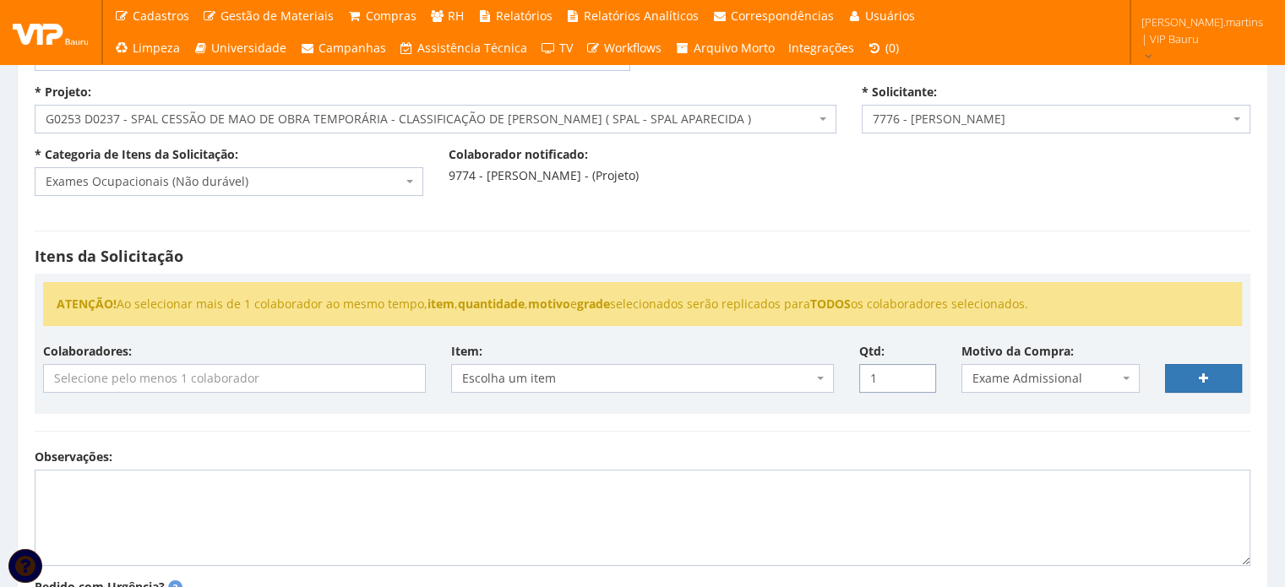
type input "1"
click at [919, 374] on input "1" at bounding box center [897, 378] width 77 height 29
click at [720, 390] on body "Cadastros Clientes Unidades Subclientes Unidades de Subclientes Projetos Vagas …" at bounding box center [642, 369] width 1285 height 962
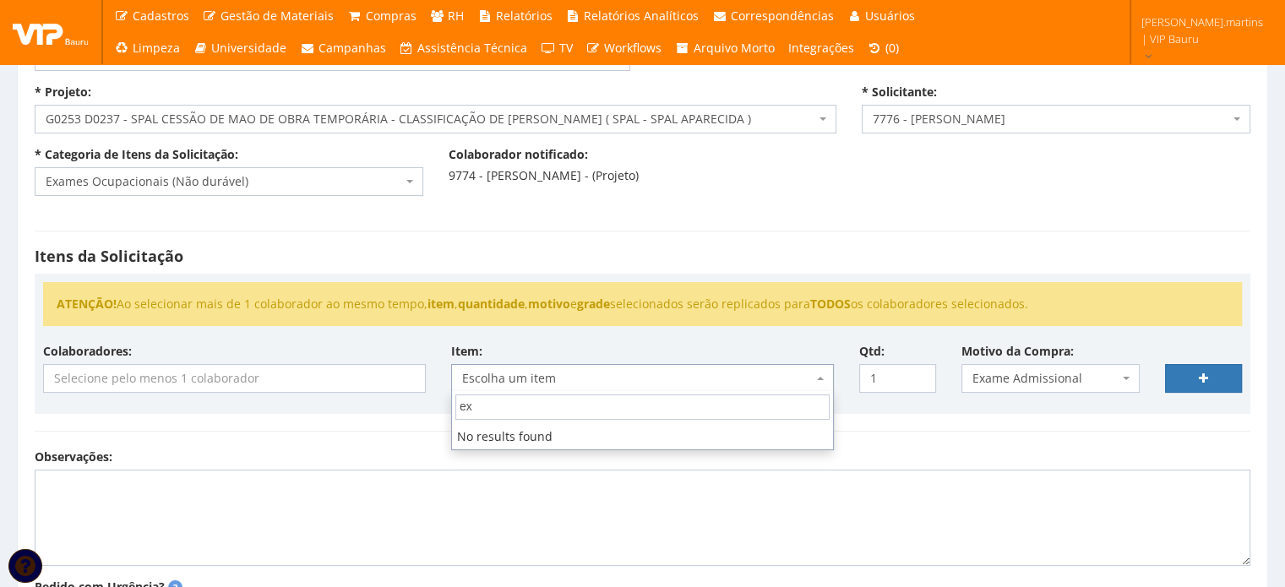
type input "e"
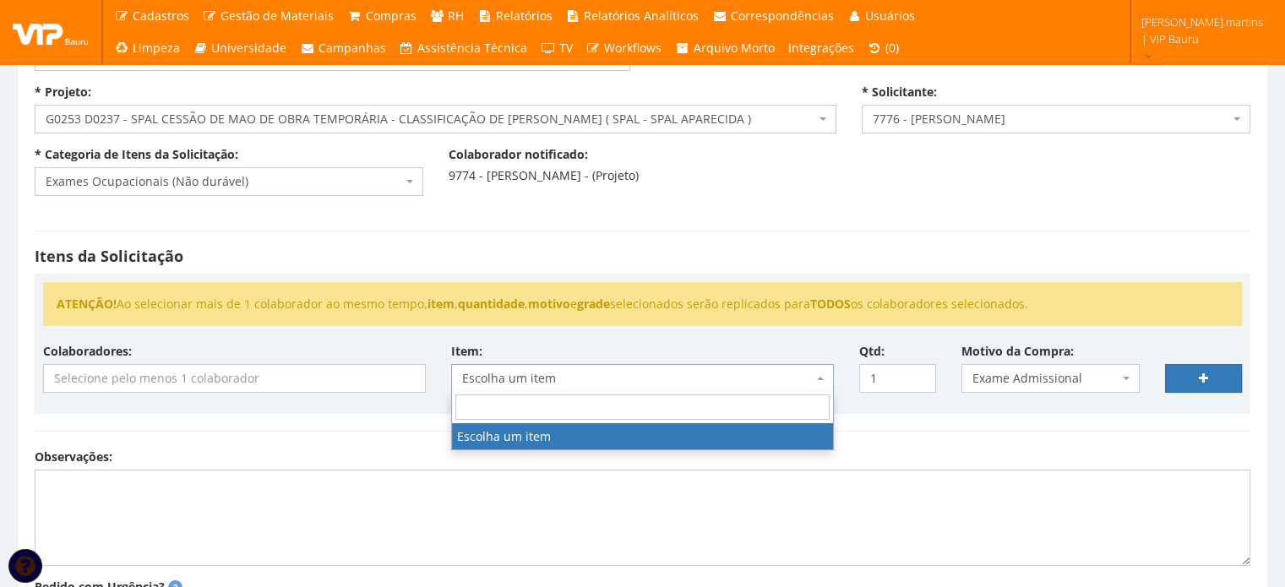
click at [272, 375] on input "search" at bounding box center [234, 378] width 381 height 27
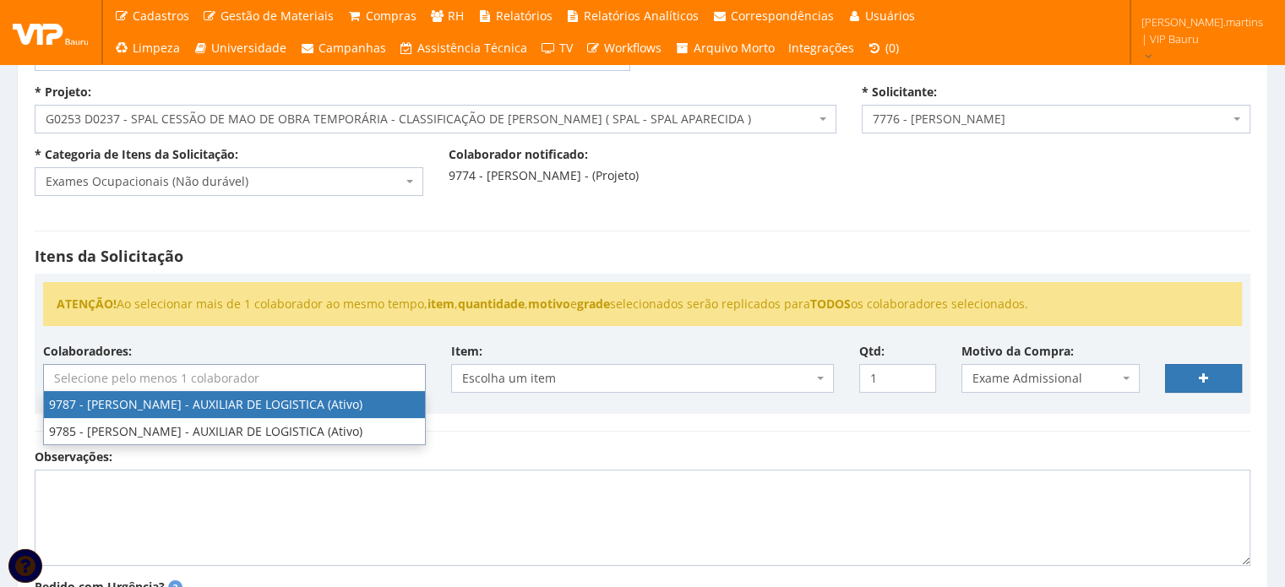
select select "4113"
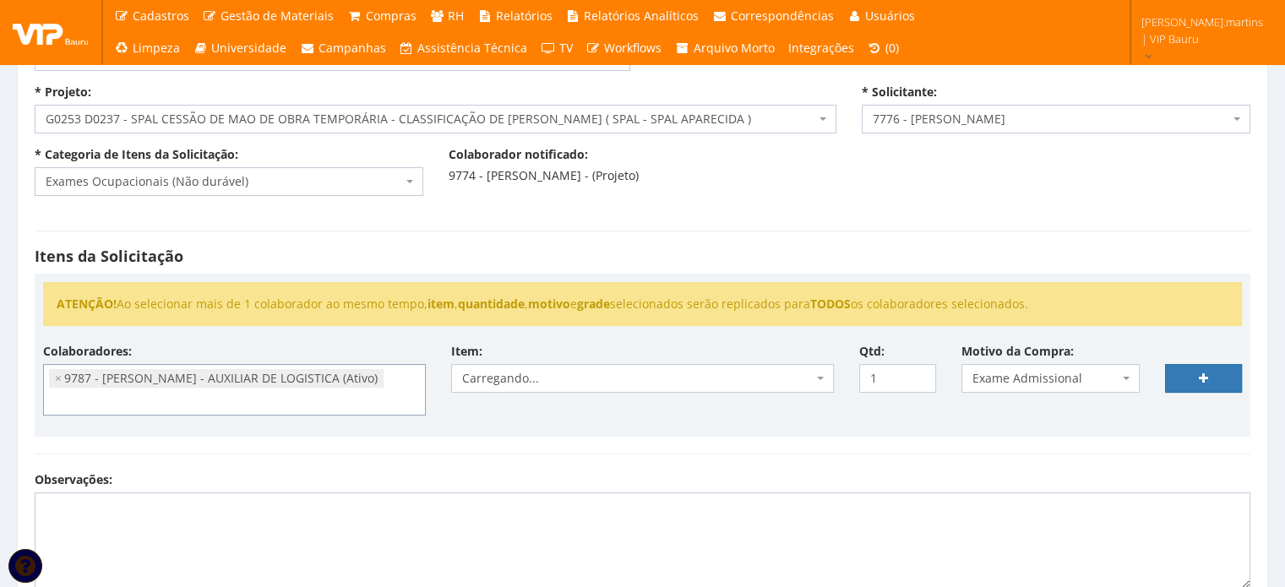
click at [186, 400] on ul "× 9787 - POLLYANNA VILELA FILETO LEOPOLDINO - AUXILIAR DE LOGISTICA (Ativo)" at bounding box center [234, 390] width 381 height 50
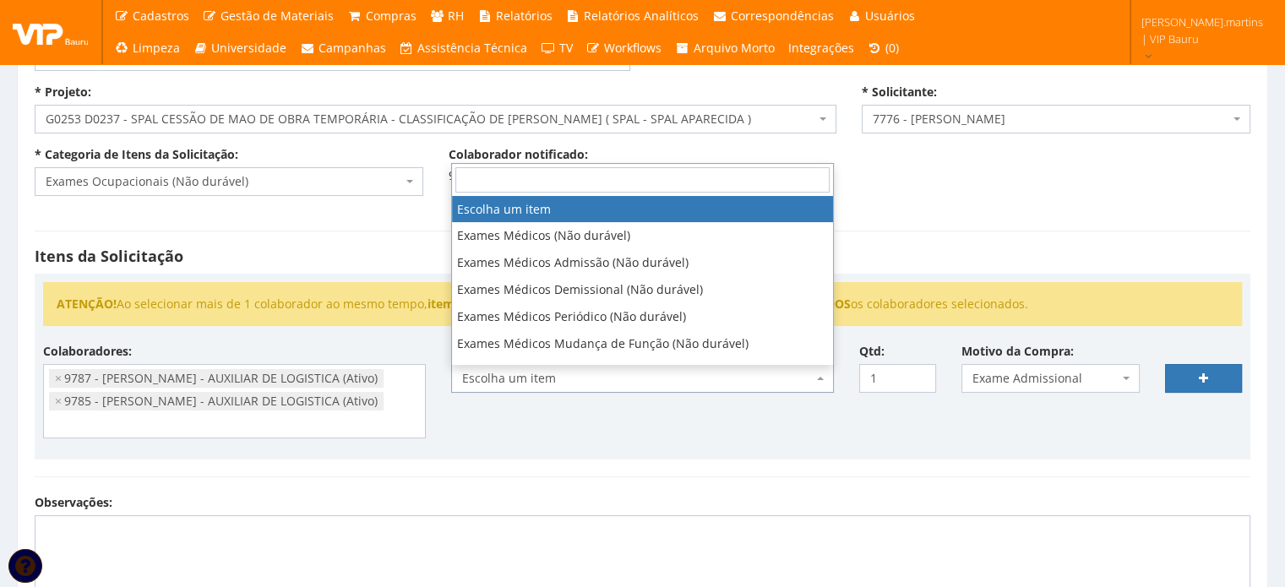
click at [536, 378] on span "Escolha um item" at bounding box center [637, 378] width 351 height 17
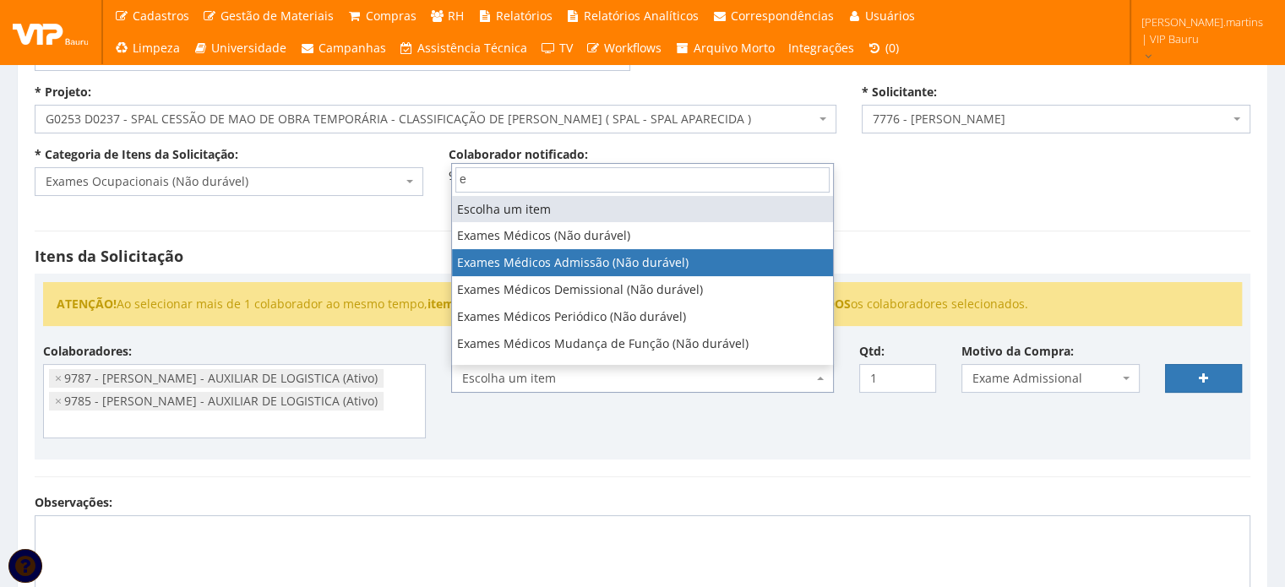
type input "e"
select select "487"
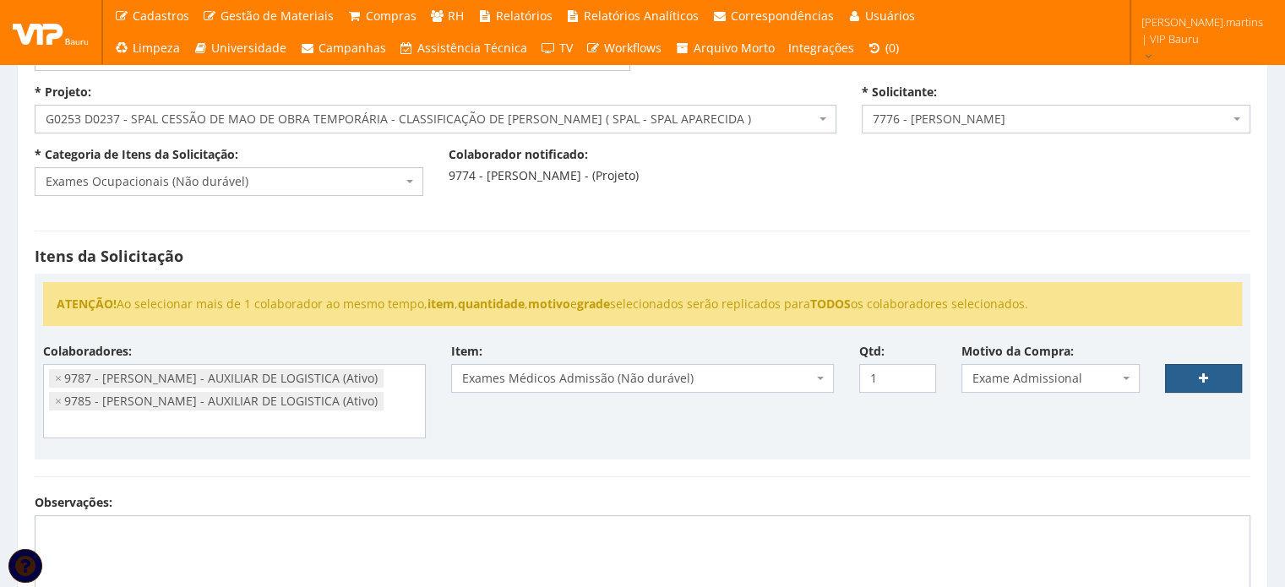
click at [1182, 372] on link at bounding box center [1203, 378] width 77 height 29
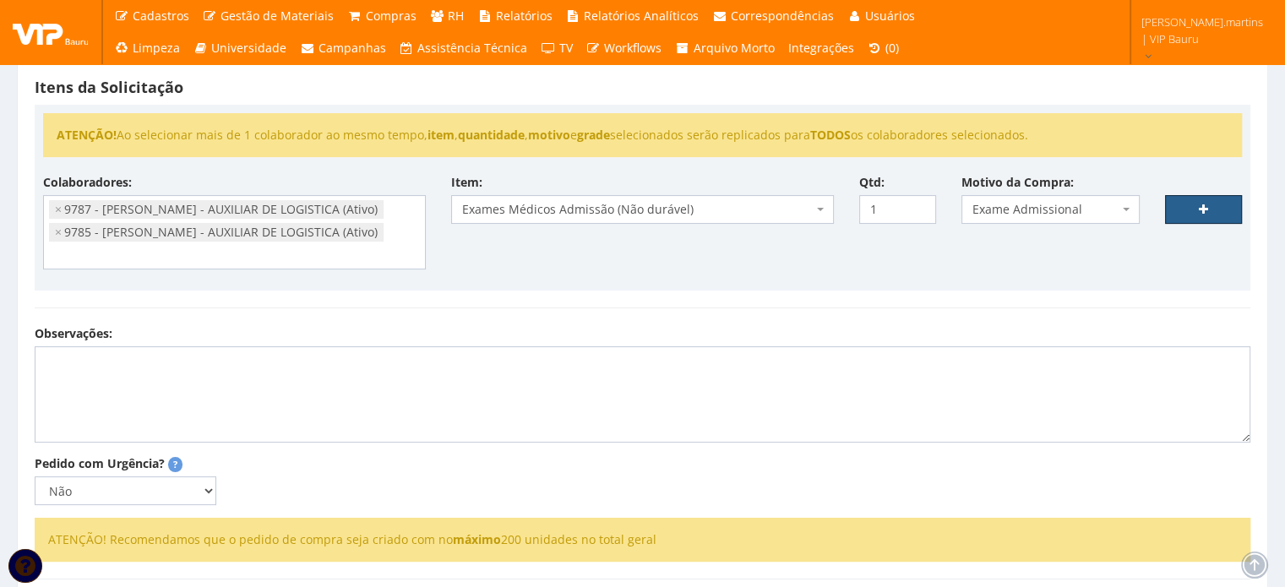
scroll to position [416, 0]
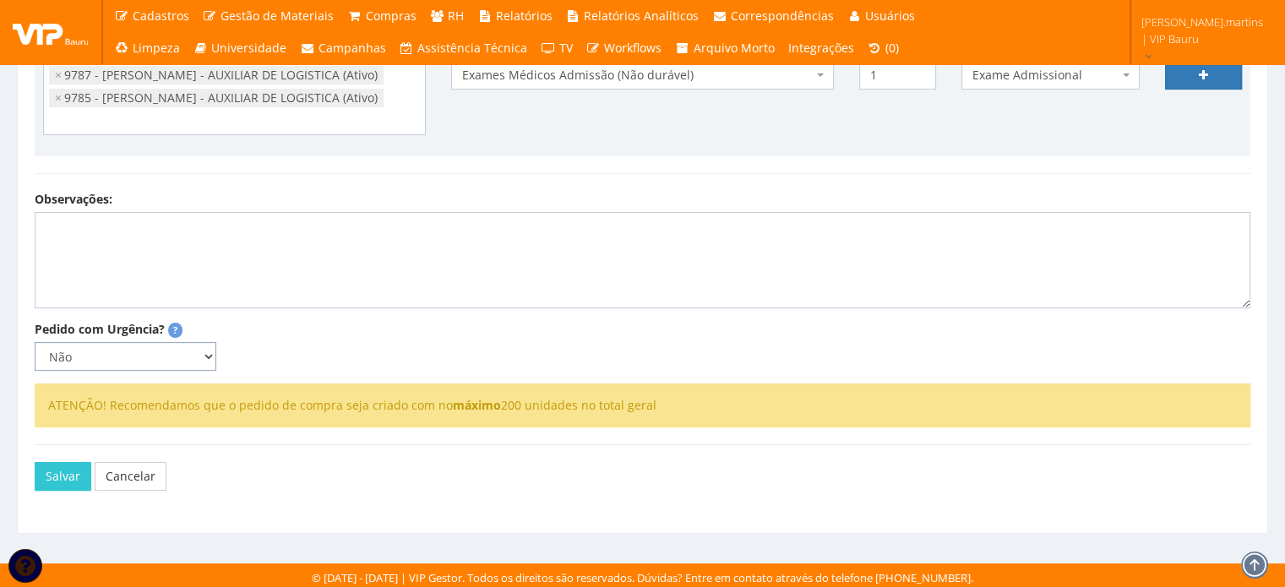
click at [201, 361] on select "Não Sim" at bounding box center [126, 356] width 182 height 29
select select "1"
click at [35, 342] on select "Não Sim" at bounding box center [126, 356] width 182 height 29
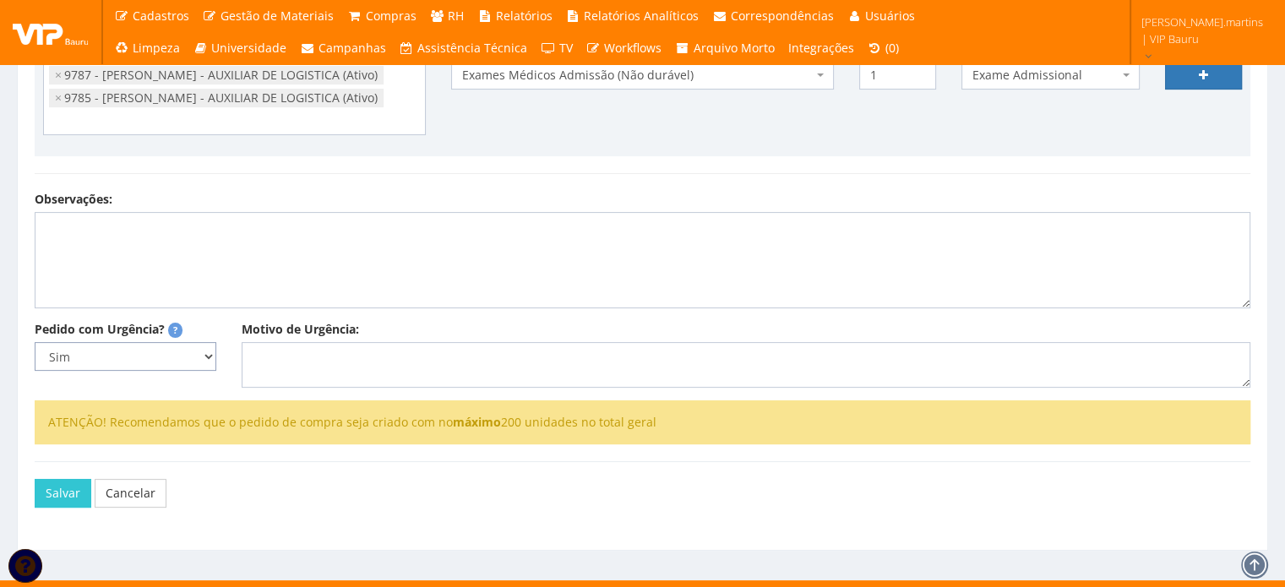
select select
type input "0"
select select
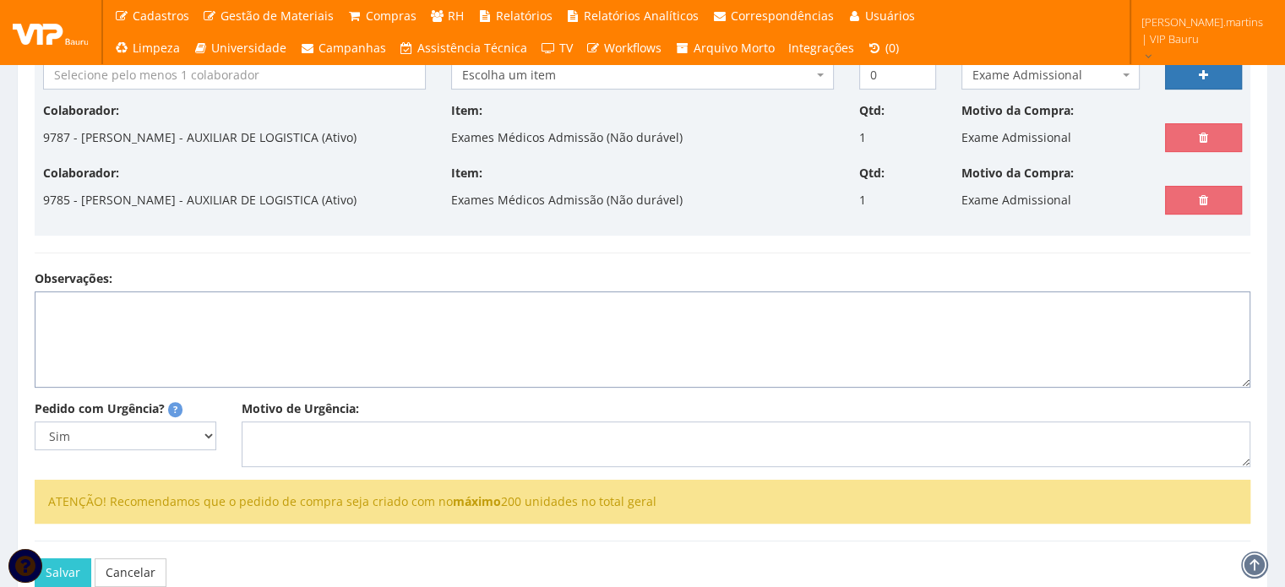
click at [369, 373] on textarea "Observações:" at bounding box center [643, 340] width 1216 height 96
click at [348, 448] on textarea "Motivo de Urgência:" at bounding box center [746, 445] width 1009 height 46
type textarea "~"
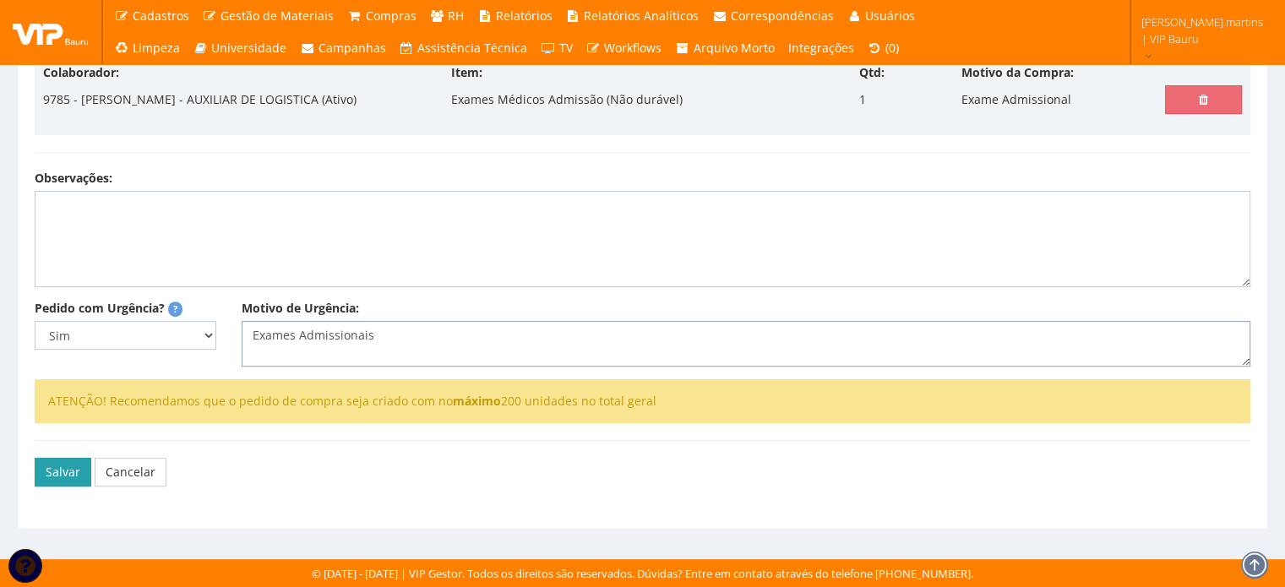
type textarea "Exames Admissionais"
click at [57, 470] on button "Salvar" at bounding box center [63, 472] width 57 height 29
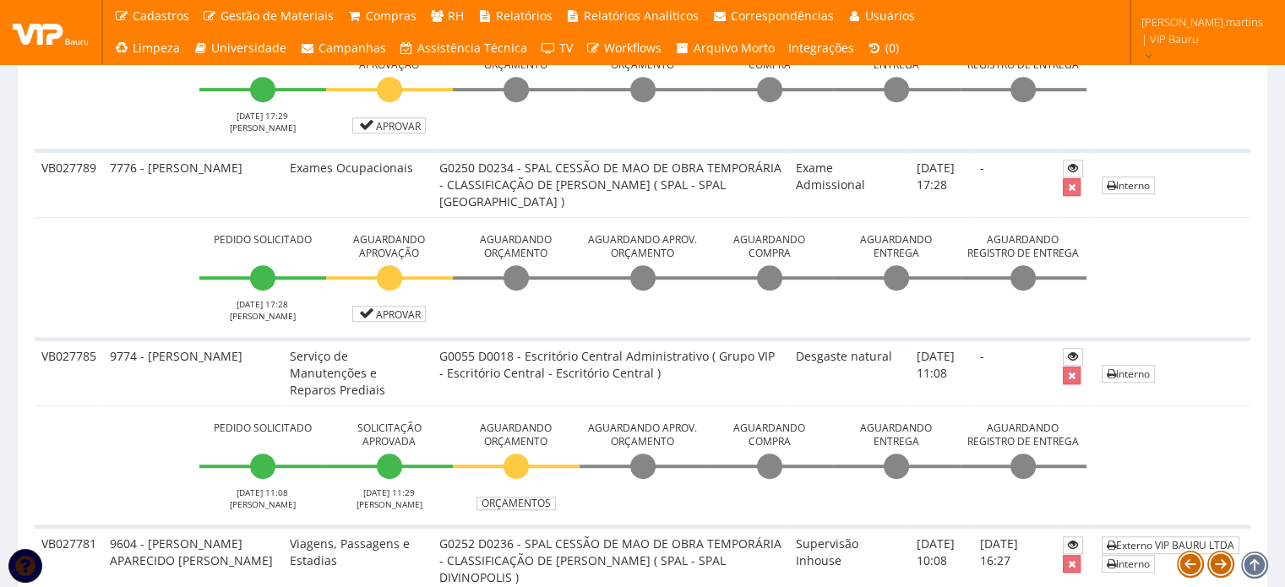
scroll to position [1014, 0]
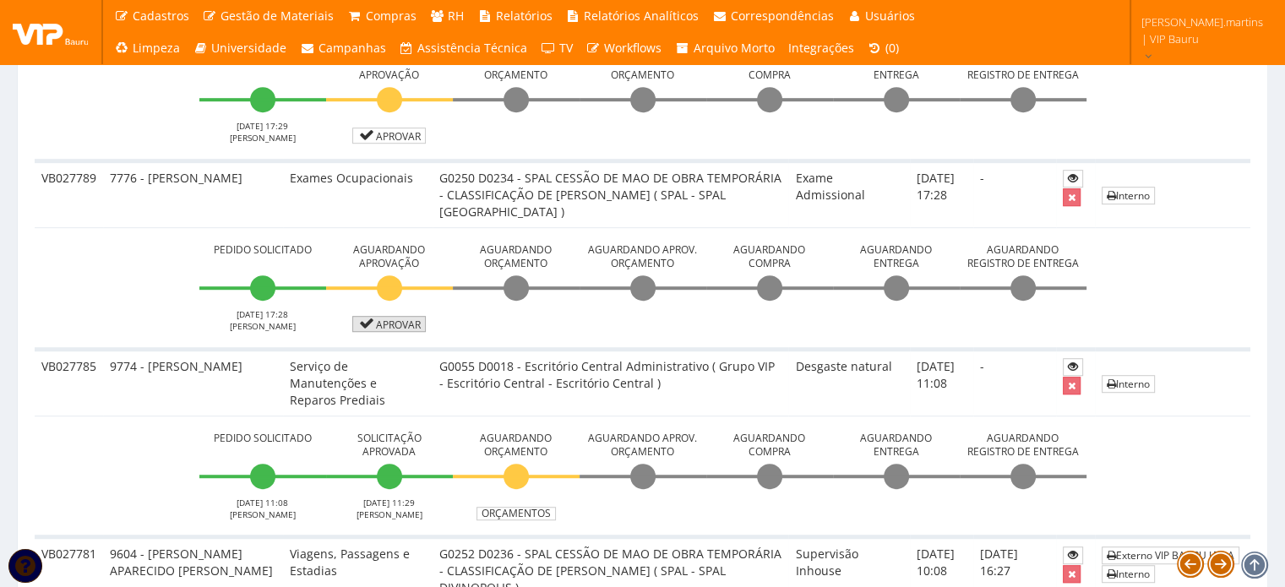
click at [383, 332] on link "Aprovar" at bounding box center [389, 324] width 74 height 16
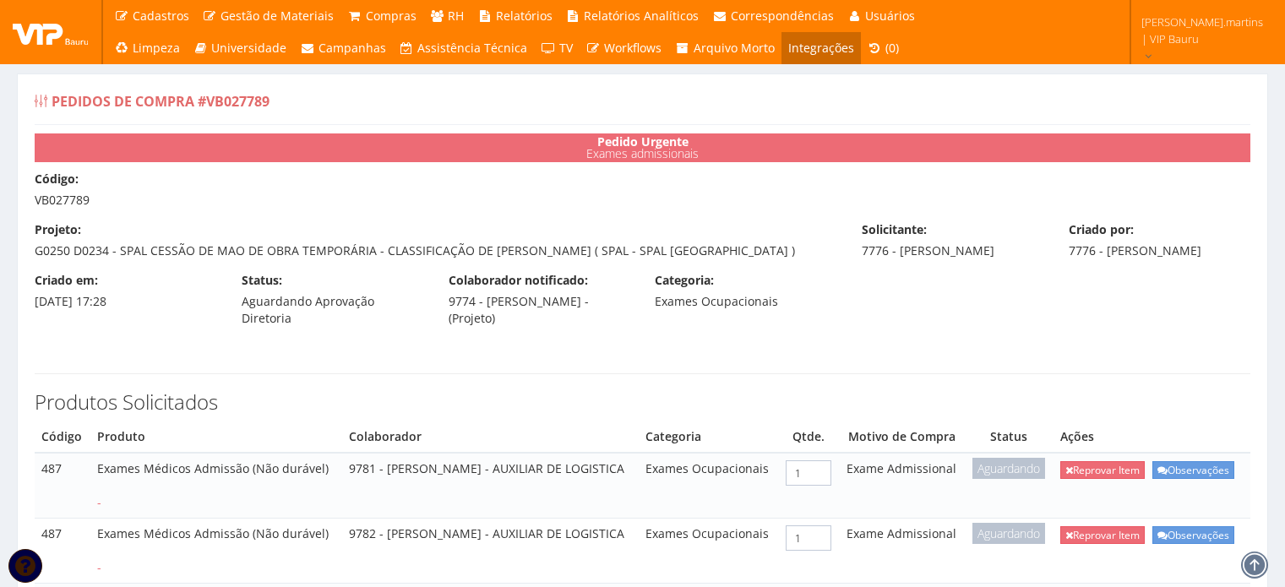
scroll to position [685, 0]
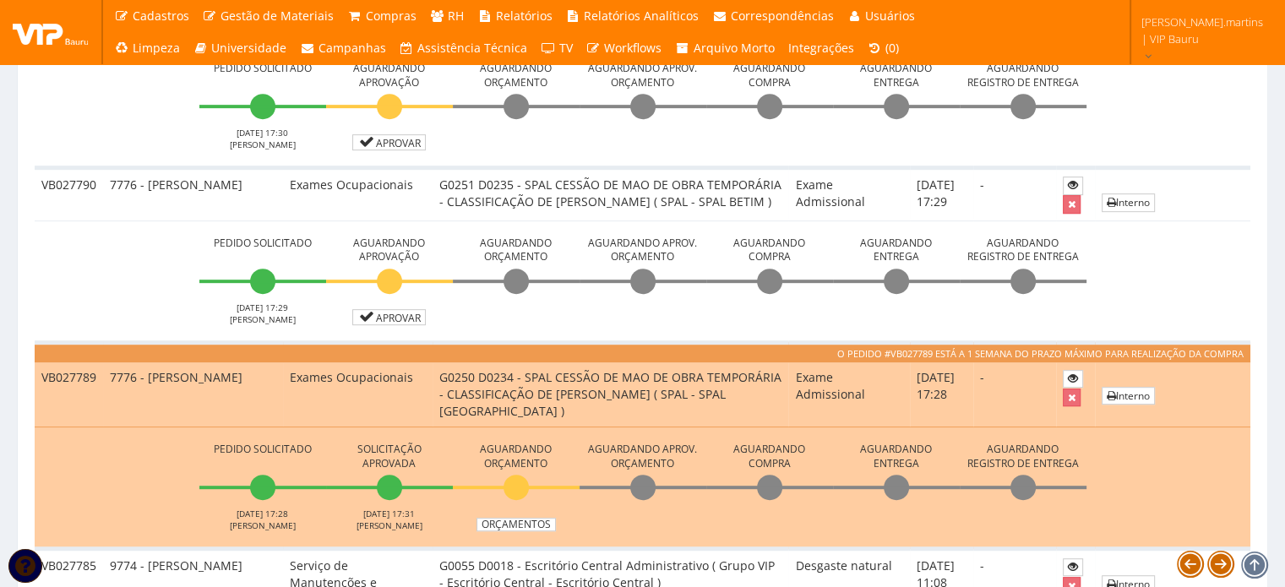
scroll to position [845, 0]
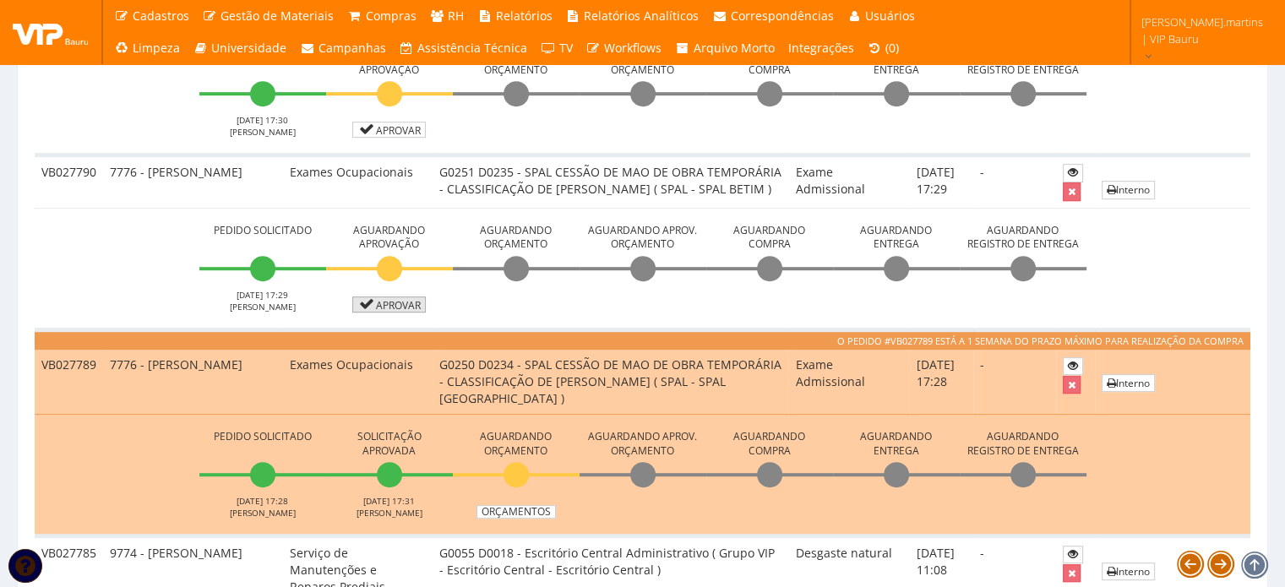
click at [412, 309] on link "Aprovar" at bounding box center [389, 305] width 74 height 16
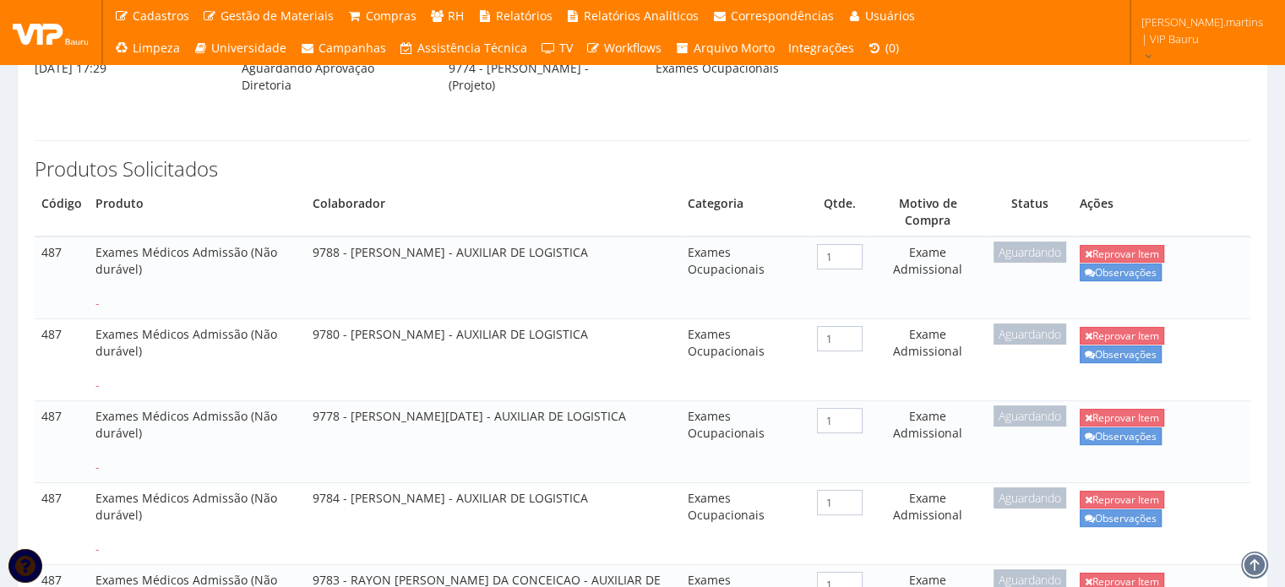
scroll to position [169, 0]
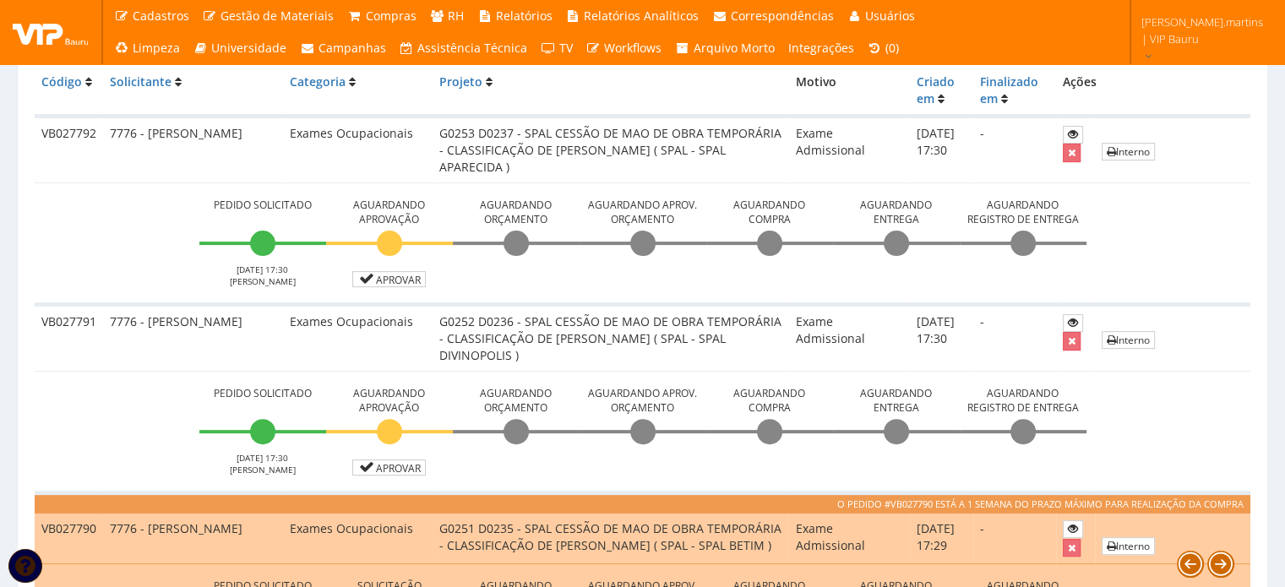
scroll to position [676, 0]
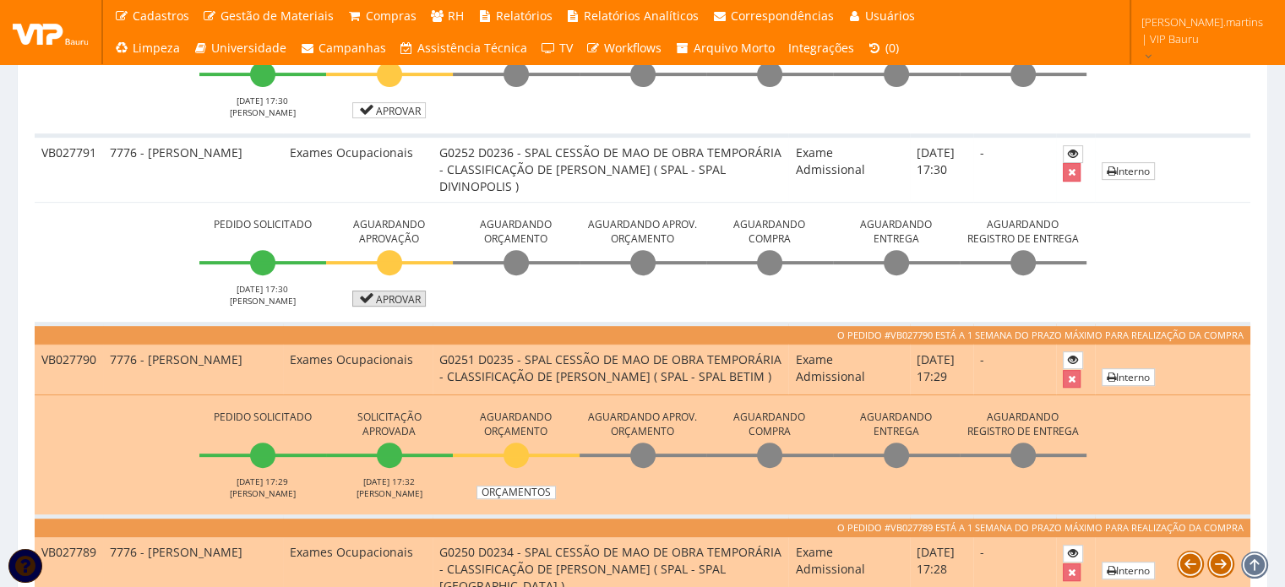
click at [385, 297] on link "Aprovar" at bounding box center [389, 299] width 74 height 16
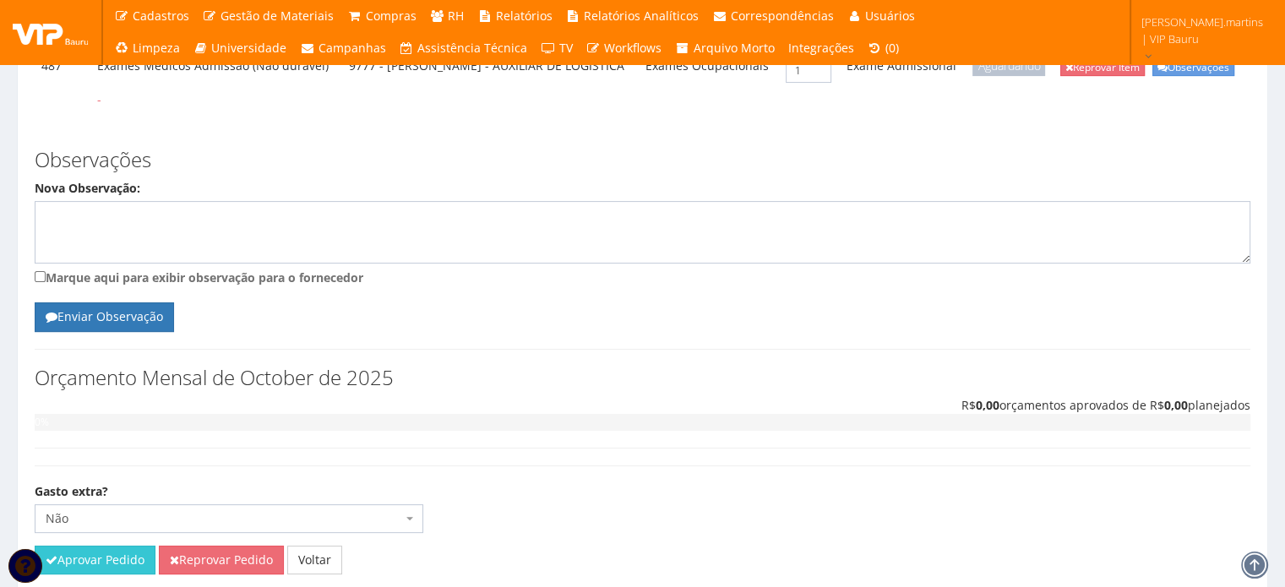
scroll to position [603, 0]
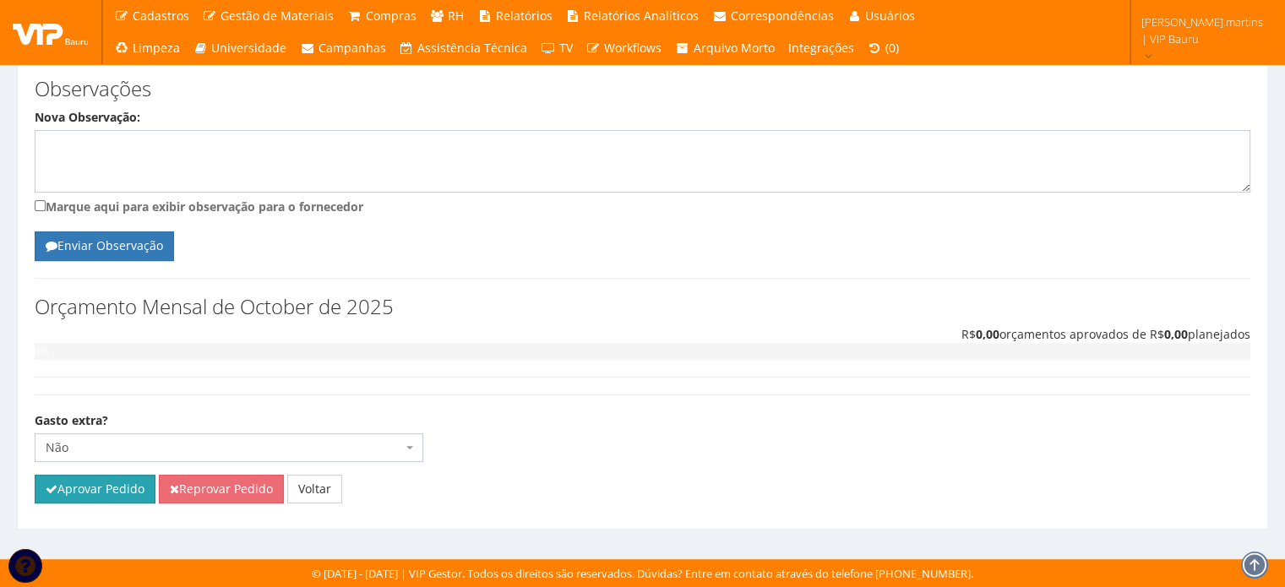
click at [68, 487] on button "Aprovar Pedido" at bounding box center [95, 489] width 121 height 29
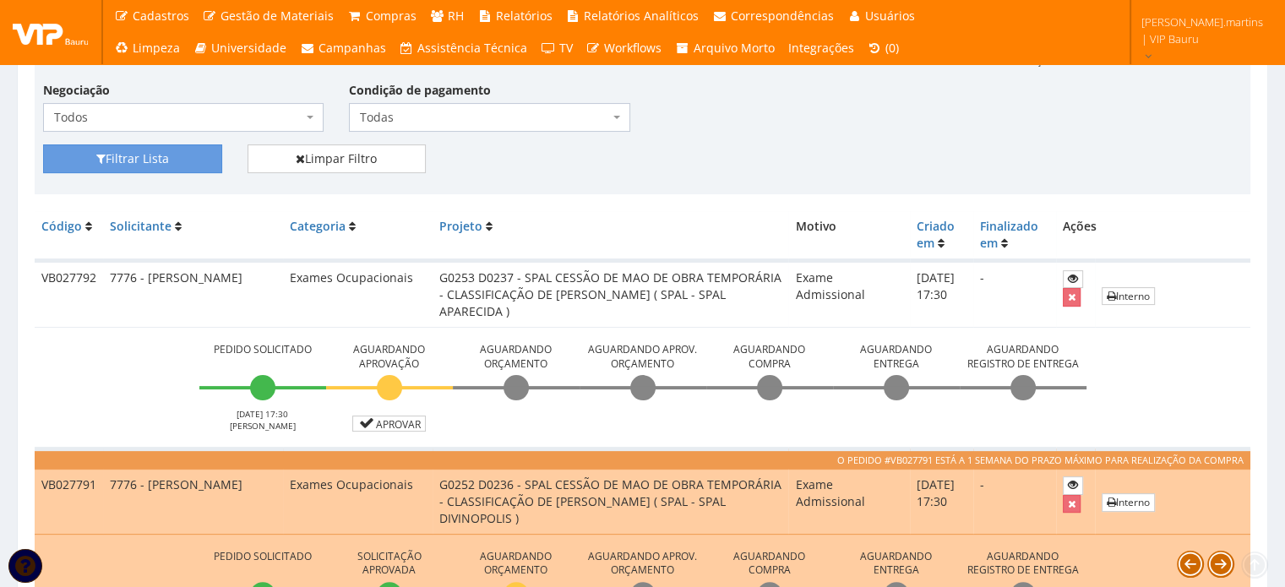
scroll to position [507, 0]
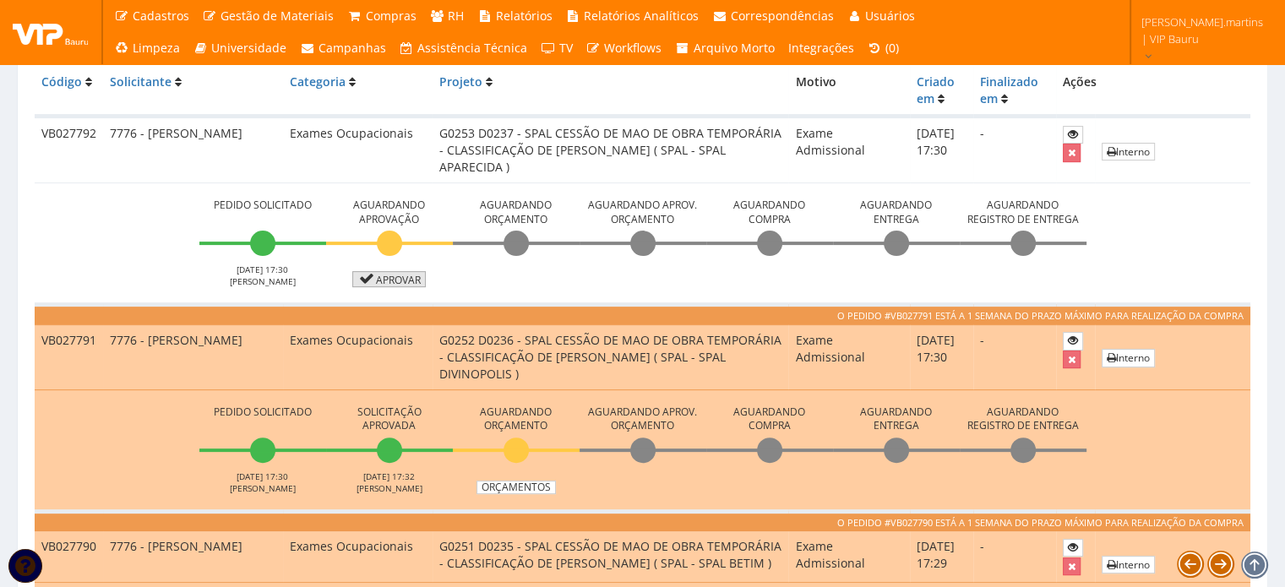
click at [379, 278] on link "Aprovar" at bounding box center [389, 279] width 74 height 16
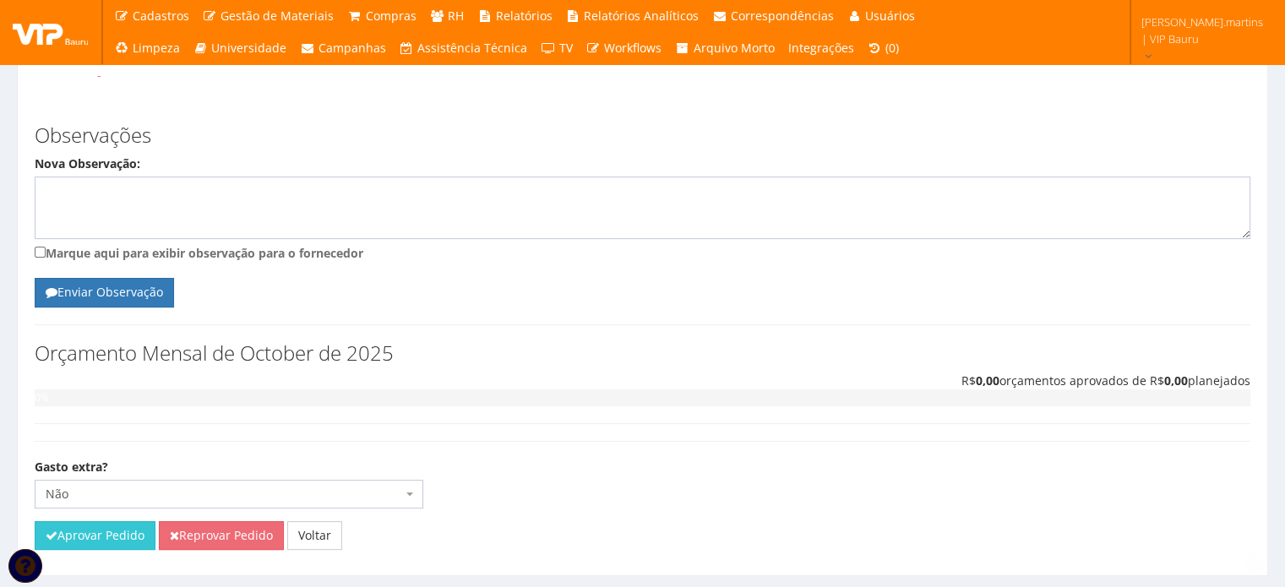
scroll to position [563, 0]
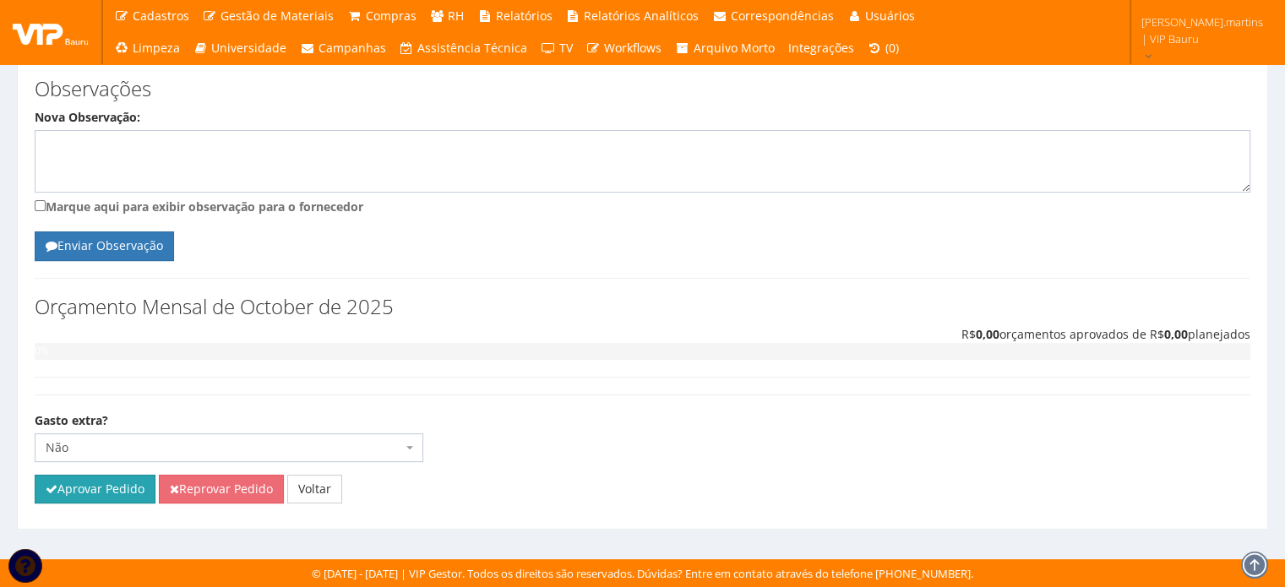
click at [94, 504] on button "Aprovar Pedido" at bounding box center [95, 489] width 121 height 29
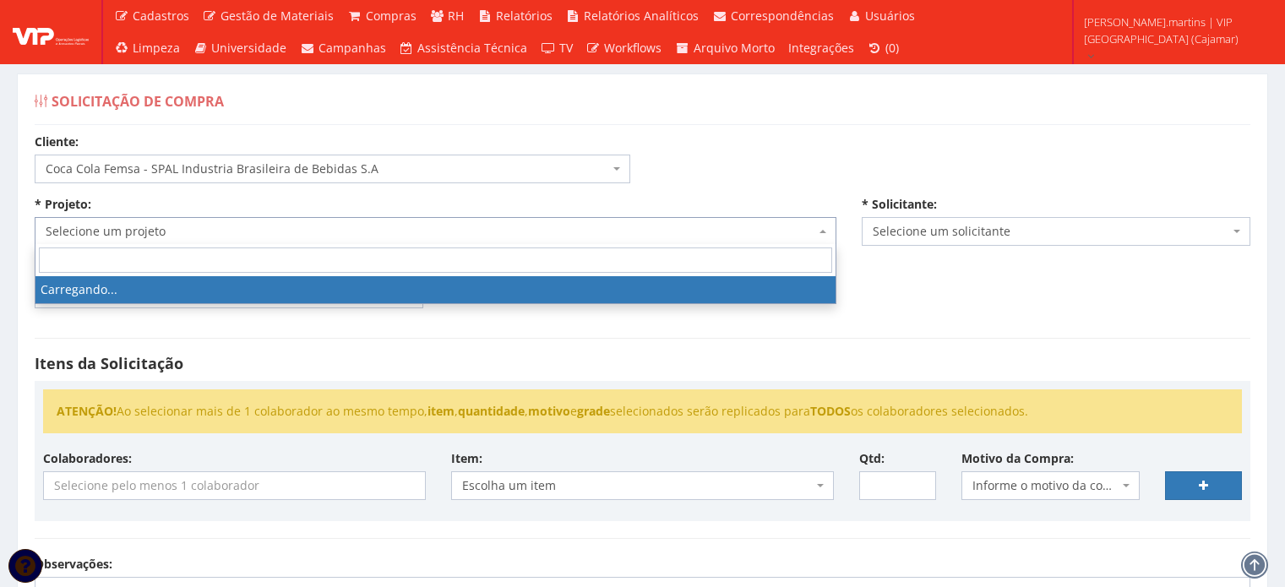
select select "51"
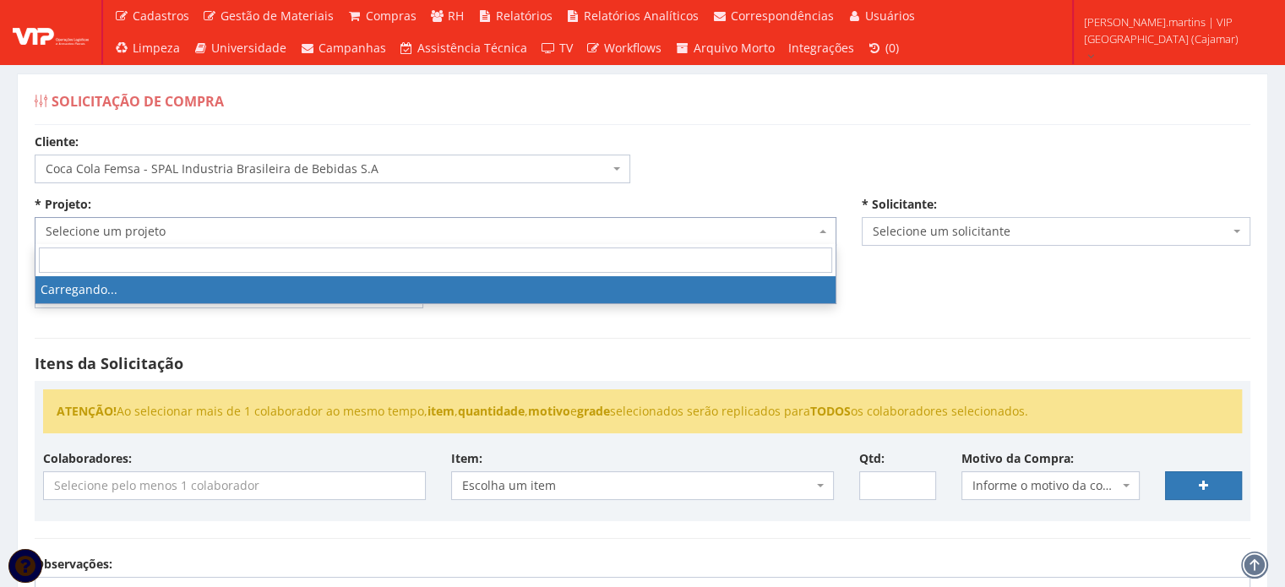
drag, startPoint x: 0, startPoint y: 0, endPoint x: 395, endPoint y: 239, distance: 462.2
click at [395, 239] on span "Selecione um projeto" at bounding box center [431, 231] width 770 height 17
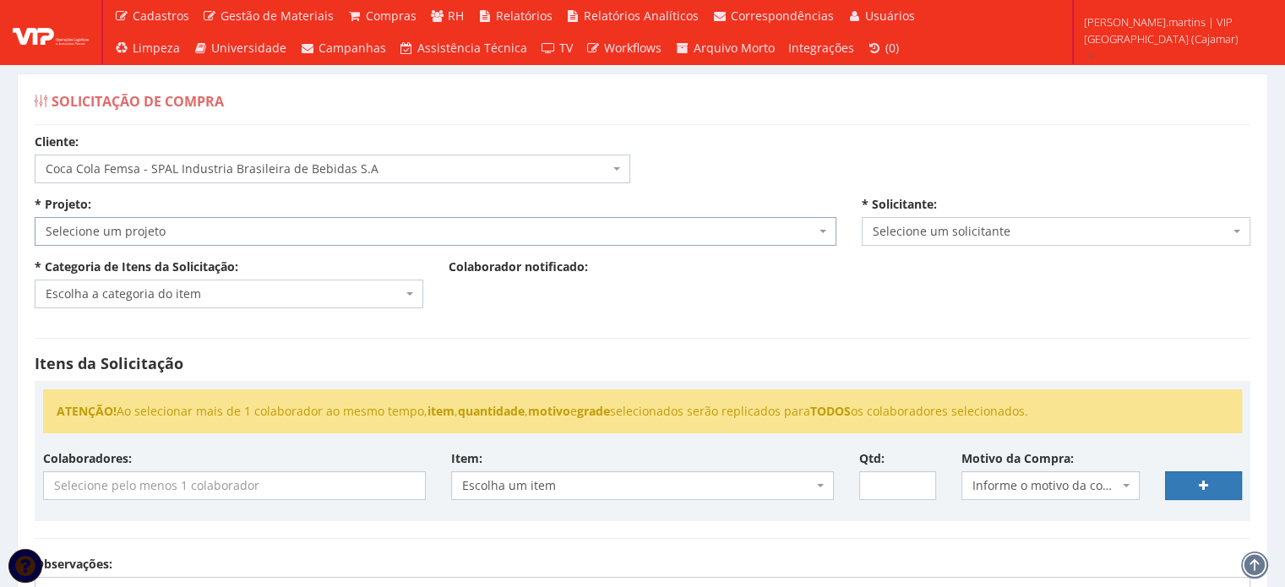
click at [395, 239] on span "Selecione um projeto" at bounding box center [431, 231] width 770 height 17
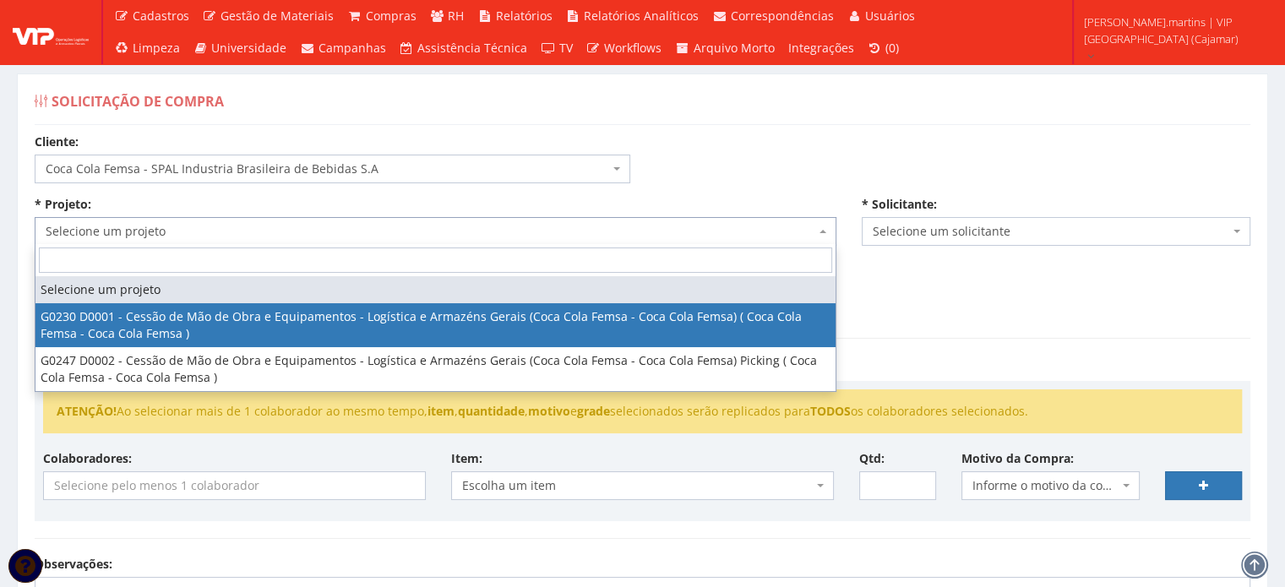
select select "230"
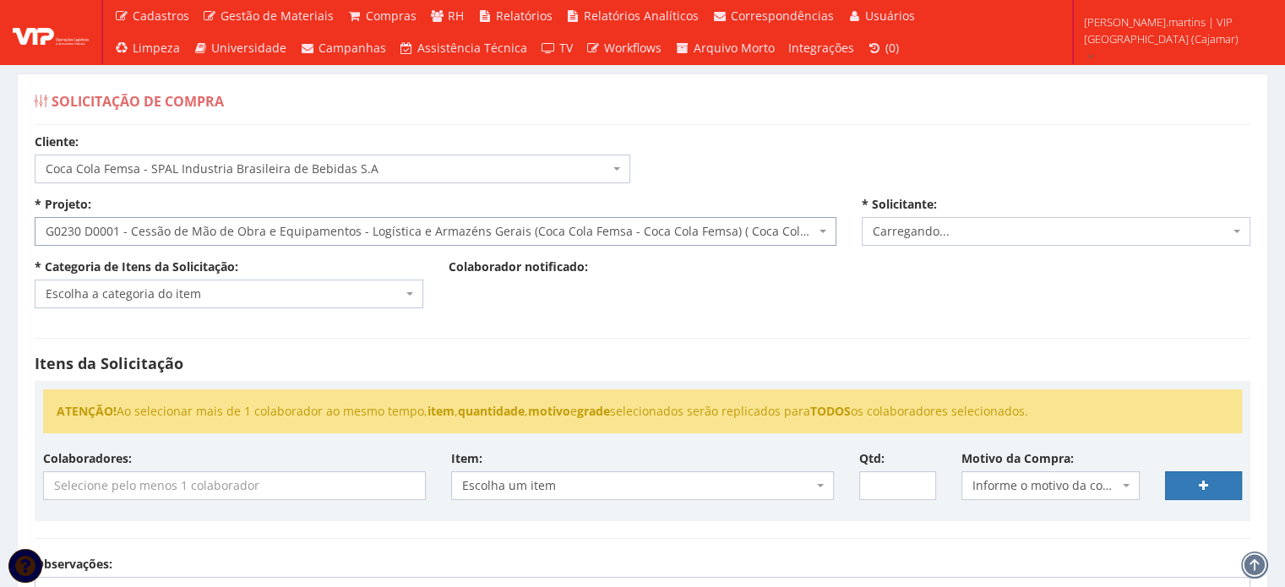
select select "2471"
click at [275, 290] on span "Escolha a categoria do item" at bounding box center [224, 294] width 357 height 17
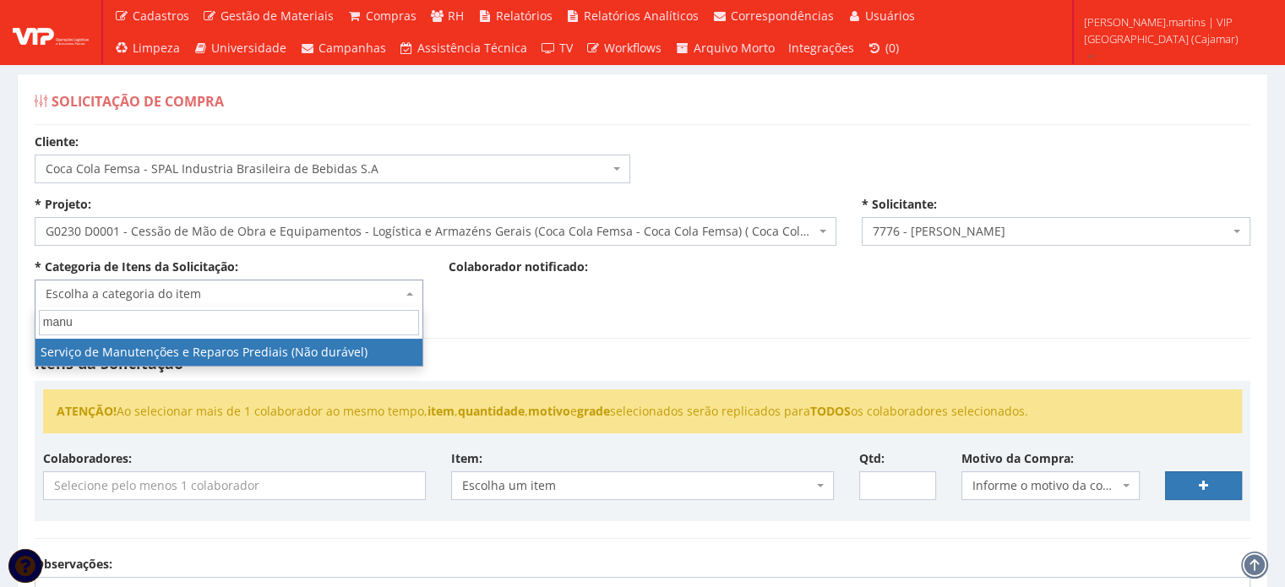
type input "manut"
select select "29"
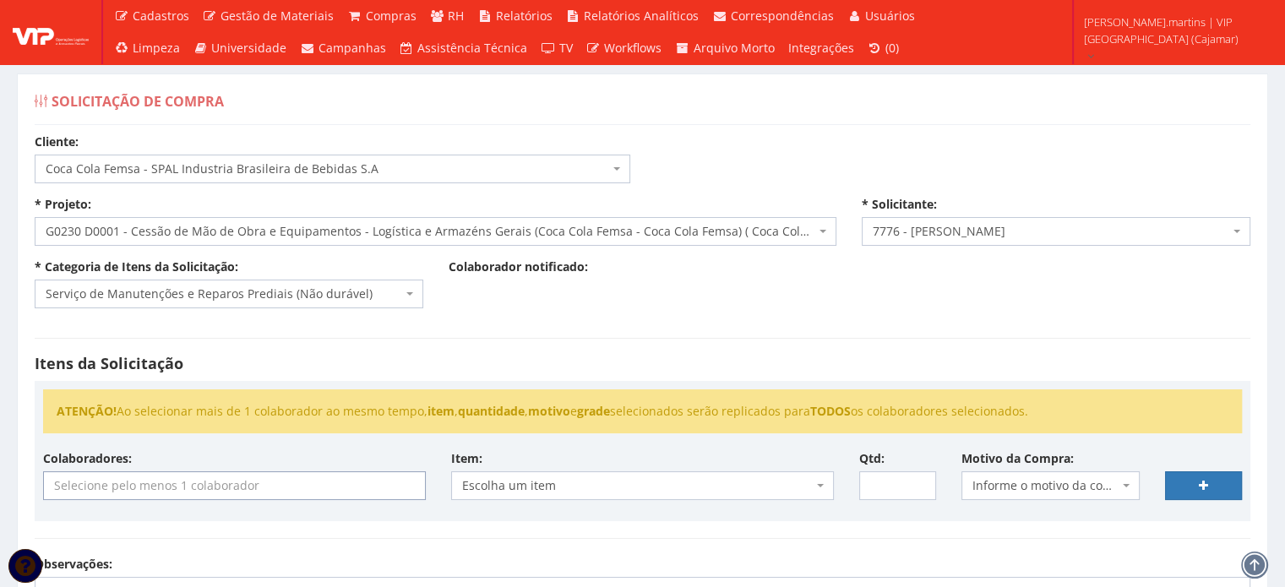
click at [354, 478] on input "search" at bounding box center [234, 485] width 381 height 27
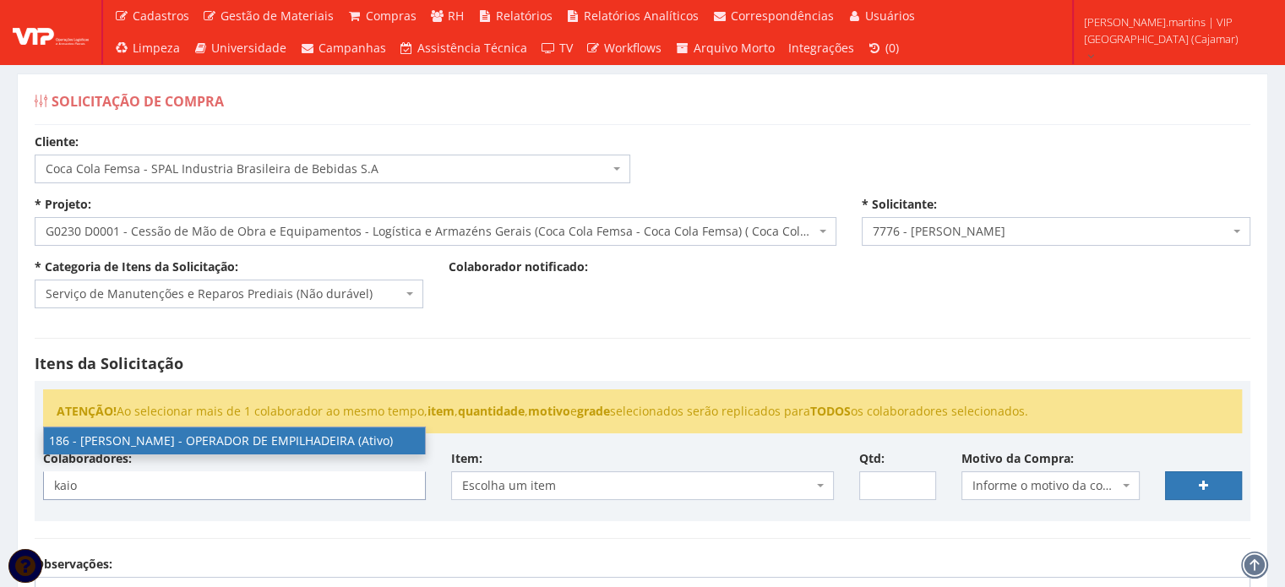
type input "kaio"
select select "4084"
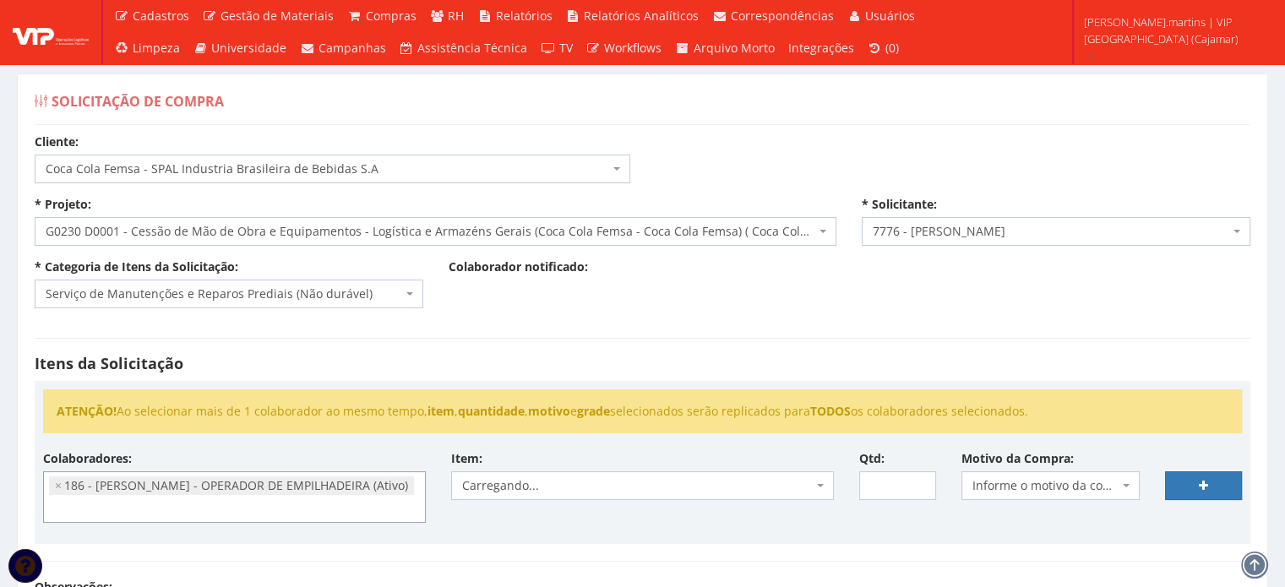
click at [392, 483] on li "× 186 - KAIO HENRIQUE MACIEL SANTIAGO - OPERADOR DE EMPILHADEIRA (Ativo)" at bounding box center [231, 486] width 365 height 19
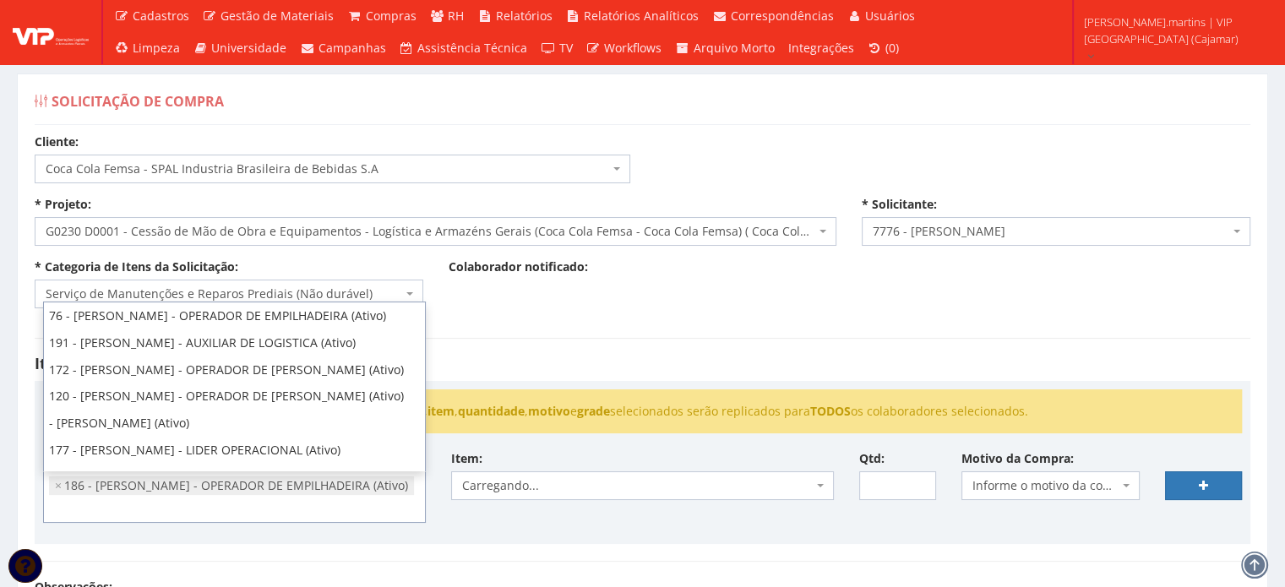
scroll to position [1686, 0]
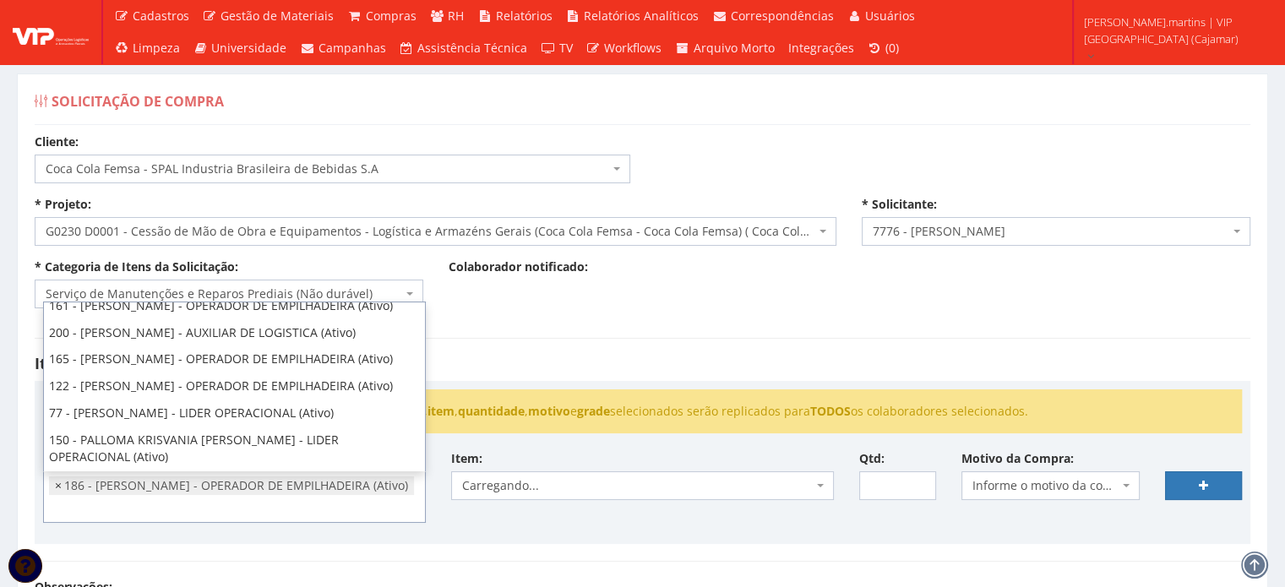
click at [57, 485] on span "×" at bounding box center [58, 485] width 7 height 17
select select
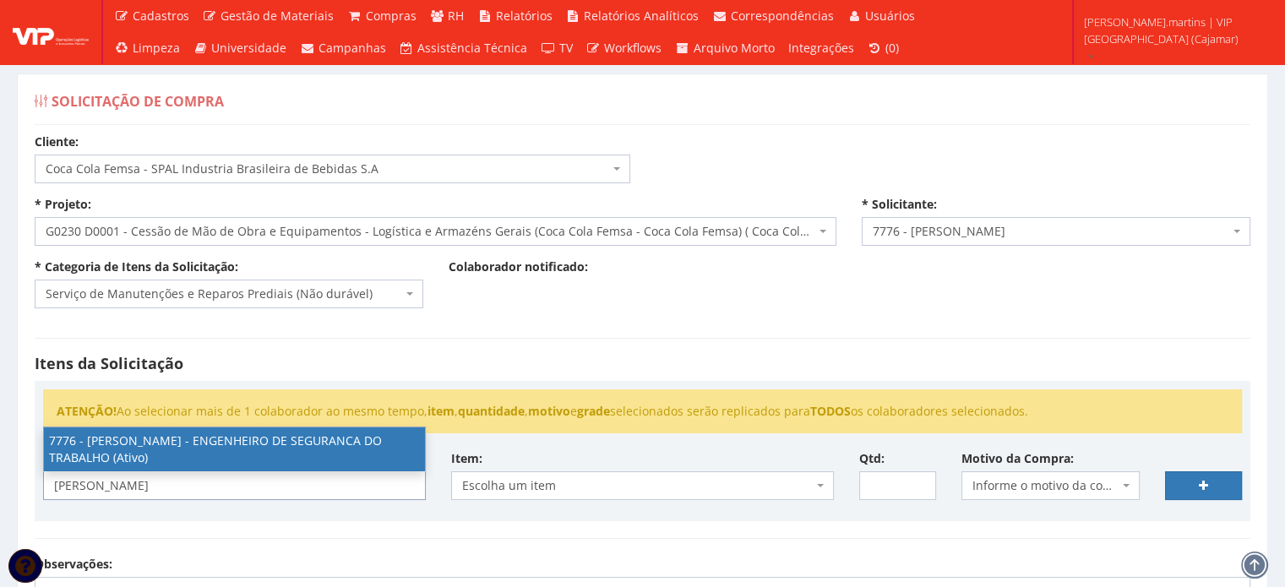
type input "rodrigo"
select select "2471"
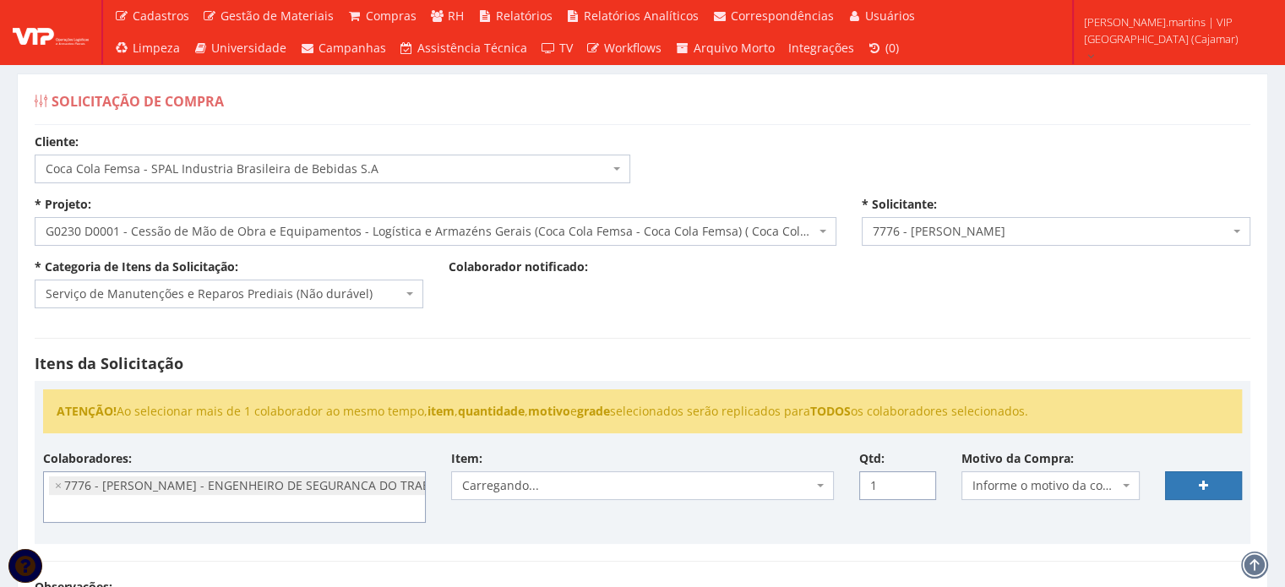
type input "1"
click at [916, 481] on input "1" at bounding box center [897, 486] width 77 height 29
click at [813, 482] on span "Carregando..." at bounding box center [642, 486] width 383 height 29
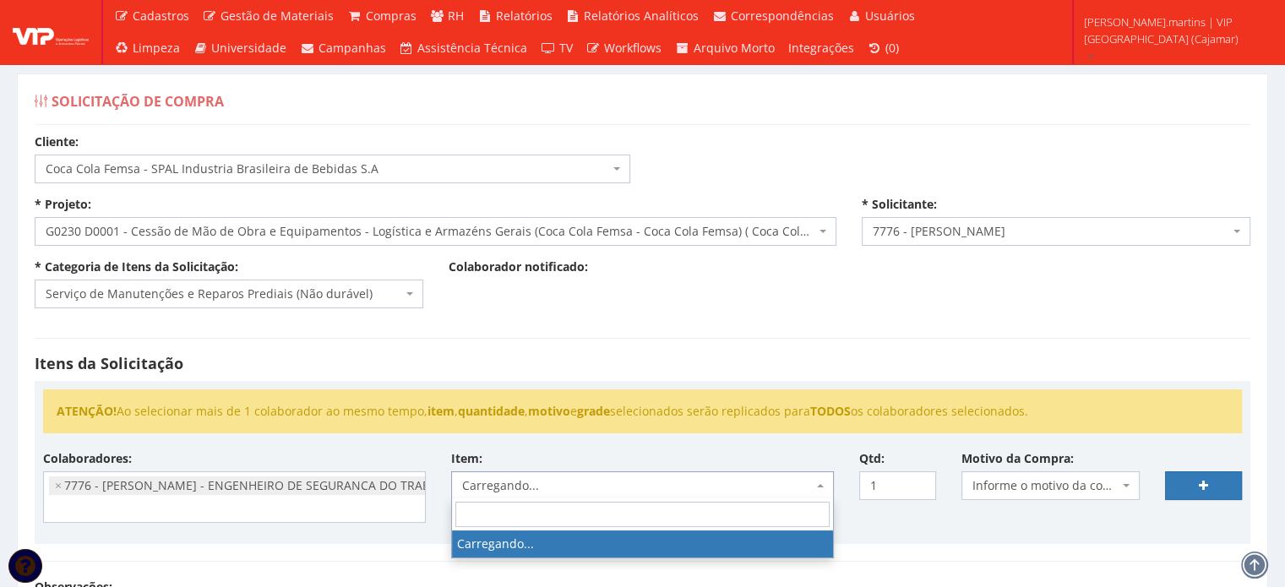
click at [813, 482] on span "Carregando..." at bounding box center [642, 486] width 383 height 29
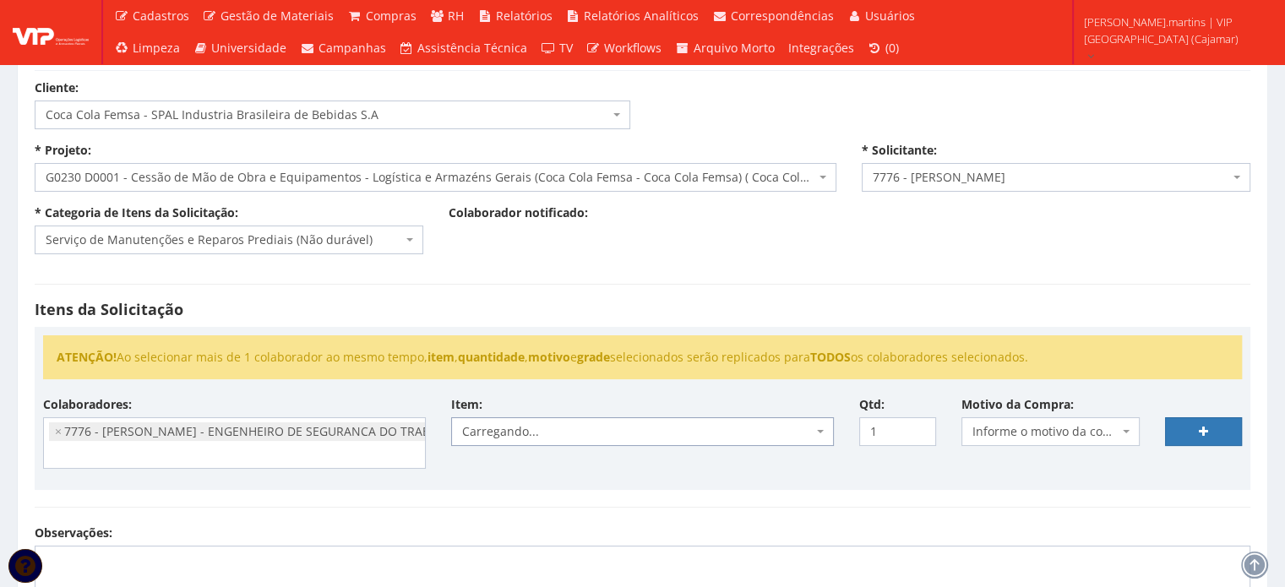
scroll to position [112, 0]
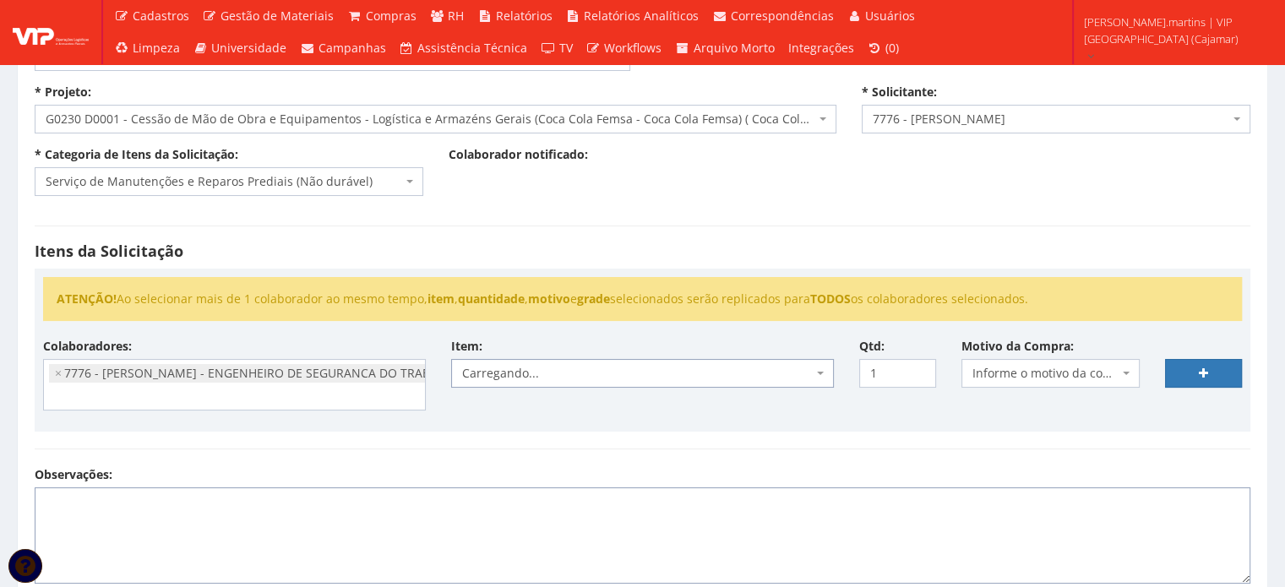
click at [768, 514] on textarea "Observações:" at bounding box center [643, 536] width 1216 height 96
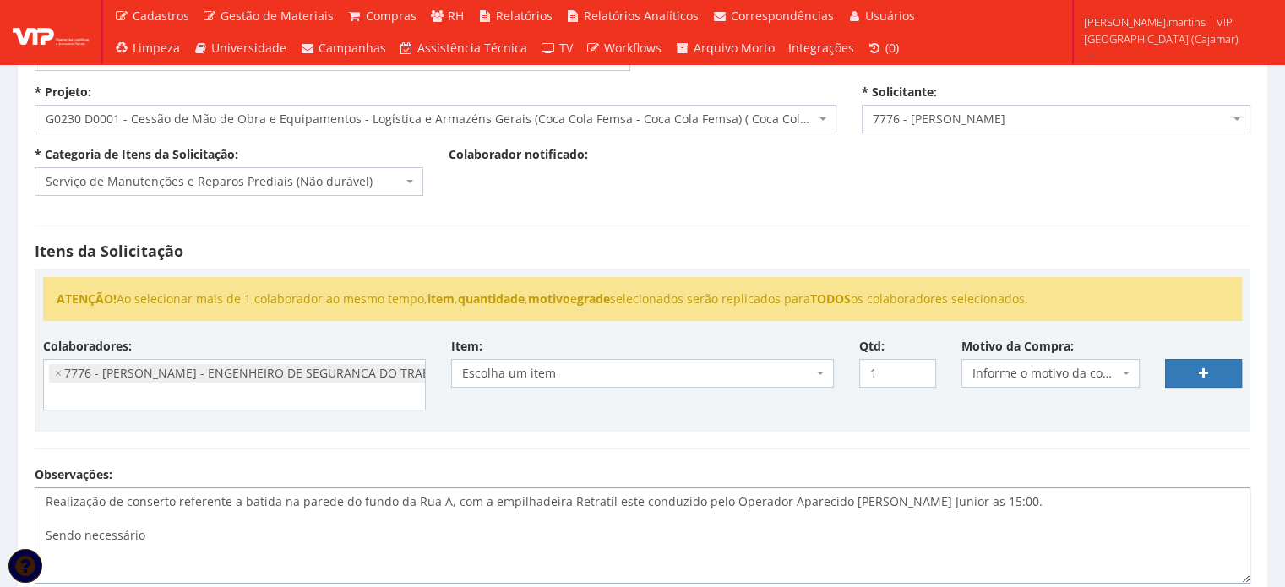
type textarea "Realização de conserto referente a batida na parede do fundo da Rua A, com a em…"
